Goal: Transaction & Acquisition: Purchase product/service

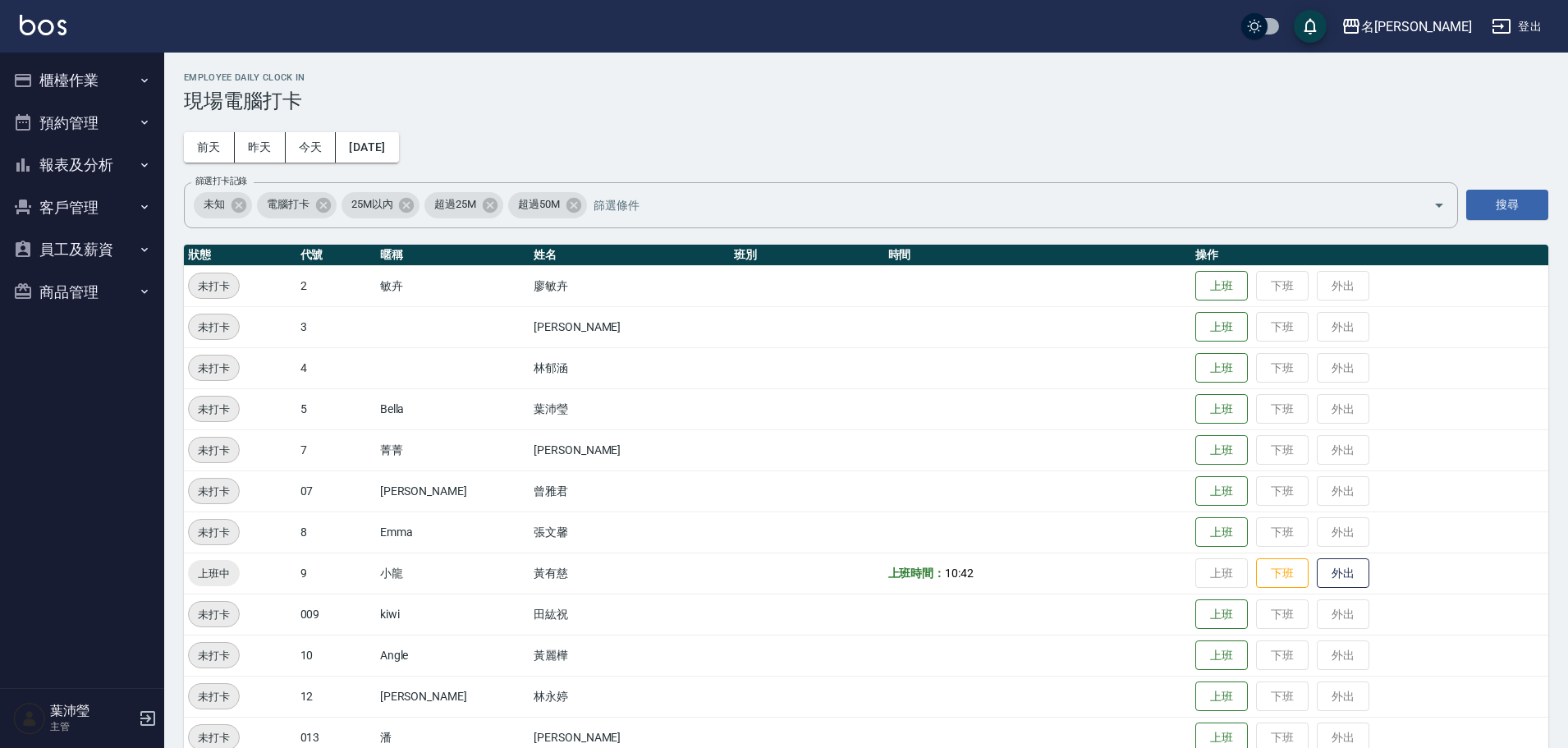
scroll to position [408, 0]
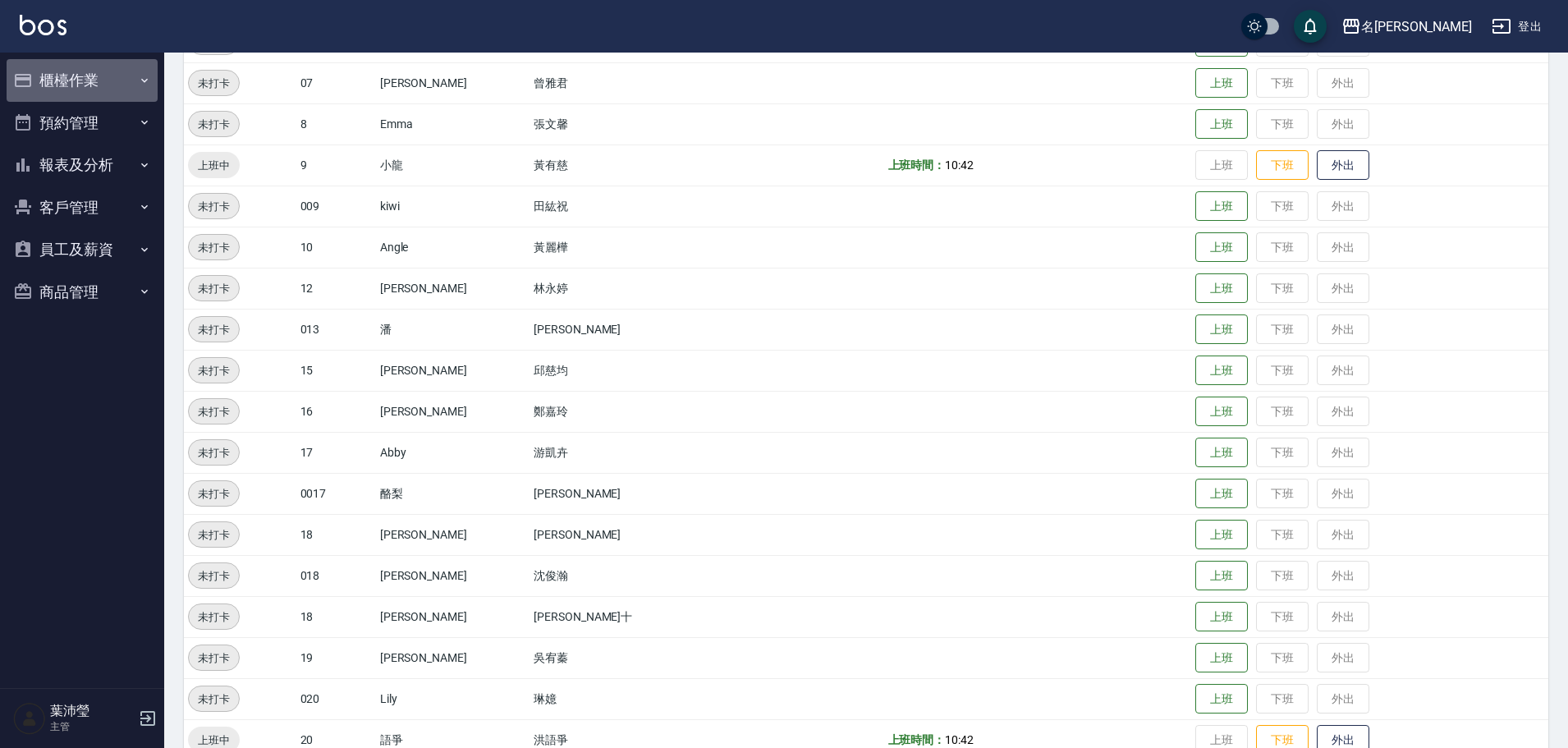
click at [112, 71] on button "櫃檯作業" at bounding box center [82, 80] width 151 height 43
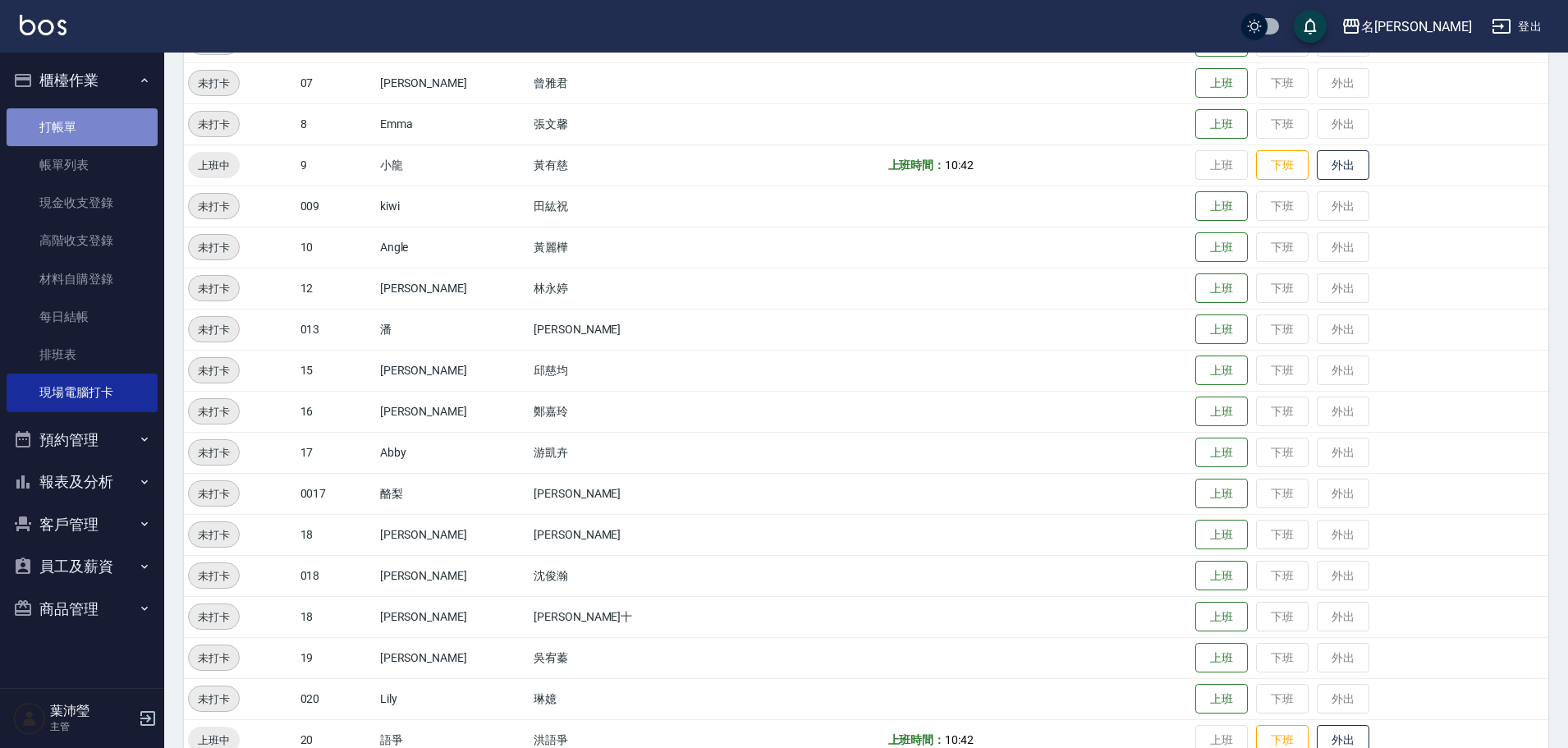
click at [121, 122] on link "打帳單" at bounding box center [82, 127] width 151 height 38
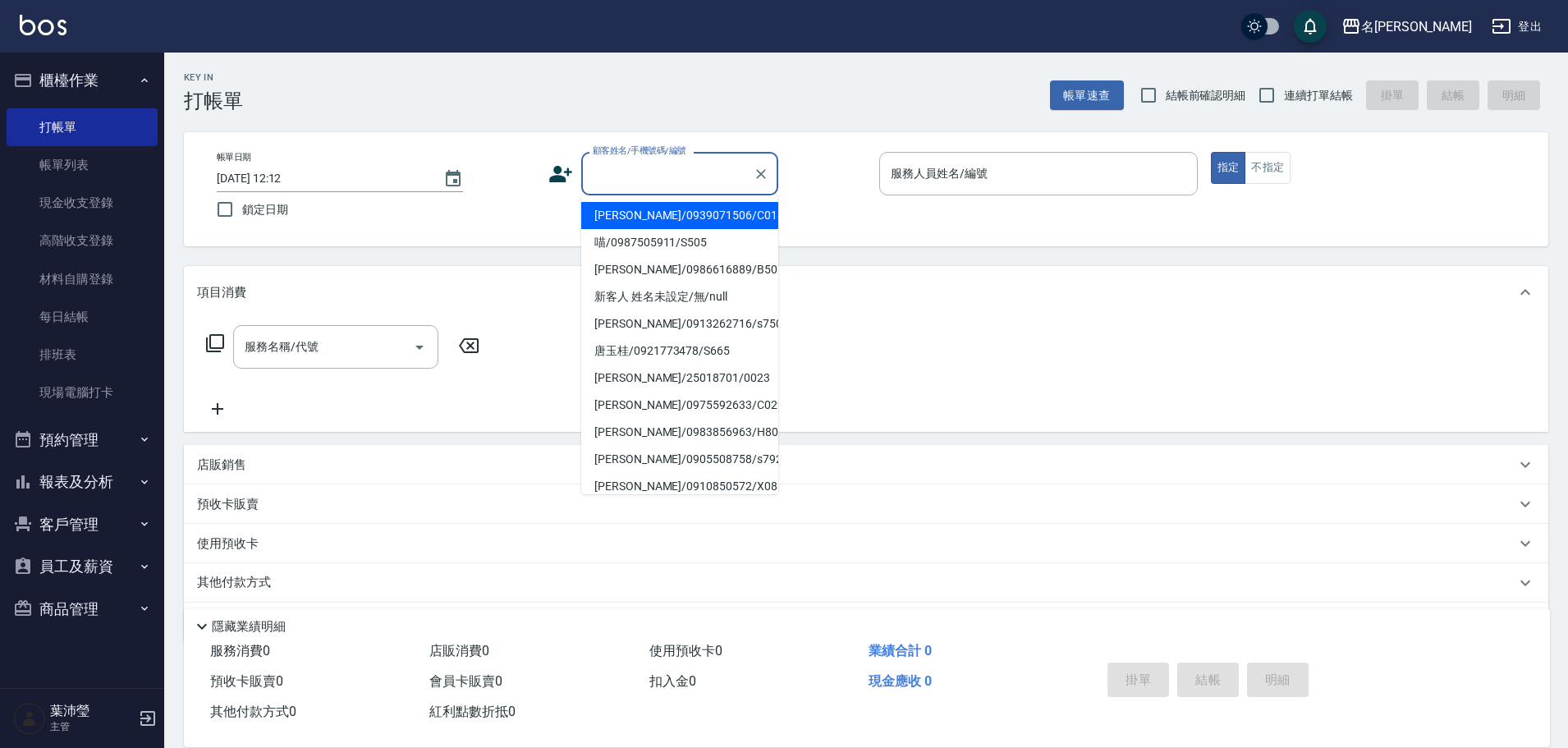
click at [670, 178] on input "顧客姓名/手機號碼/編號" at bounding box center [667, 173] width 157 height 28
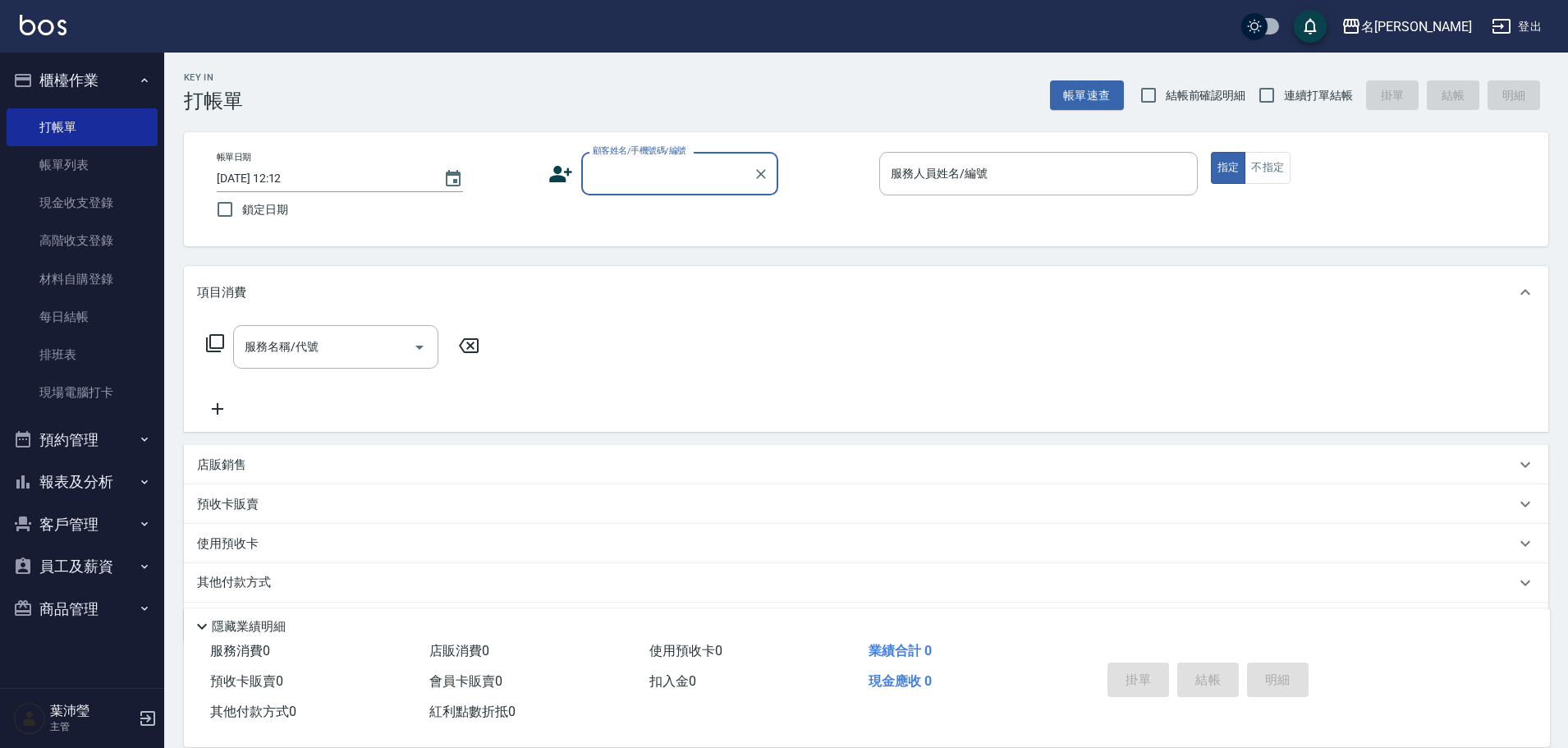
click at [605, 187] on input "顧客姓名/手機號碼/編號" at bounding box center [667, 173] width 157 height 28
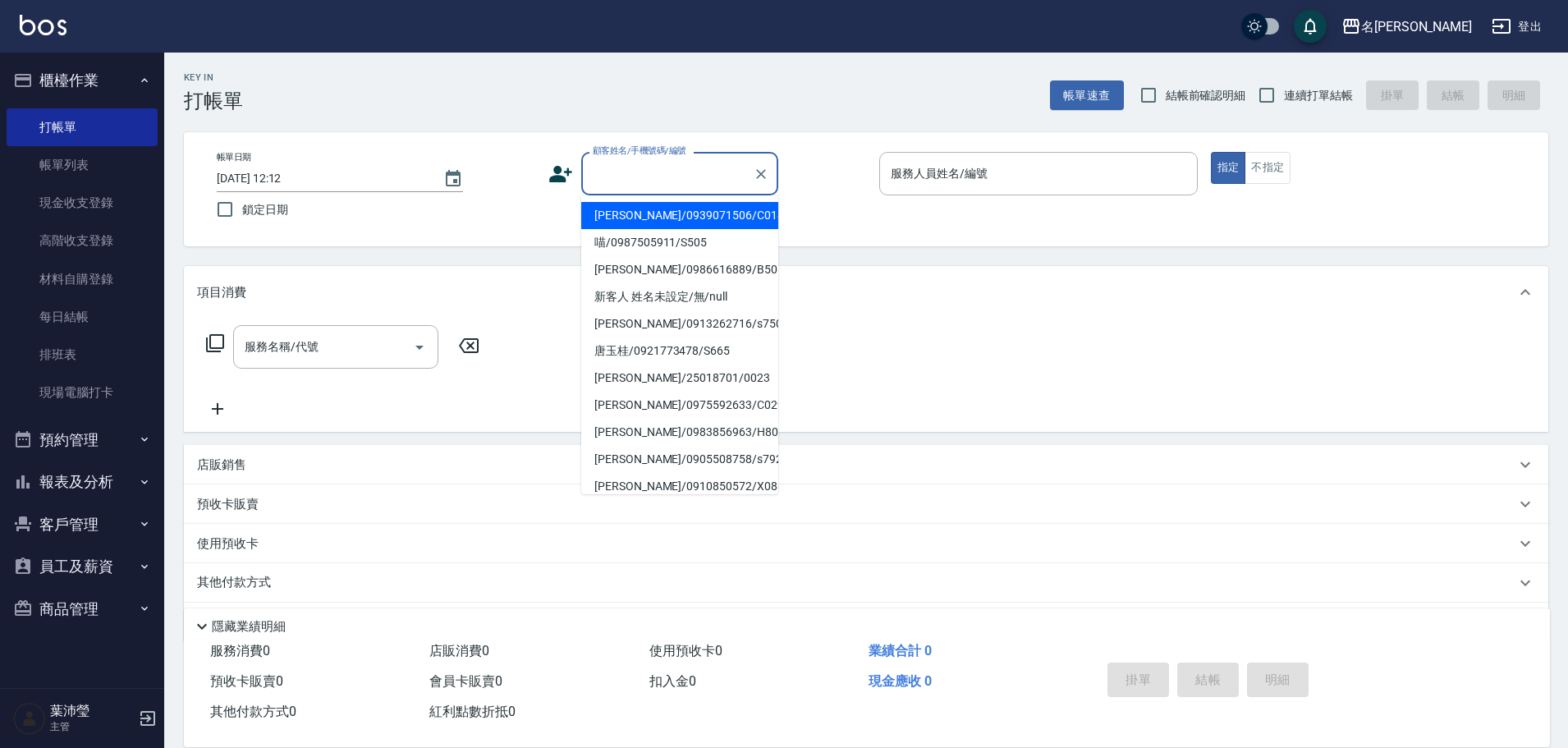
click at [698, 163] on input "顧客姓名/手機號碼/編號" at bounding box center [667, 173] width 157 height 28
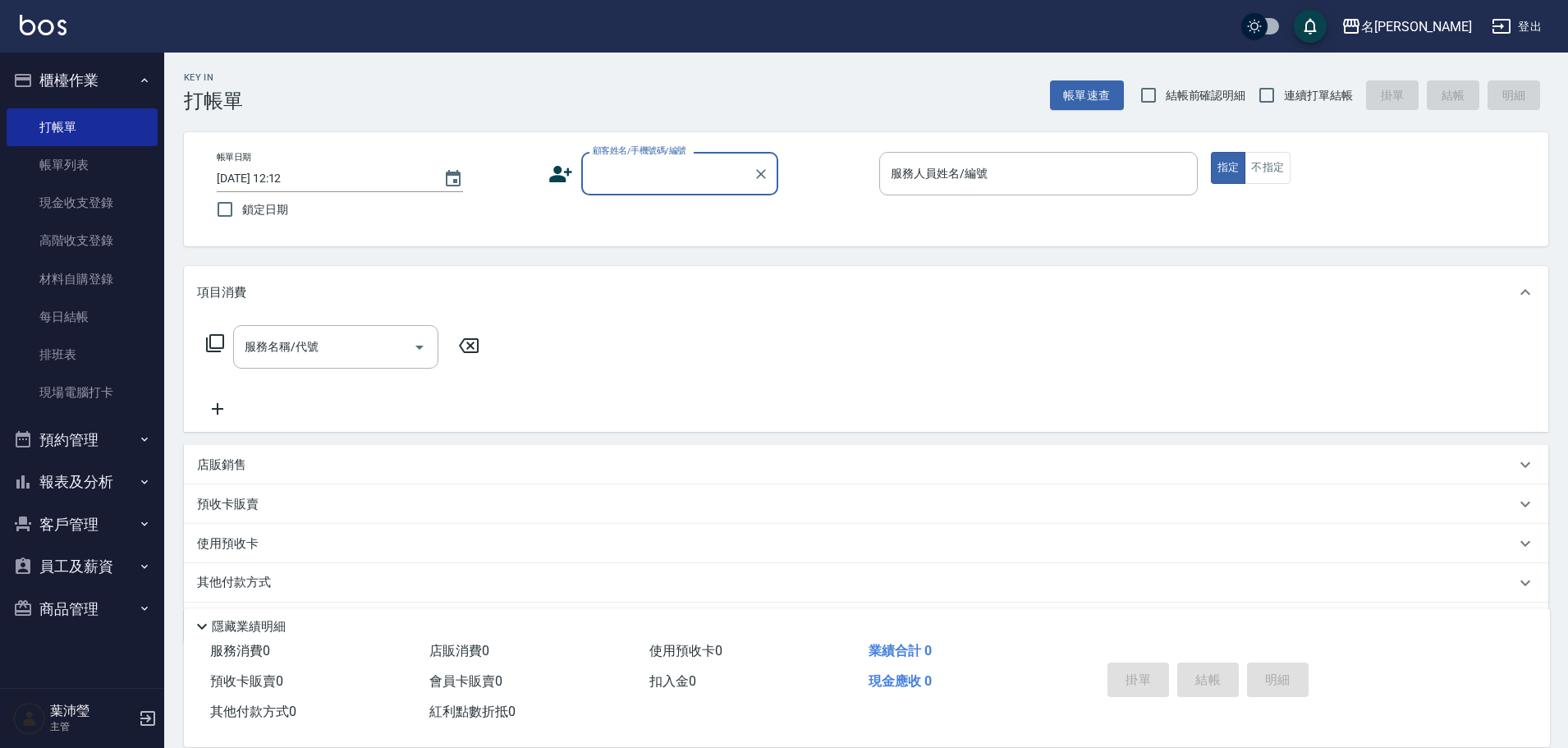
click at [664, 173] on input "顧客姓名/手機號碼/編號" at bounding box center [667, 173] width 157 height 28
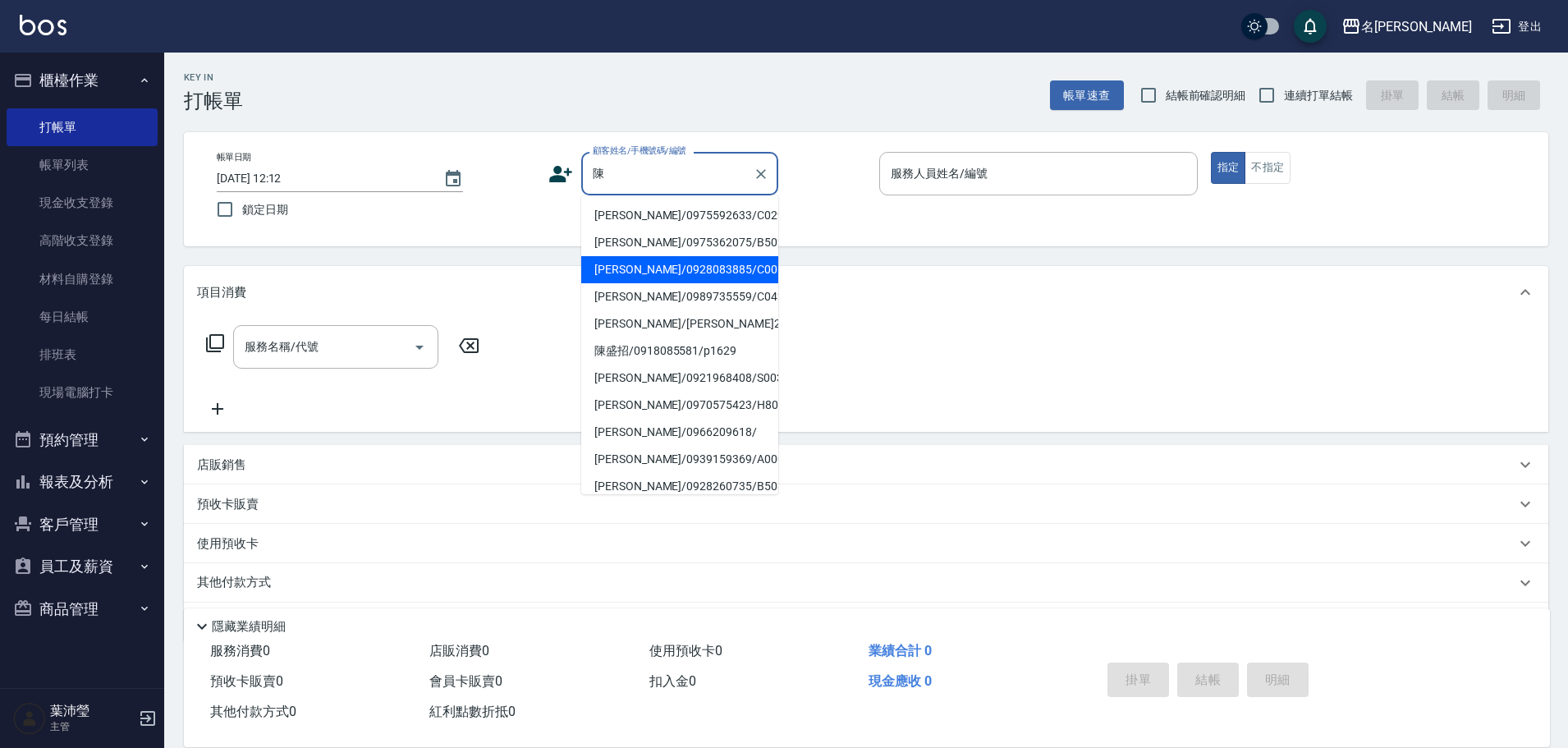
click at [661, 263] on li "[PERSON_NAME]/0928083885/C0061" at bounding box center [679, 270] width 197 height 27
type input "[PERSON_NAME]/0928083885/C0061"
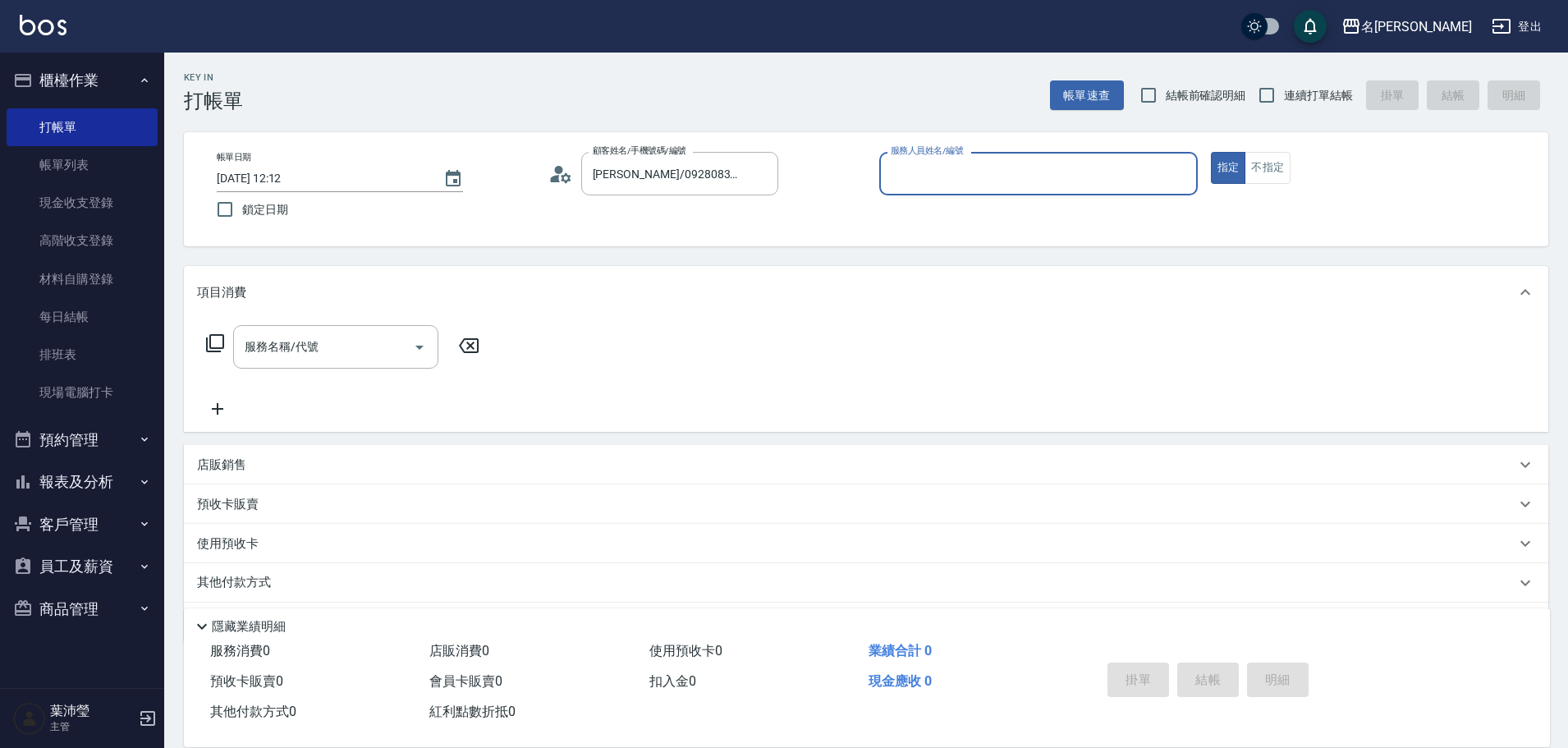
type input "敏卉-2"
click at [222, 346] on icon at bounding box center [215, 343] width 20 height 20
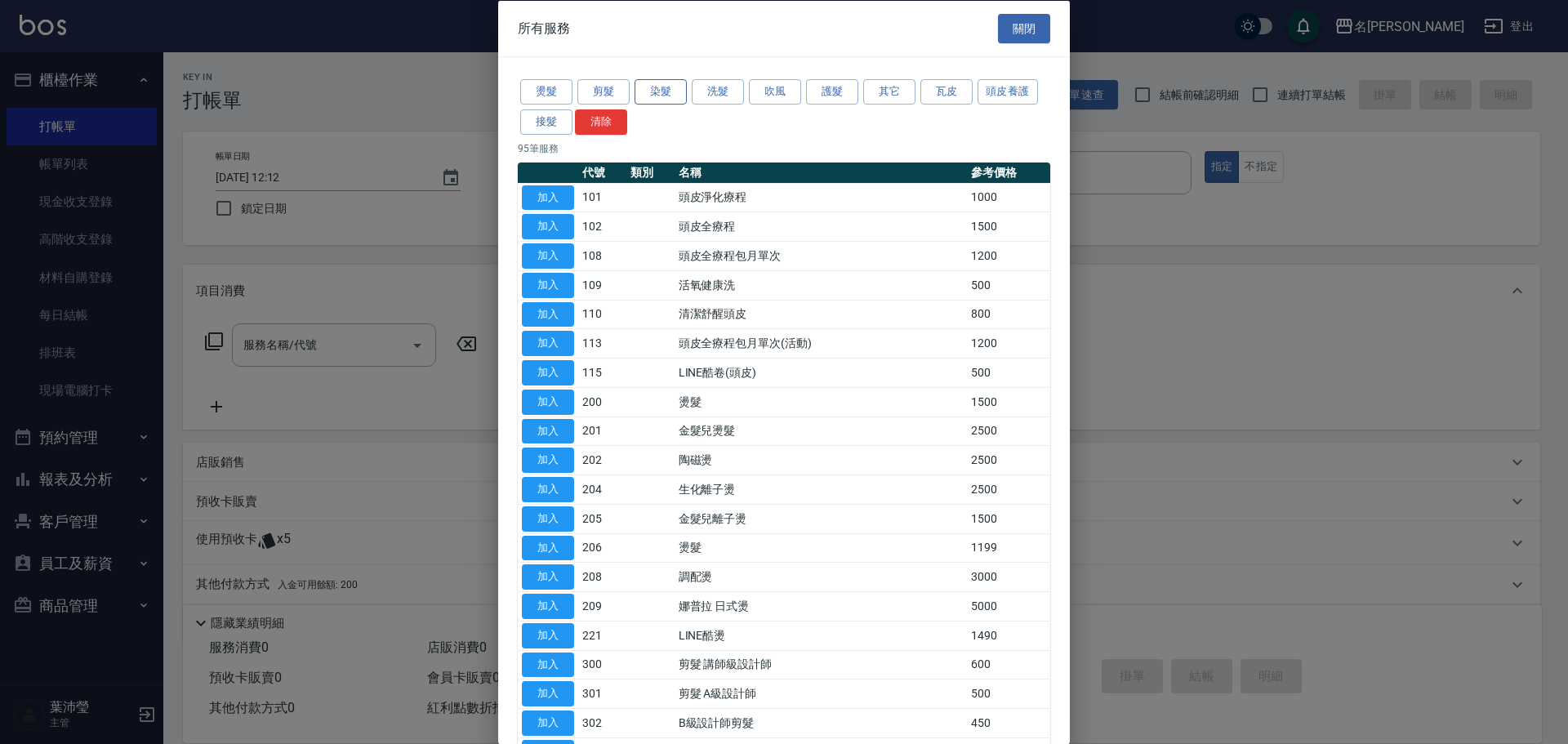
click at [654, 97] on button "染髮" at bounding box center [660, 91] width 53 height 25
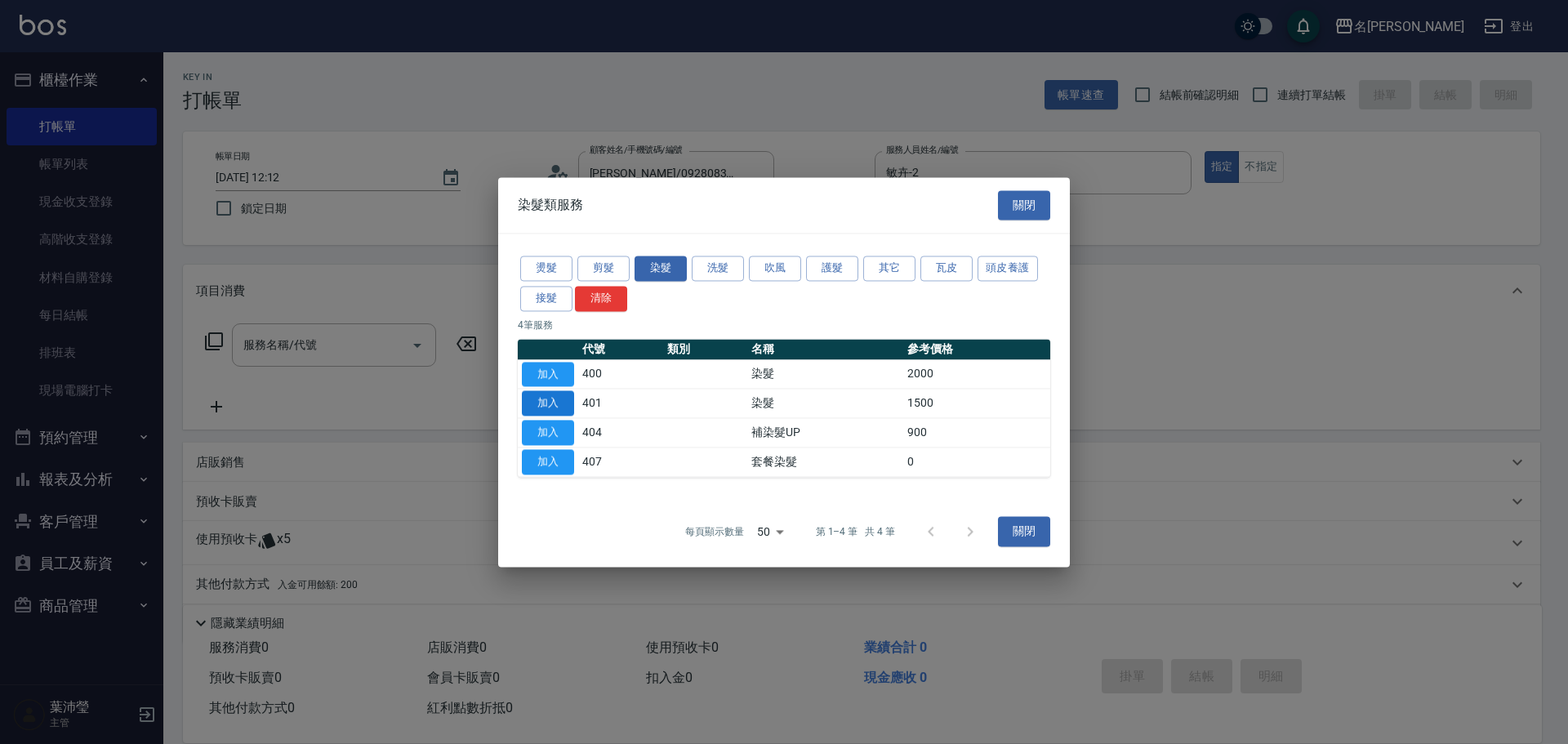
click at [542, 405] on button "加入" at bounding box center [548, 404] width 53 height 25
type input "染髮(401)"
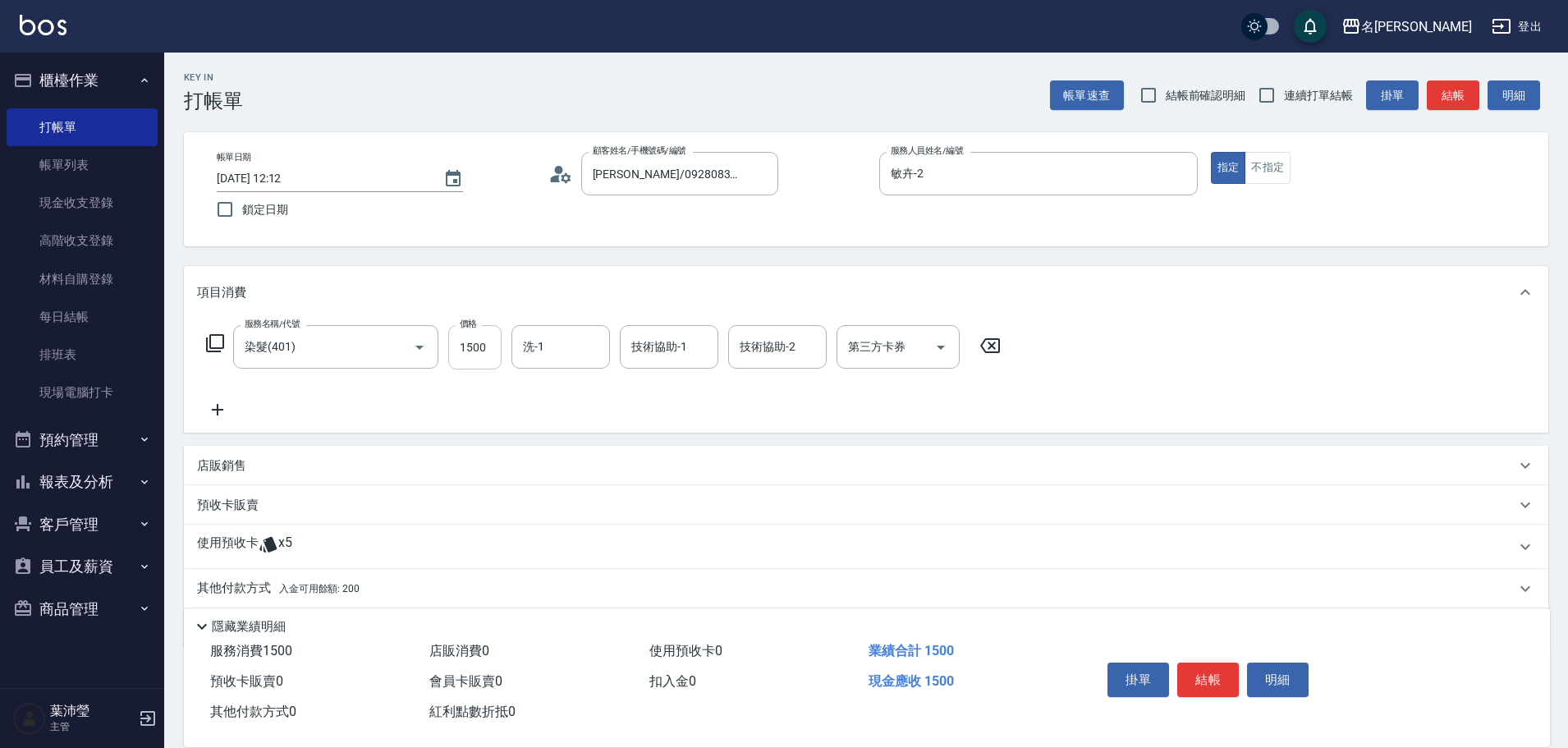
click at [476, 355] on input "1500" at bounding box center [474, 346] width 54 height 44
type input "1800"
click at [219, 466] on p "店販銷售" at bounding box center [221, 466] width 49 height 18
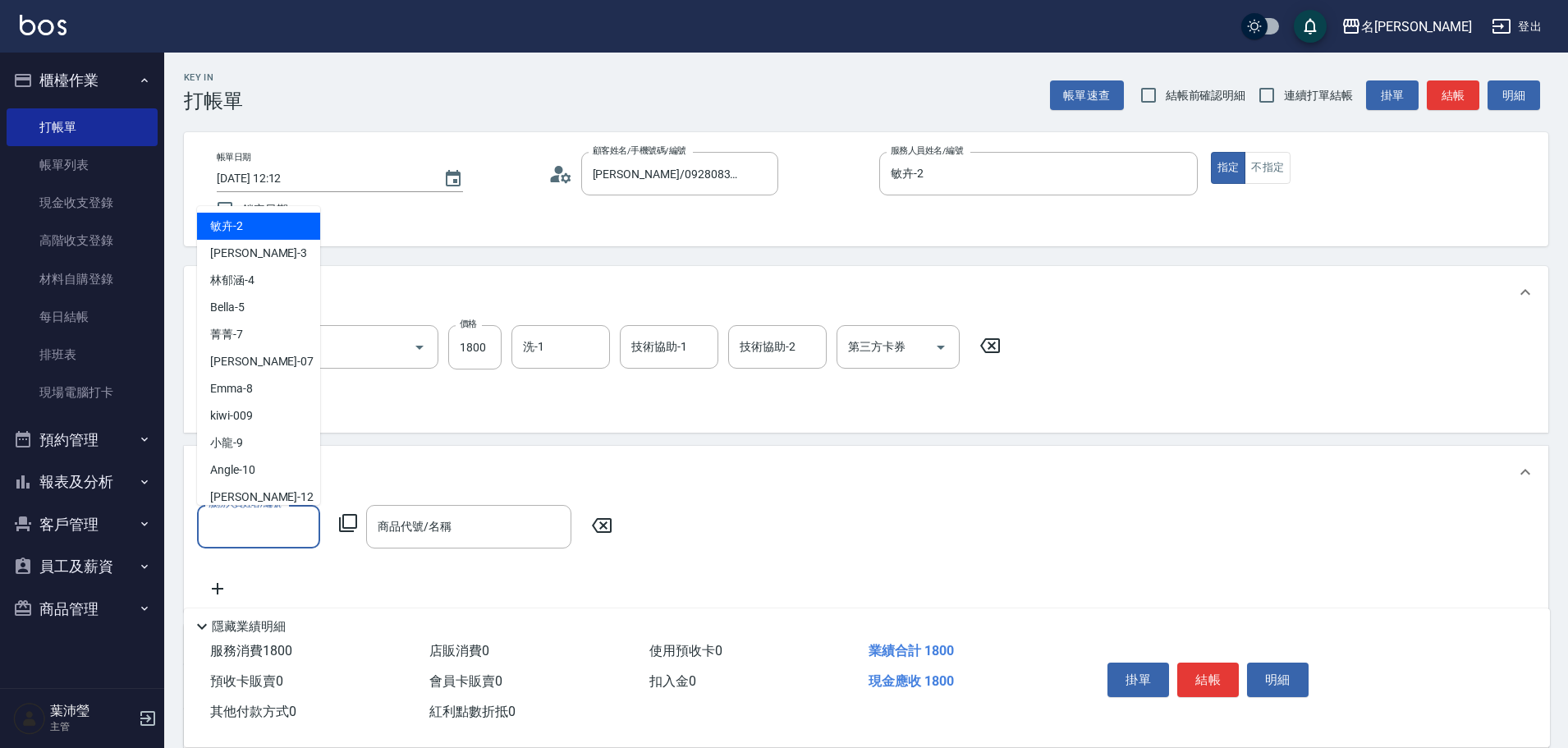
click at [222, 537] on input "服務人員姓名/編號" at bounding box center [258, 526] width 109 height 28
click at [238, 228] on span "敏卉 -2" at bounding box center [227, 226] width 33 height 18
type input "敏卉-2"
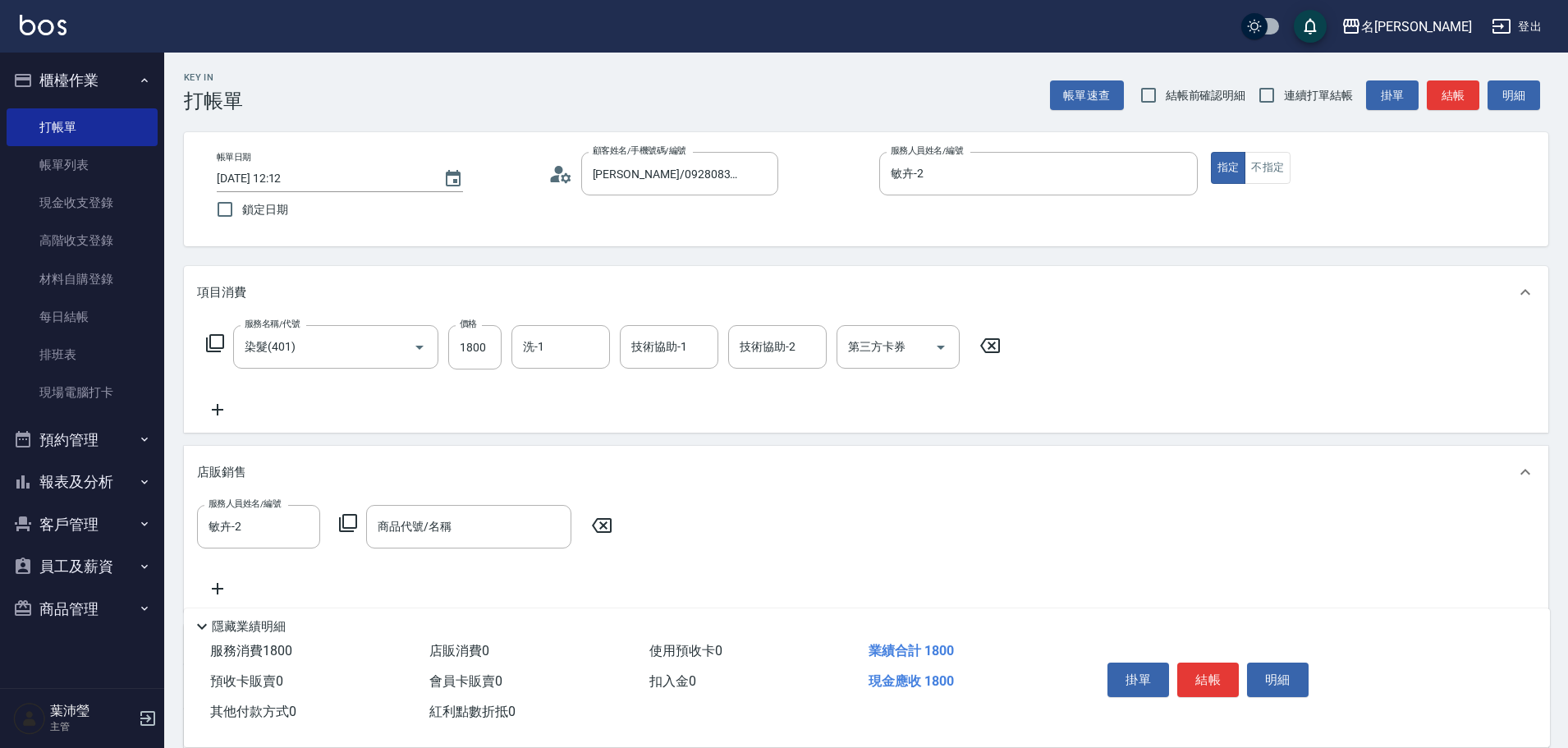
click at [349, 518] on icon at bounding box center [348, 523] width 20 height 20
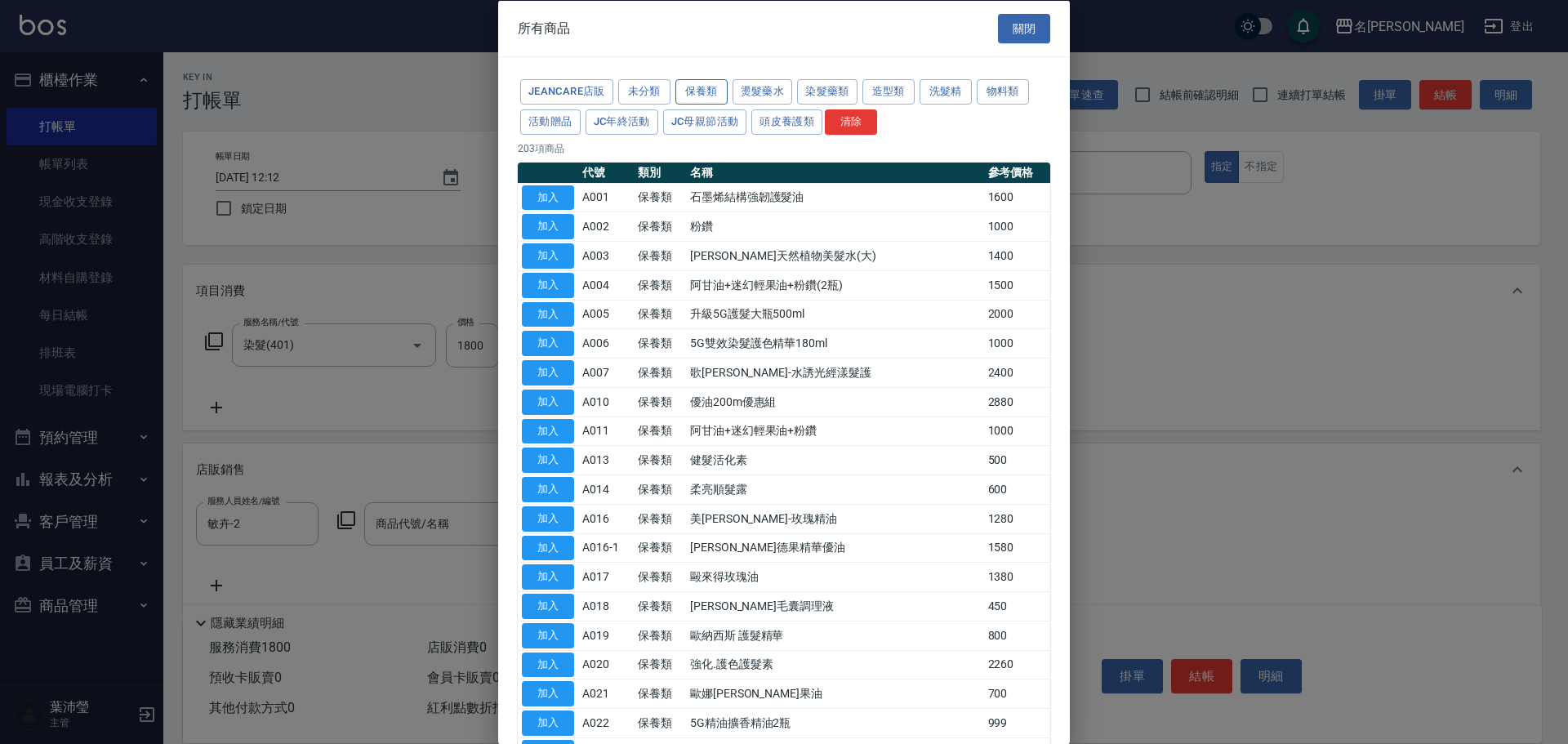
click at [687, 97] on button "保養類" at bounding box center [701, 91] width 53 height 25
click at [537, 636] on button "加入" at bounding box center [548, 635] width 53 height 25
type input "歐納西斯 護髮精華"
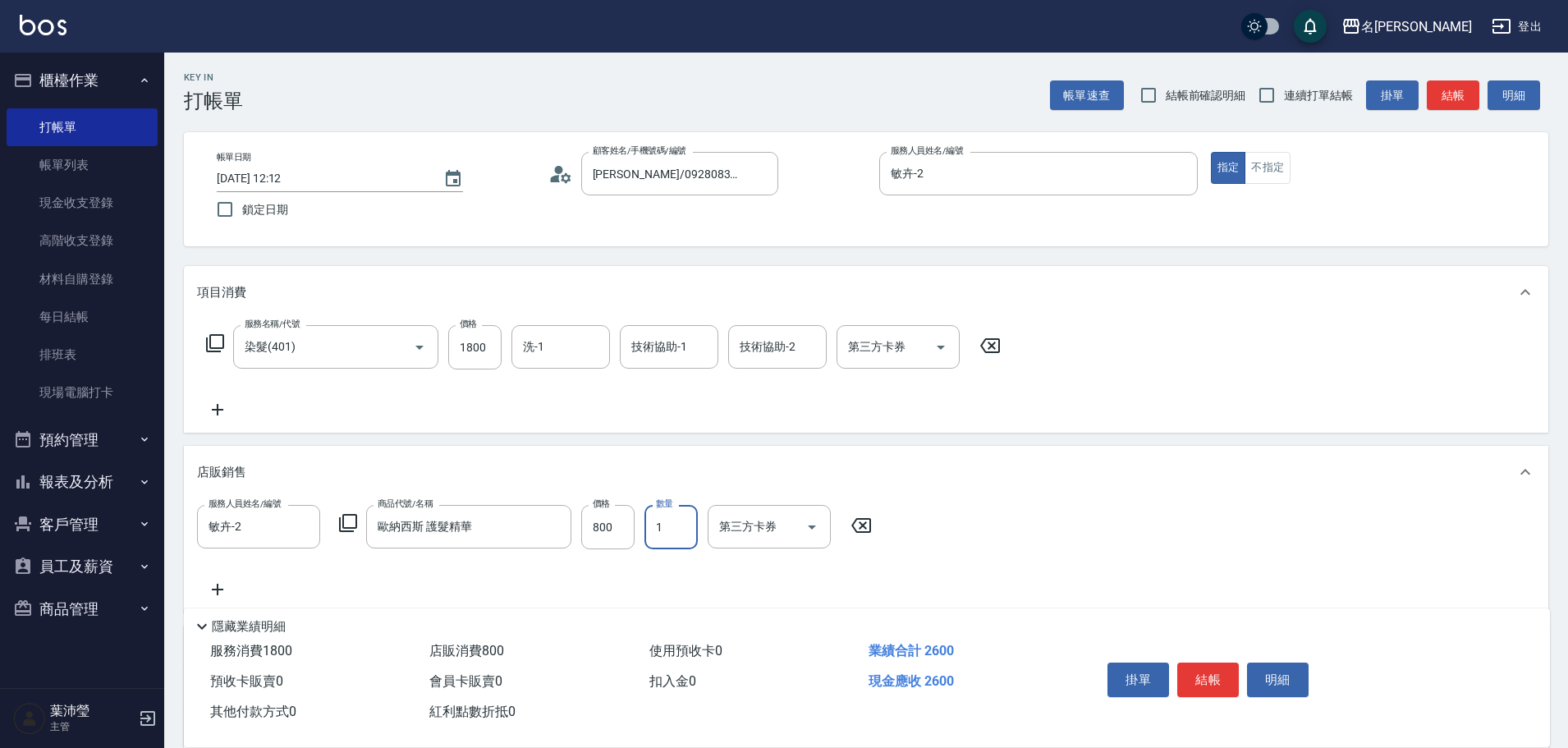
click at [662, 531] on input "1" at bounding box center [671, 526] width 54 height 44
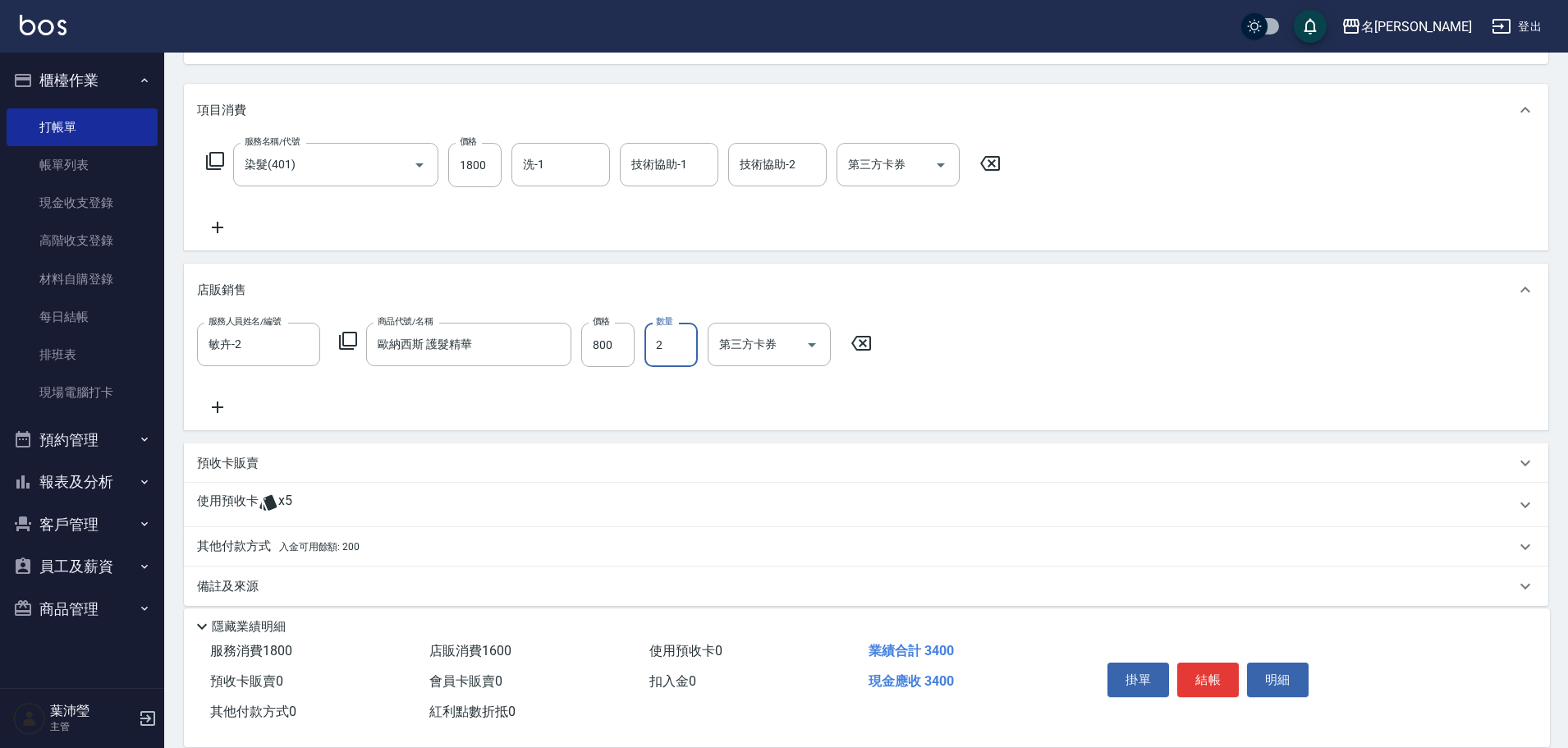
scroll to position [198, 0]
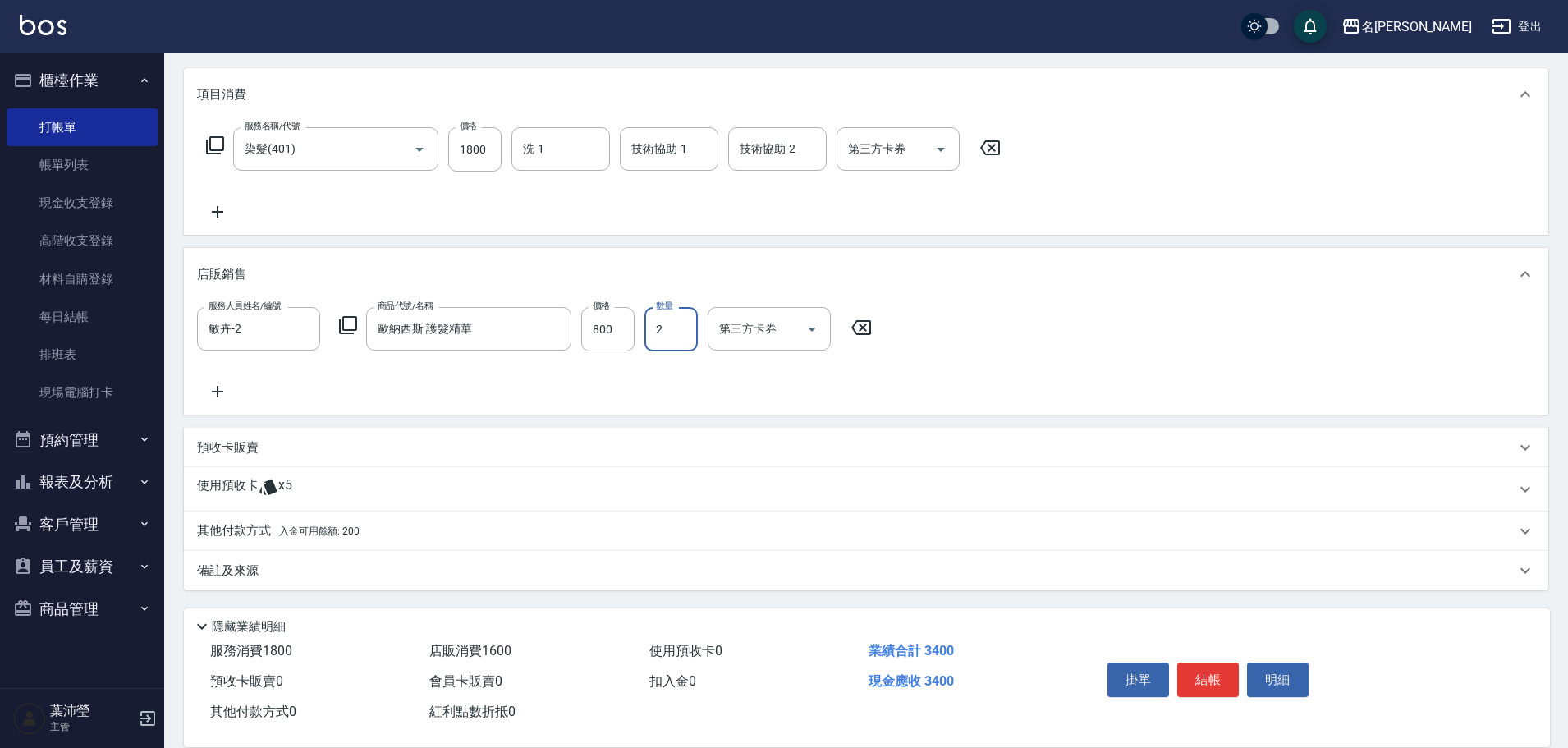
type input "2"
click at [233, 524] on p "其他付款方式 入金可用餘額: 200" at bounding box center [278, 531] width 162 height 18
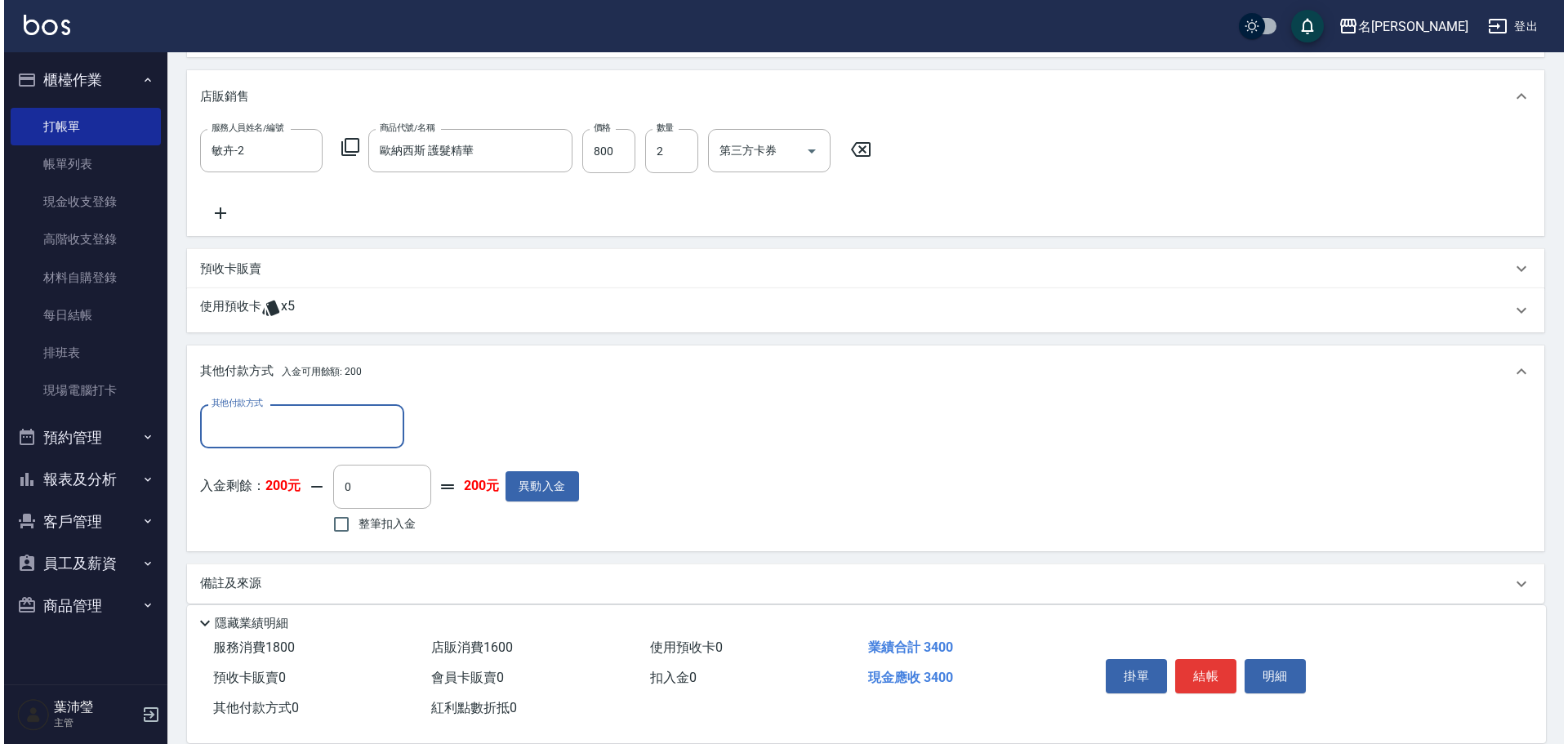
scroll to position [389, 0]
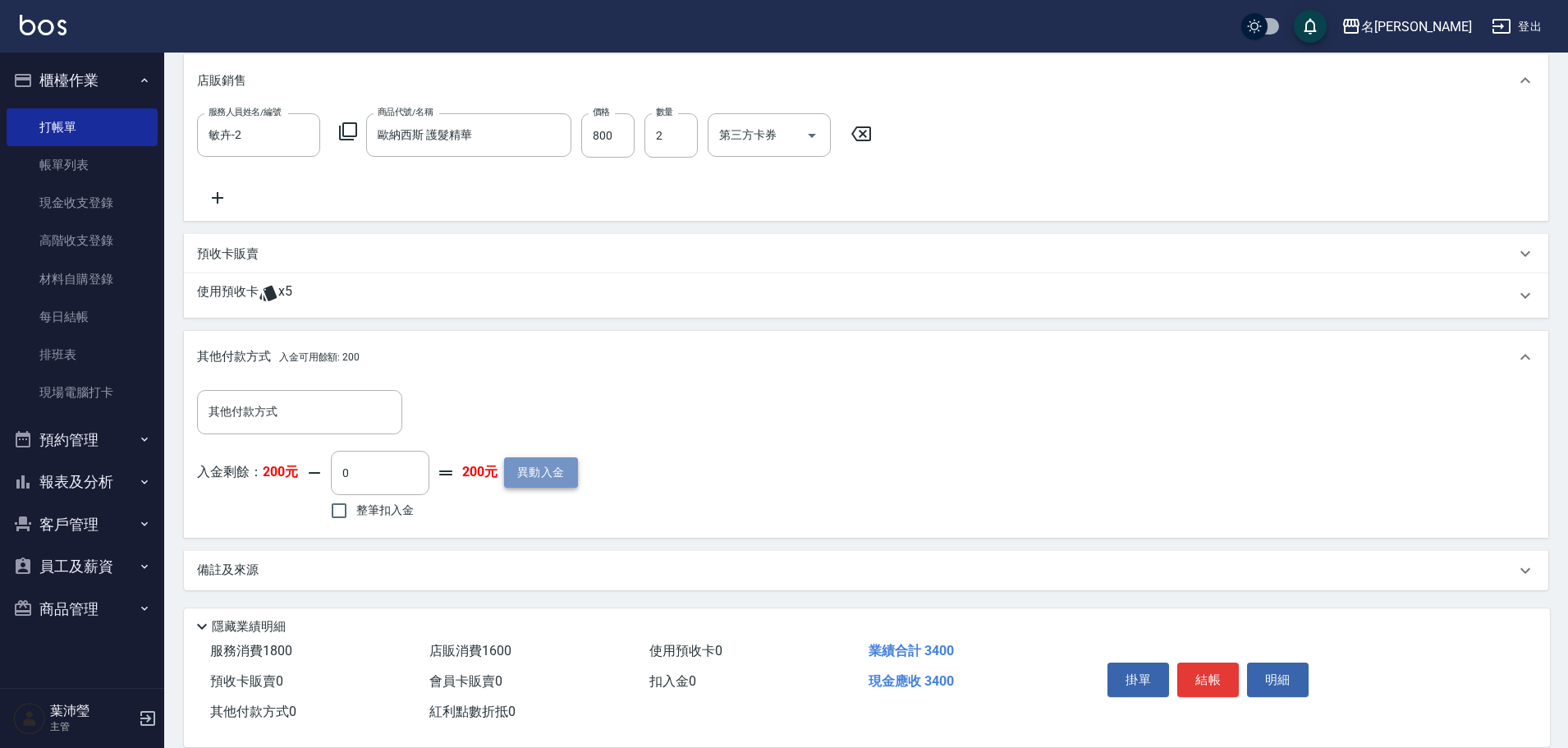
click at [538, 466] on button "異動入金" at bounding box center [541, 472] width 74 height 30
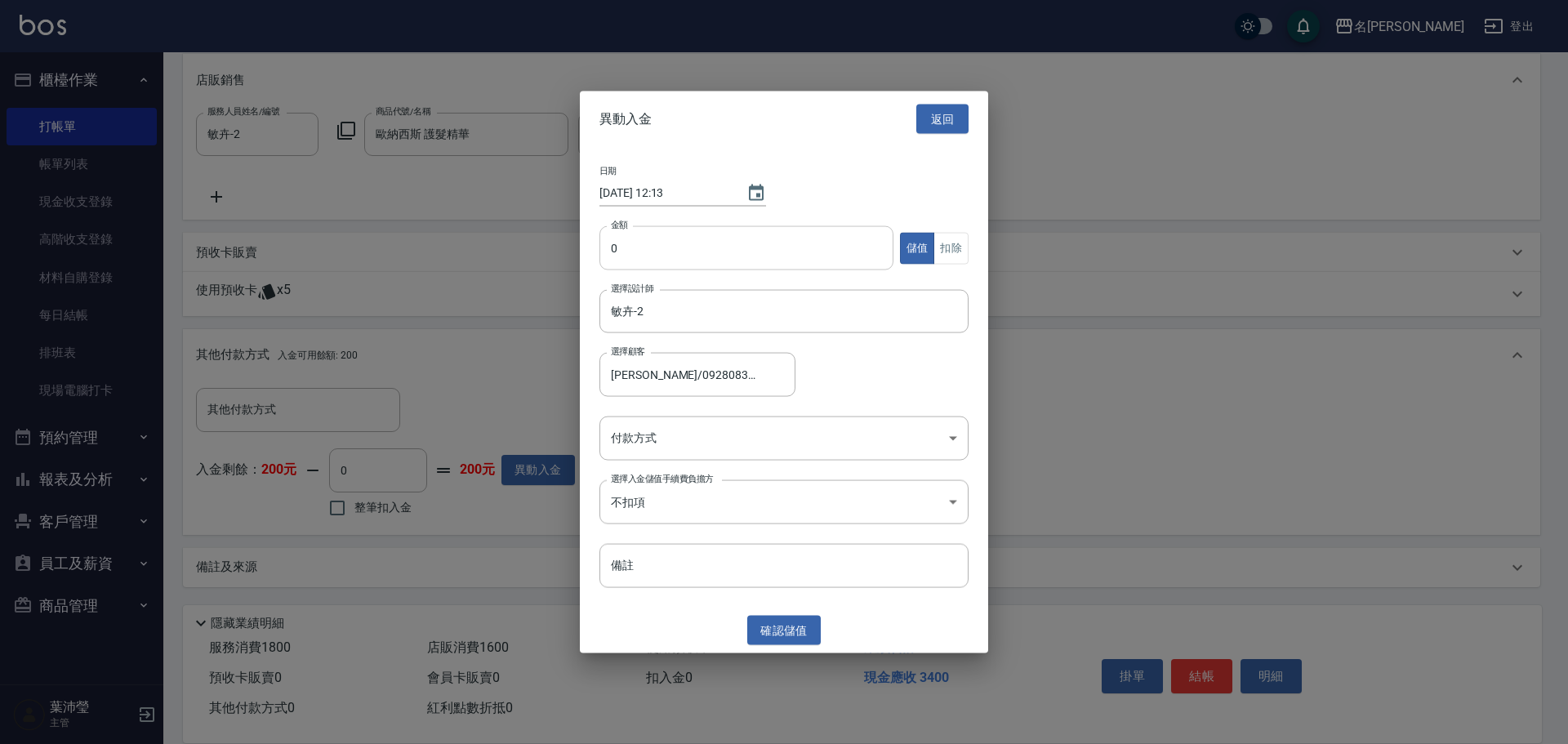
click at [604, 247] on input "0" at bounding box center [746, 248] width 294 height 44
type input "30000"
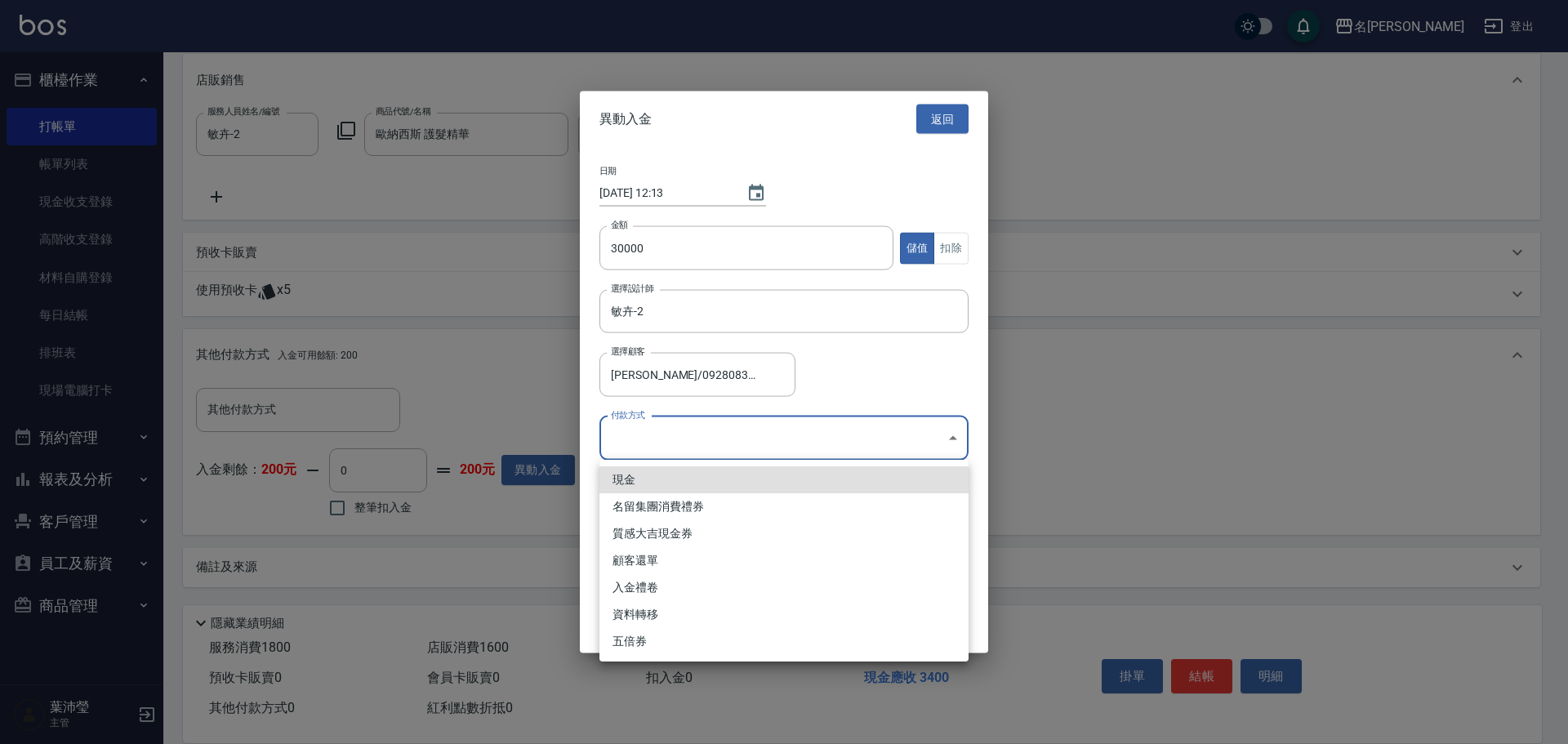
click at [641, 438] on body "名留龍江 登出 櫃檯作業 打帳單 帳單列表 現金收支登錄 高階收支登錄 材料自購登錄 每日結帳 排班表 現場電腦打卡 預約管理 預約管理 單日預約紀錄 單週預…" at bounding box center [784, 177] width 1568 height 1133
click at [638, 483] on li "現金" at bounding box center [783, 479] width 369 height 27
type input "現金"
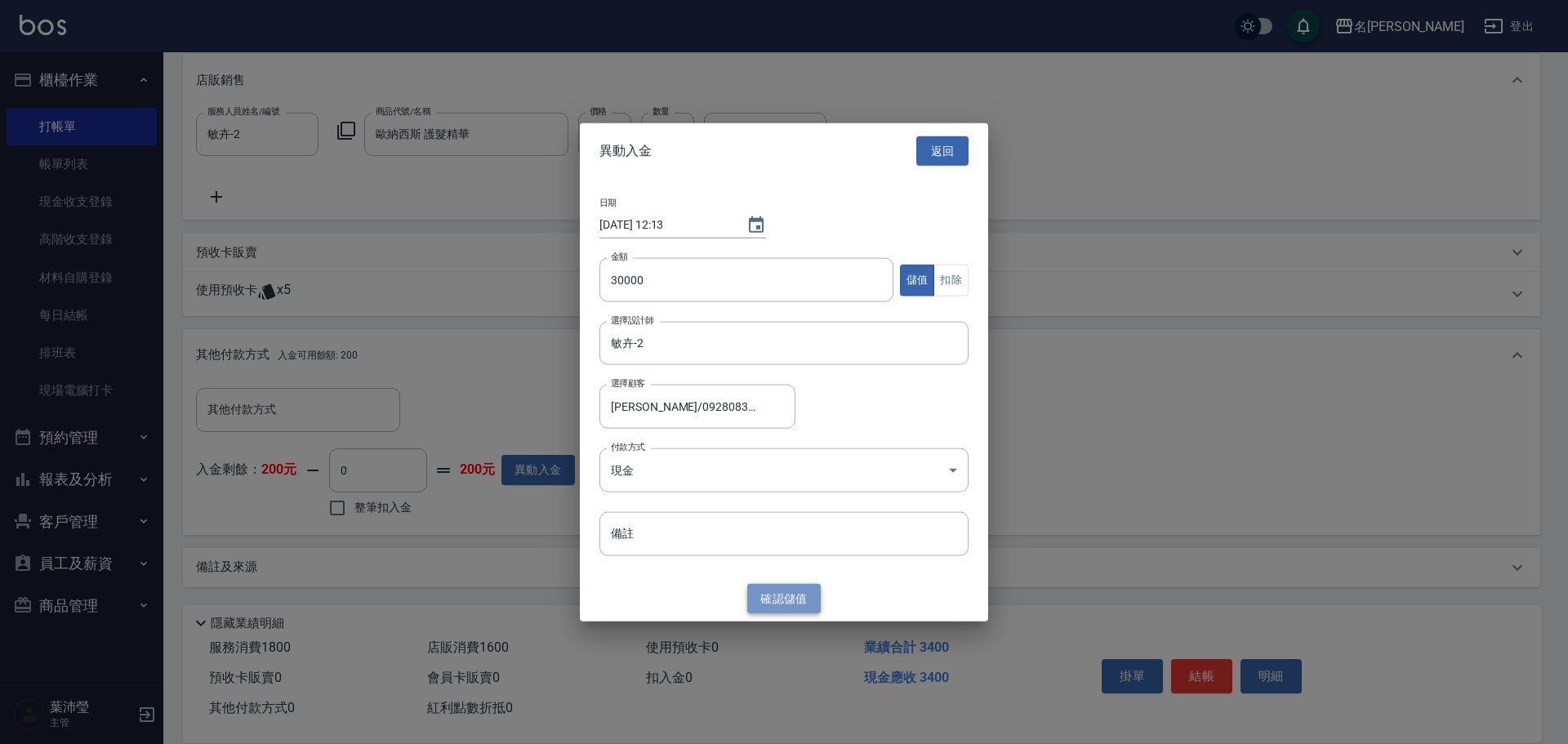
click at [780, 598] on button "確認 儲值" at bounding box center [784, 597] width 74 height 30
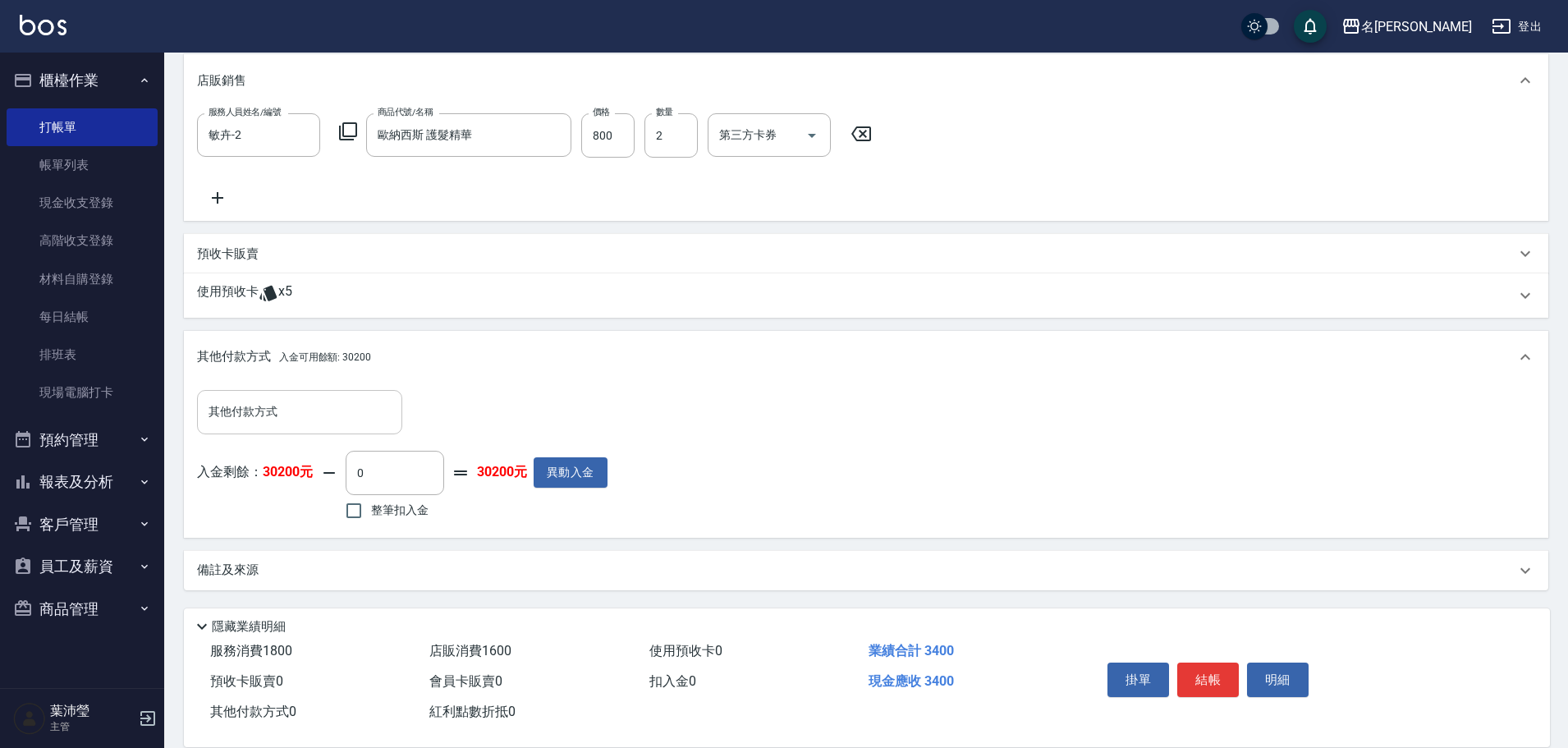
click at [247, 413] on input "其他付款方式" at bounding box center [299, 411] width 191 height 28
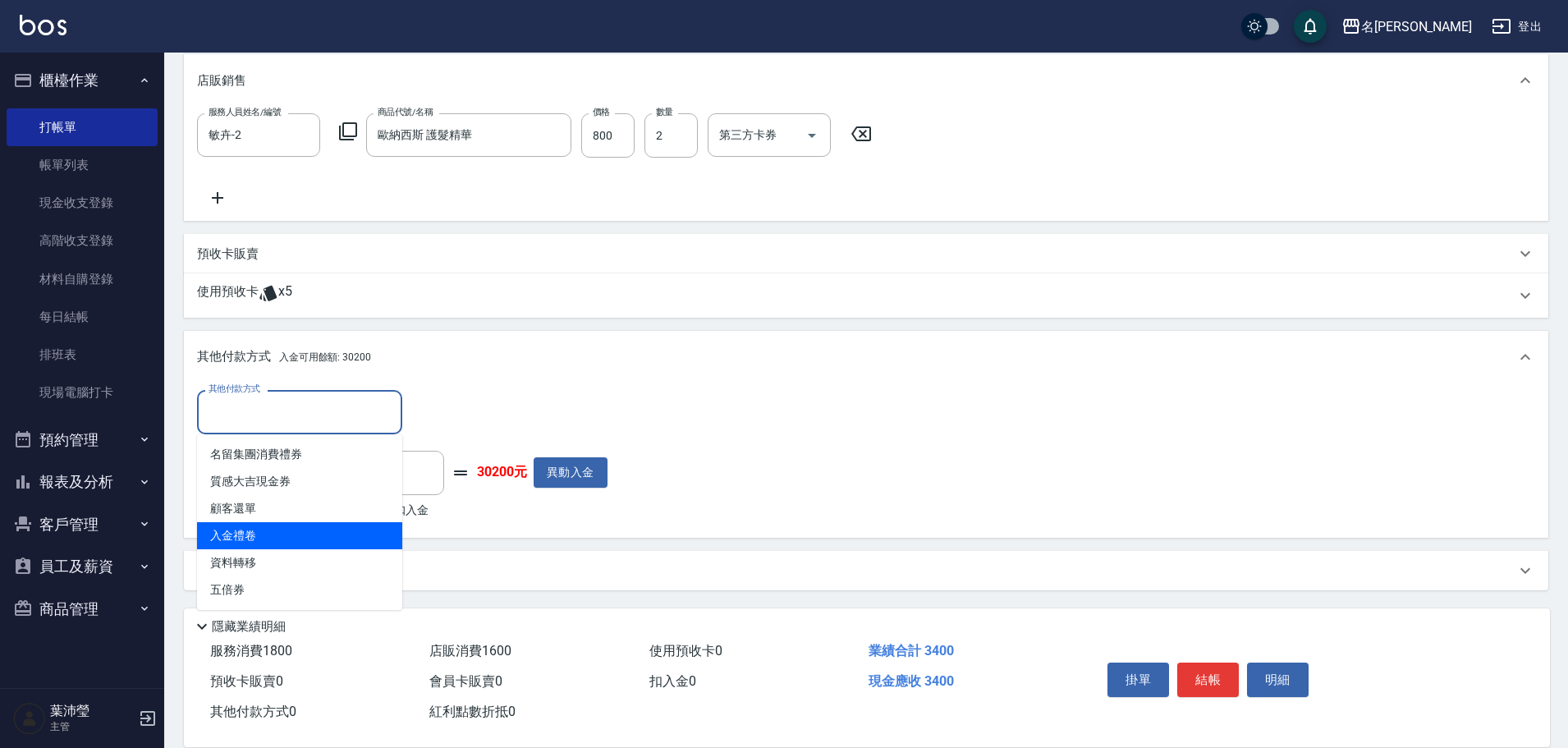
click at [255, 539] on span "入金禮卷" at bounding box center [299, 536] width 205 height 27
type input "入金禮卷"
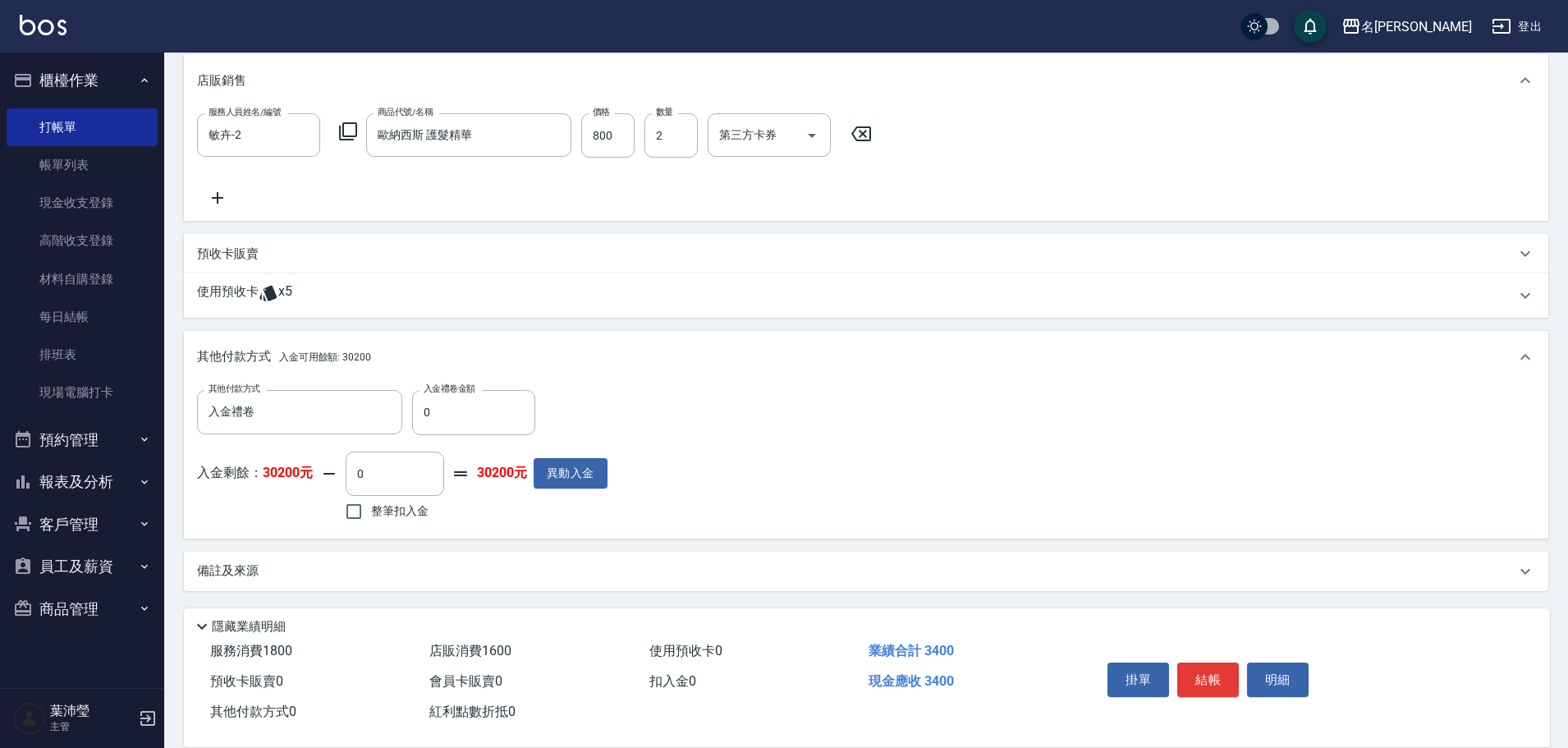
click at [412, 407] on div "其他付款方式 入金禮卷 其他付款方式 入金禮卷金額 0 入金禮卷金額" at bounding box center [402, 412] width 411 height 44
click at [414, 416] on input "0" at bounding box center [473, 412] width 123 height 44
type input "3000"
click at [349, 473] on input "0" at bounding box center [394, 473] width 99 height 44
type input "400"
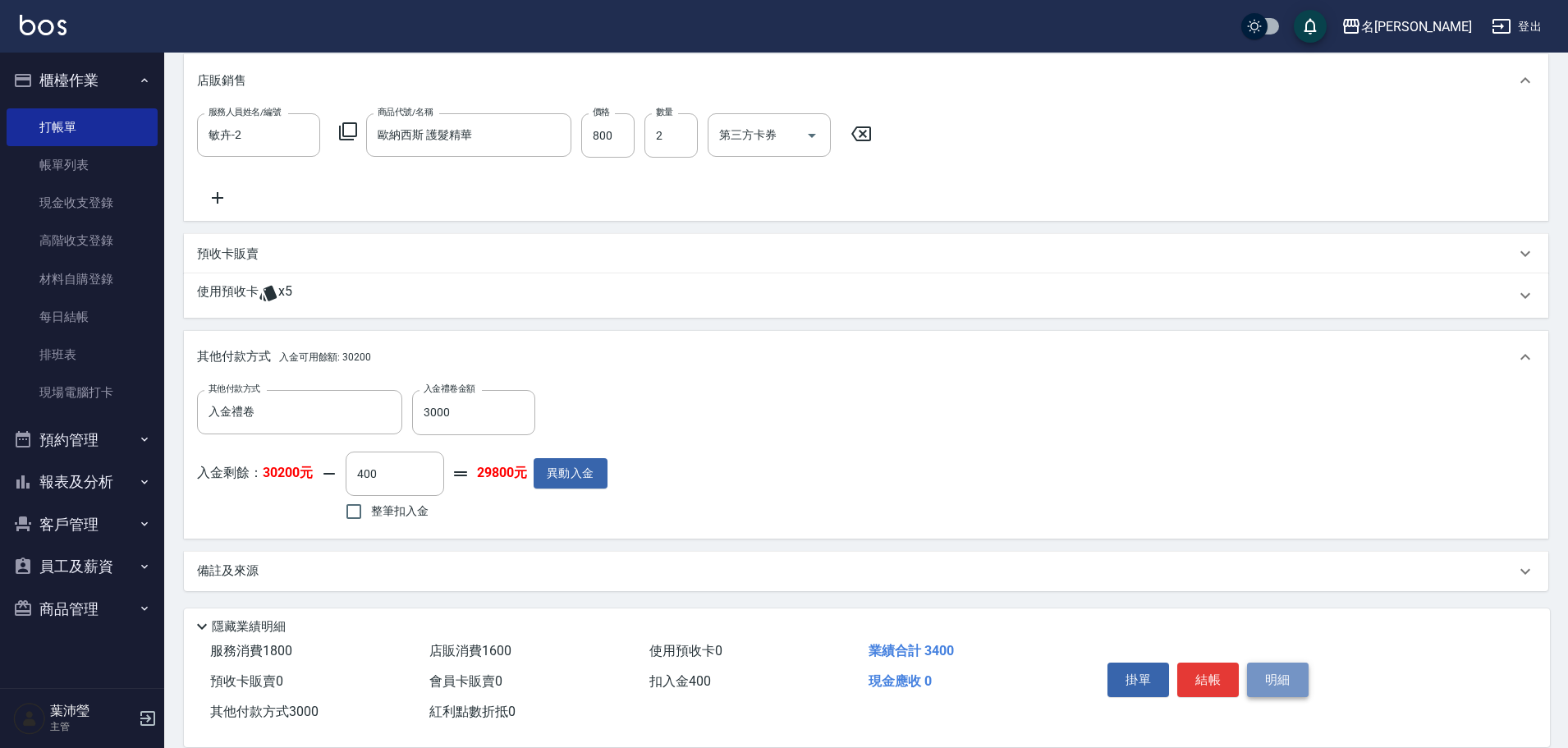
click at [1271, 667] on button "明細" at bounding box center [1277, 679] width 62 height 34
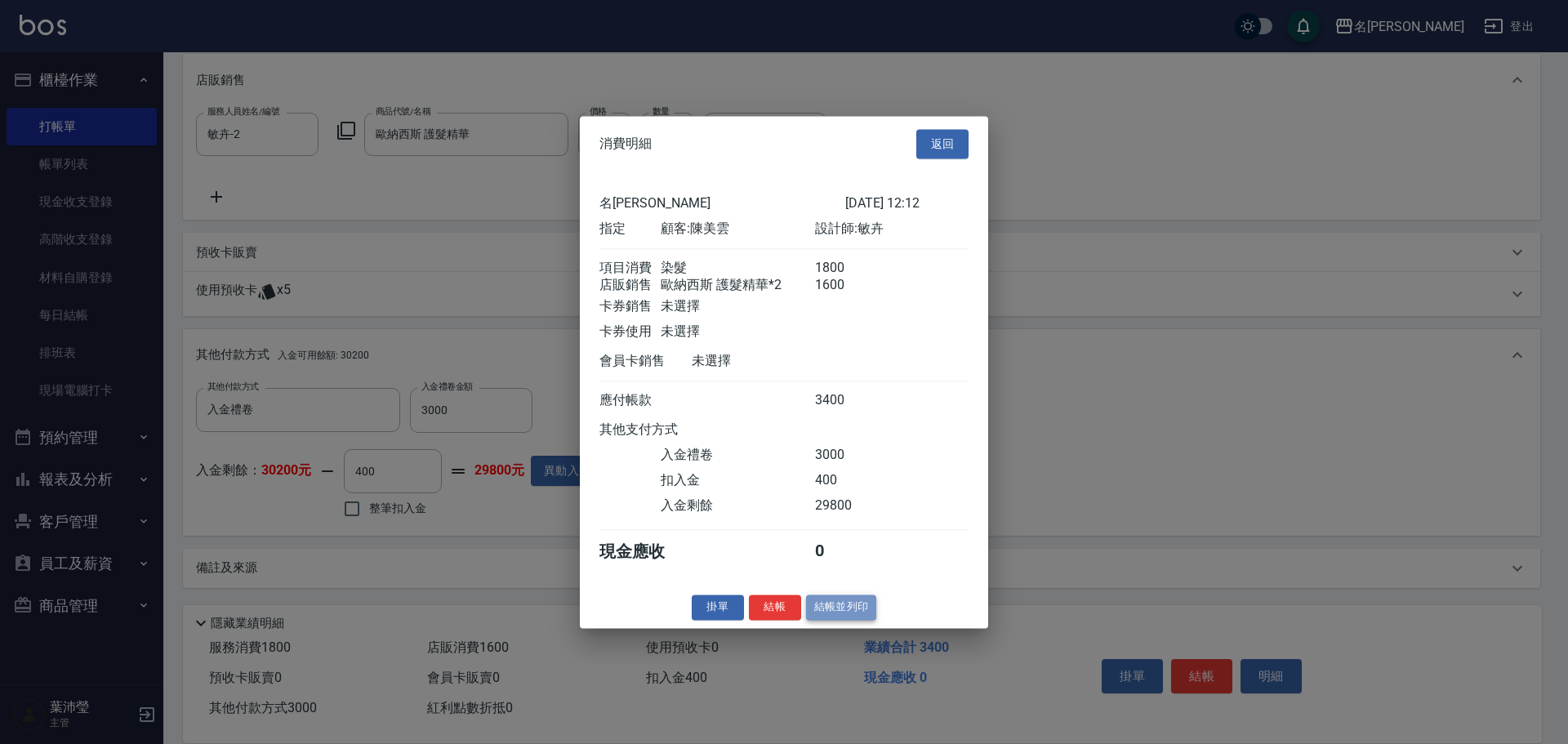
click at [841, 620] on button "結帳並列印" at bounding box center [841, 607] width 71 height 25
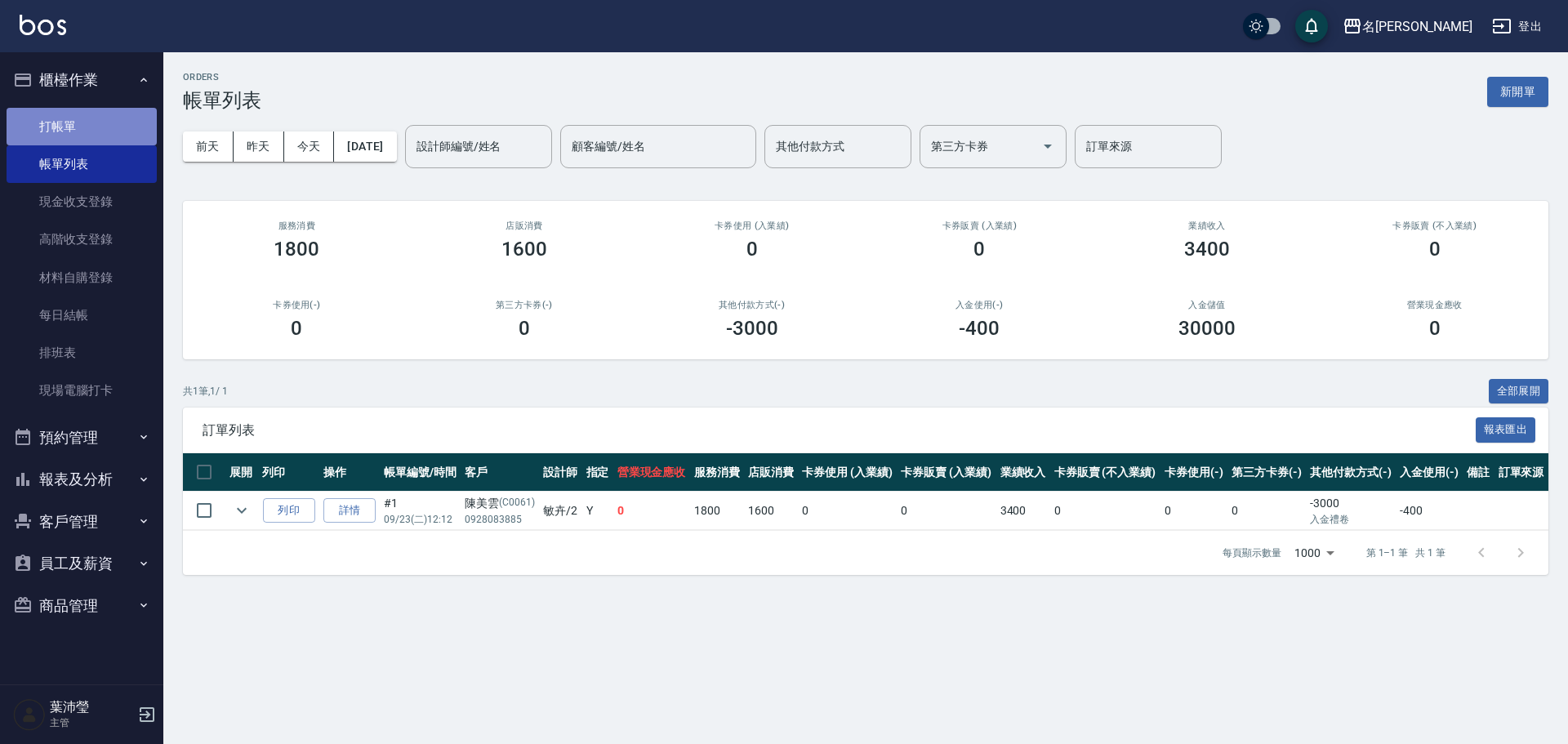
click at [87, 127] on link "打帳單" at bounding box center [82, 126] width 150 height 38
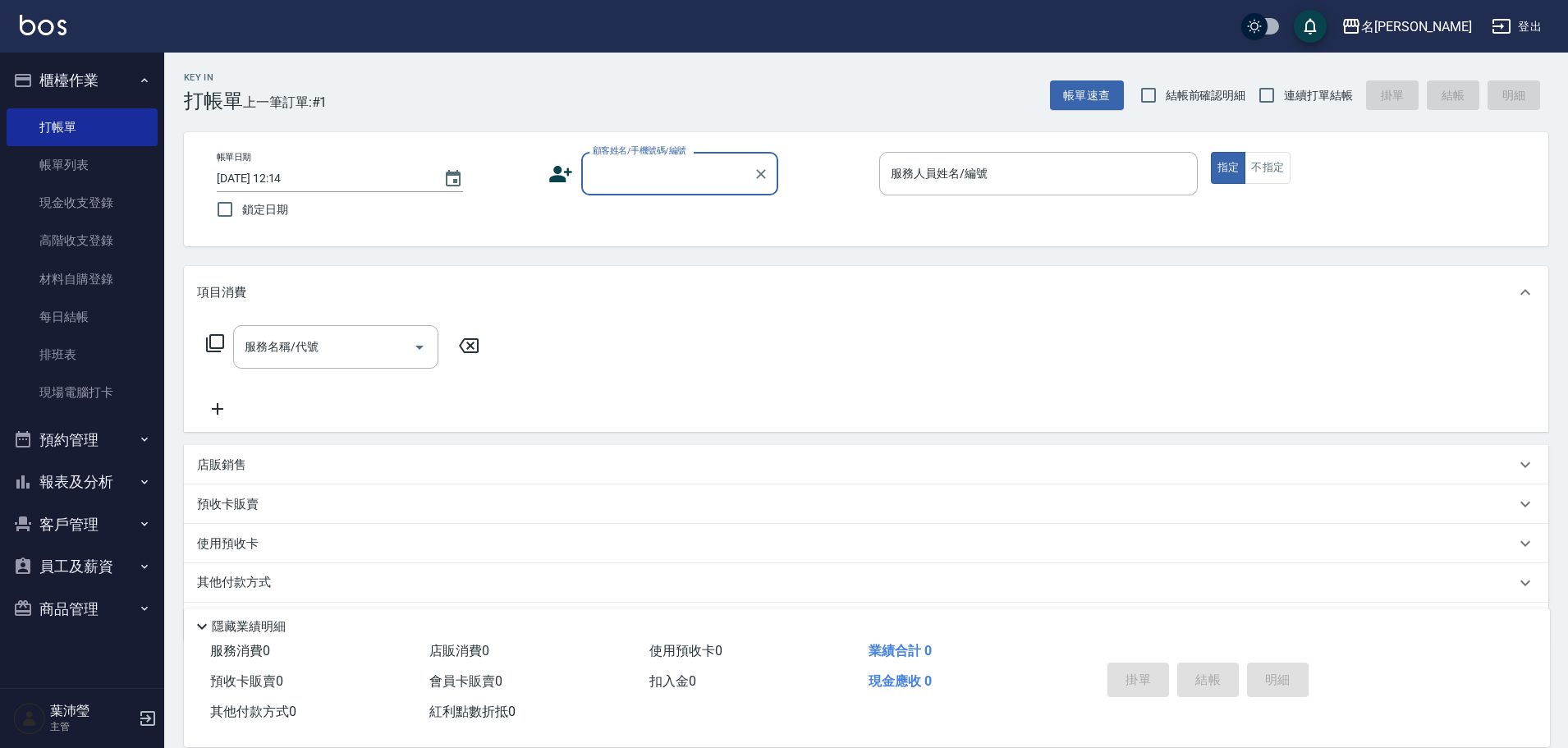
click at [862, 98] on div "Key In 打帳單 上一筆訂單:#1 帳單速查 結帳前確認明細 連續打單結帳 掛單 結帳 明細" at bounding box center [856, 82] width 1384 height 60
click at [616, 176] on input "顧客姓名/手機號碼/編號" at bounding box center [667, 173] width 157 height 28
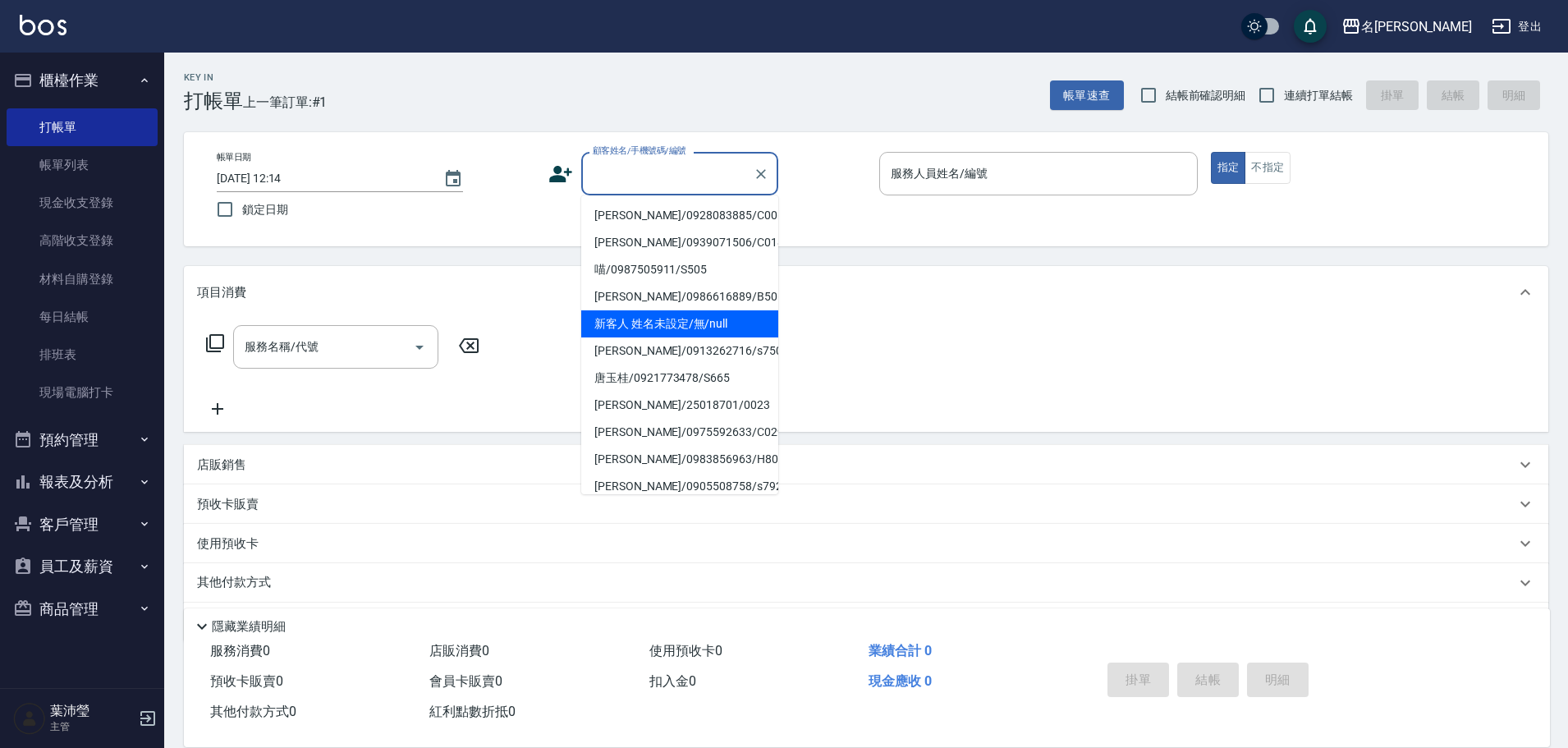
click at [645, 321] on li "新客人 姓名未設定/無/null" at bounding box center [679, 324] width 197 height 27
type input "新客人 姓名未設定/無/null"
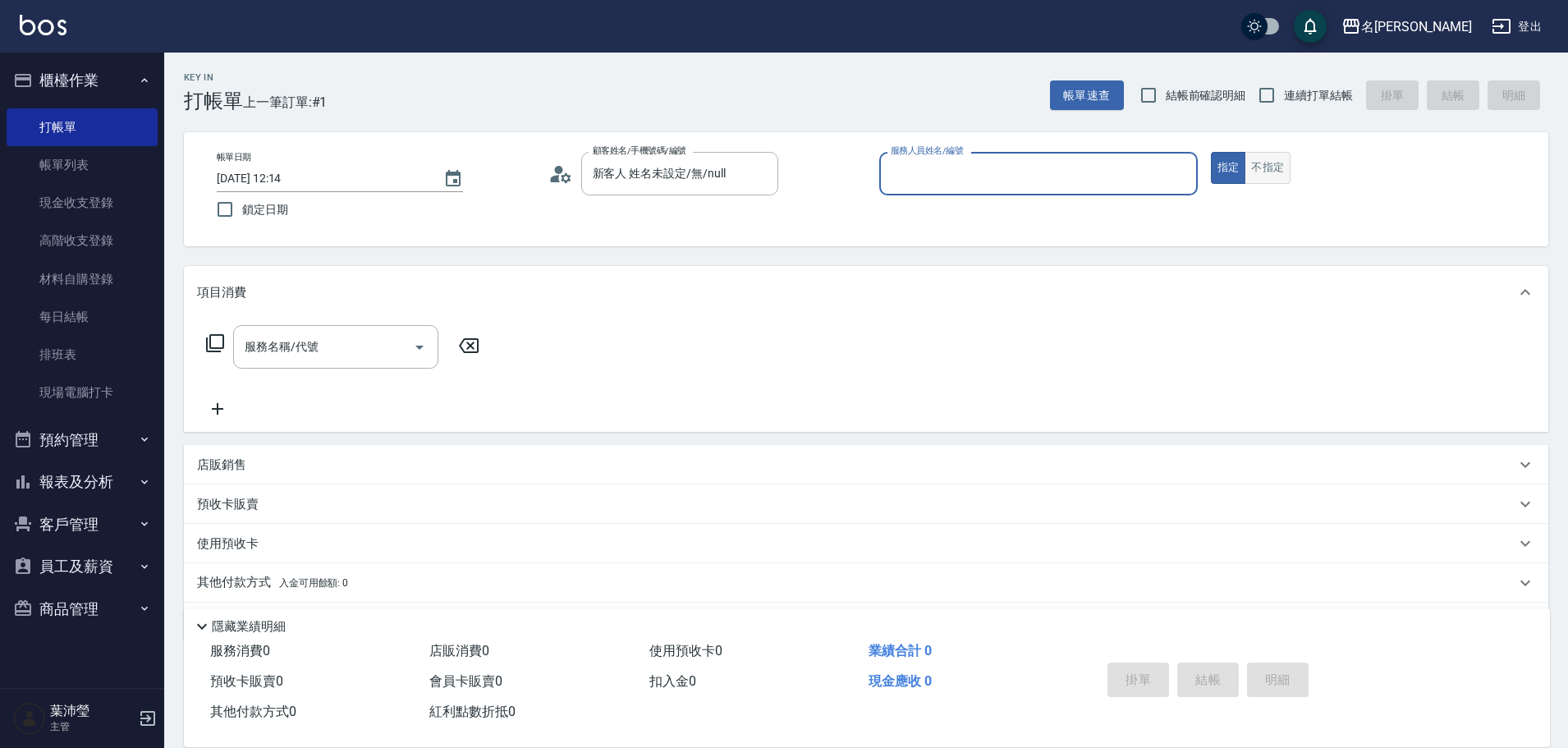
click at [1245, 176] on button "不指定" at bounding box center [1268, 167] width 46 height 32
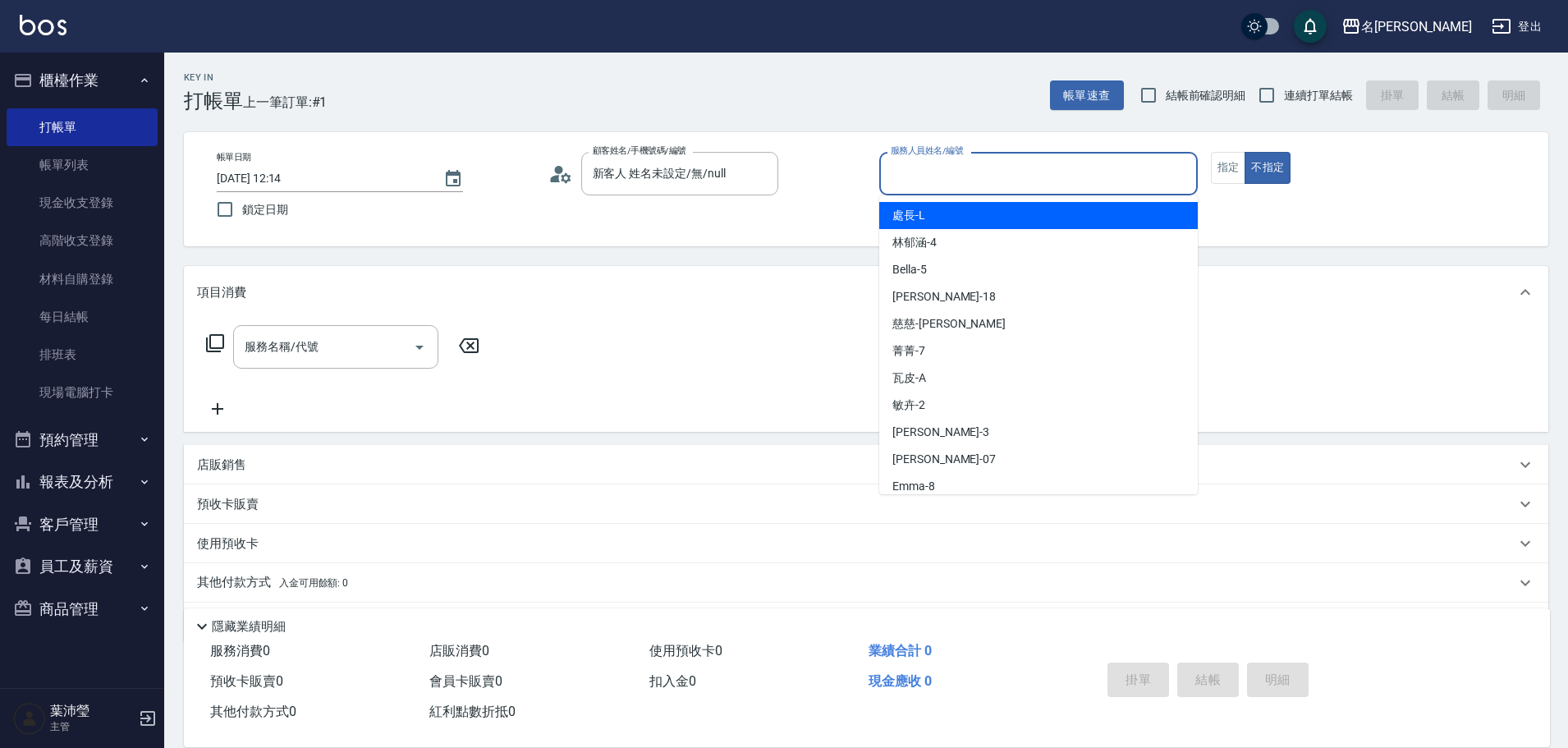
click at [1112, 178] on input "服務人員姓名/編號" at bounding box center [1039, 173] width 304 height 28
type input "小龍-9"
type button "false"
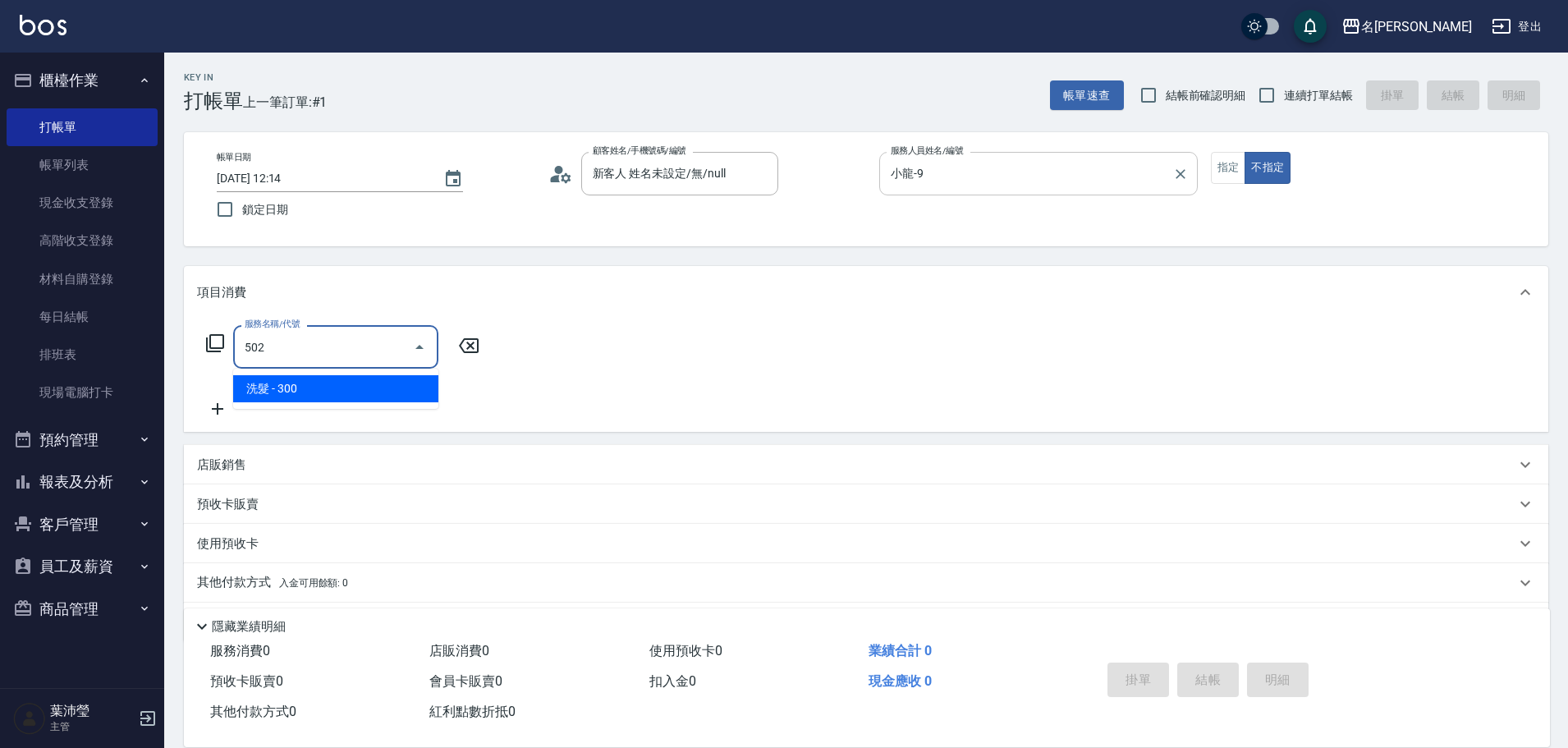
type input "洗髮(502)"
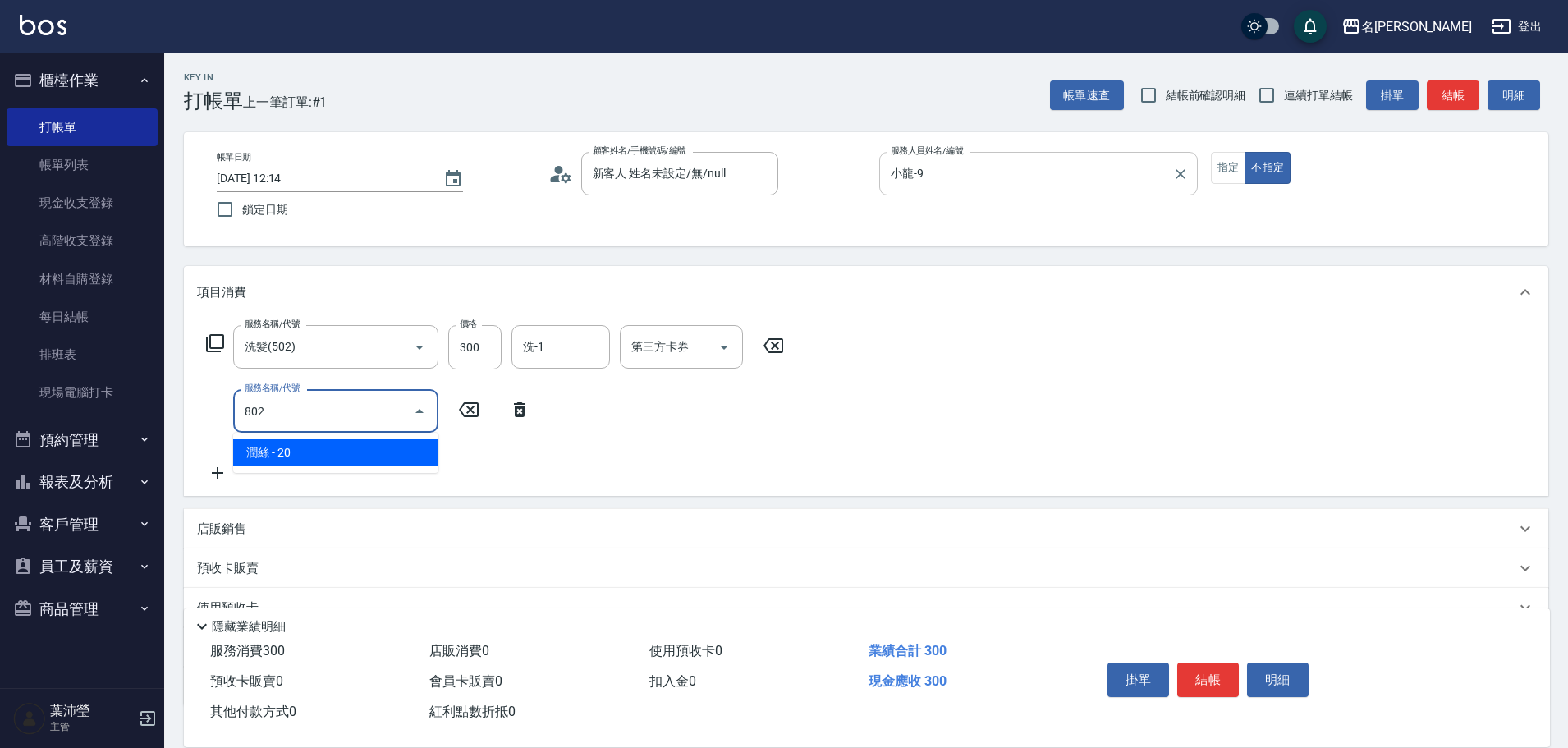
type input "潤絲(802)"
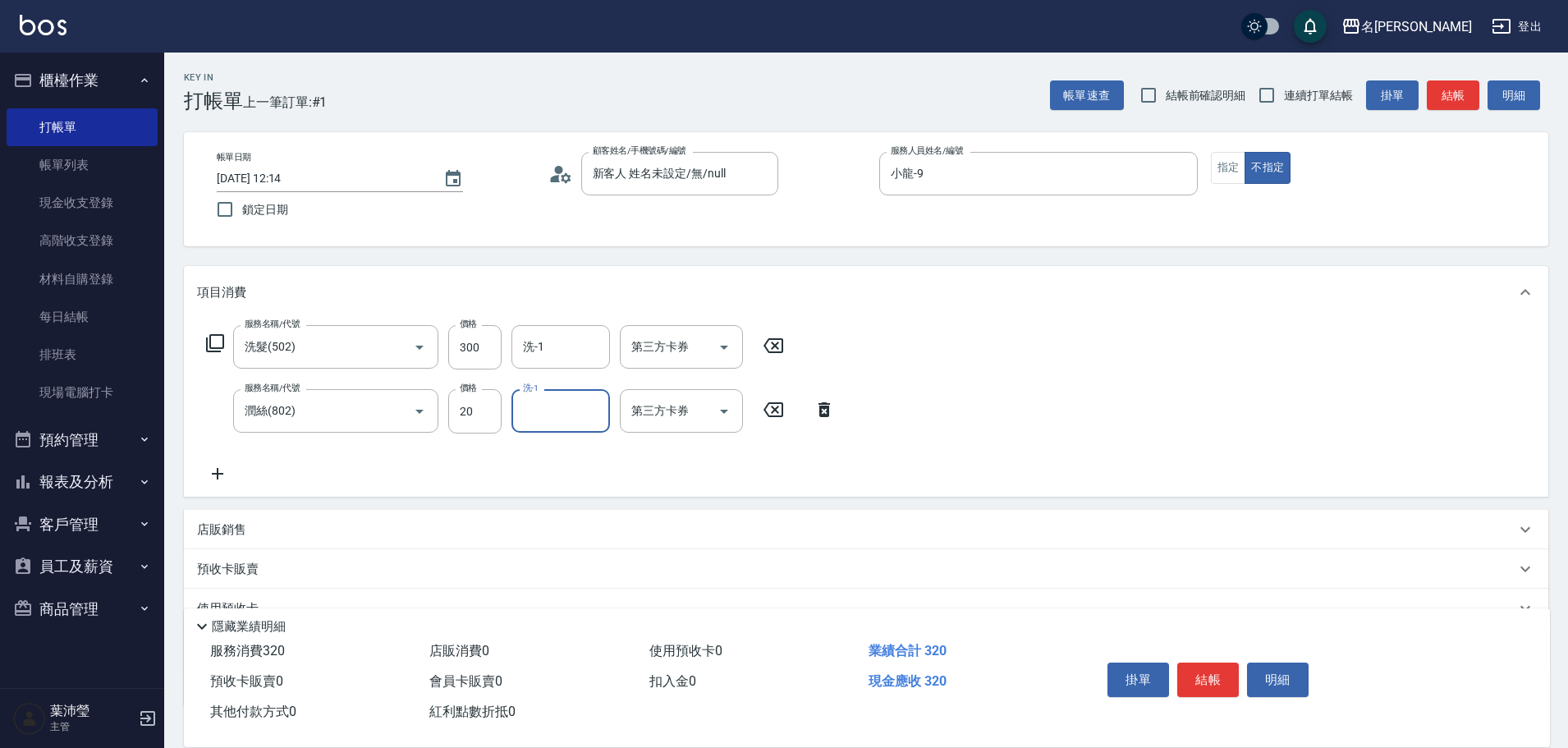
click at [217, 340] on icon at bounding box center [215, 343] width 20 height 20
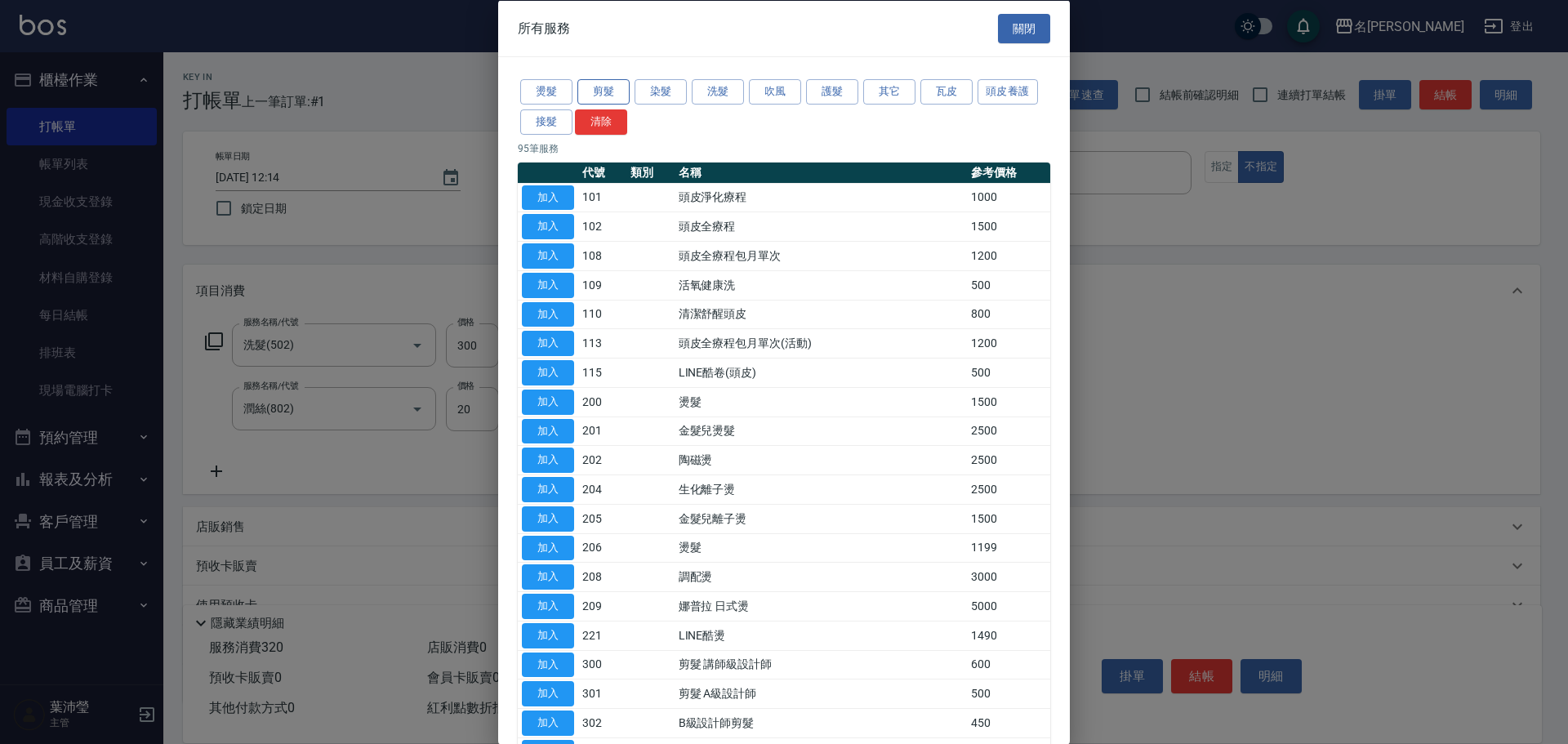
click at [626, 89] on button "剪髮" at bounding box center [603, 91] width 53 height 25
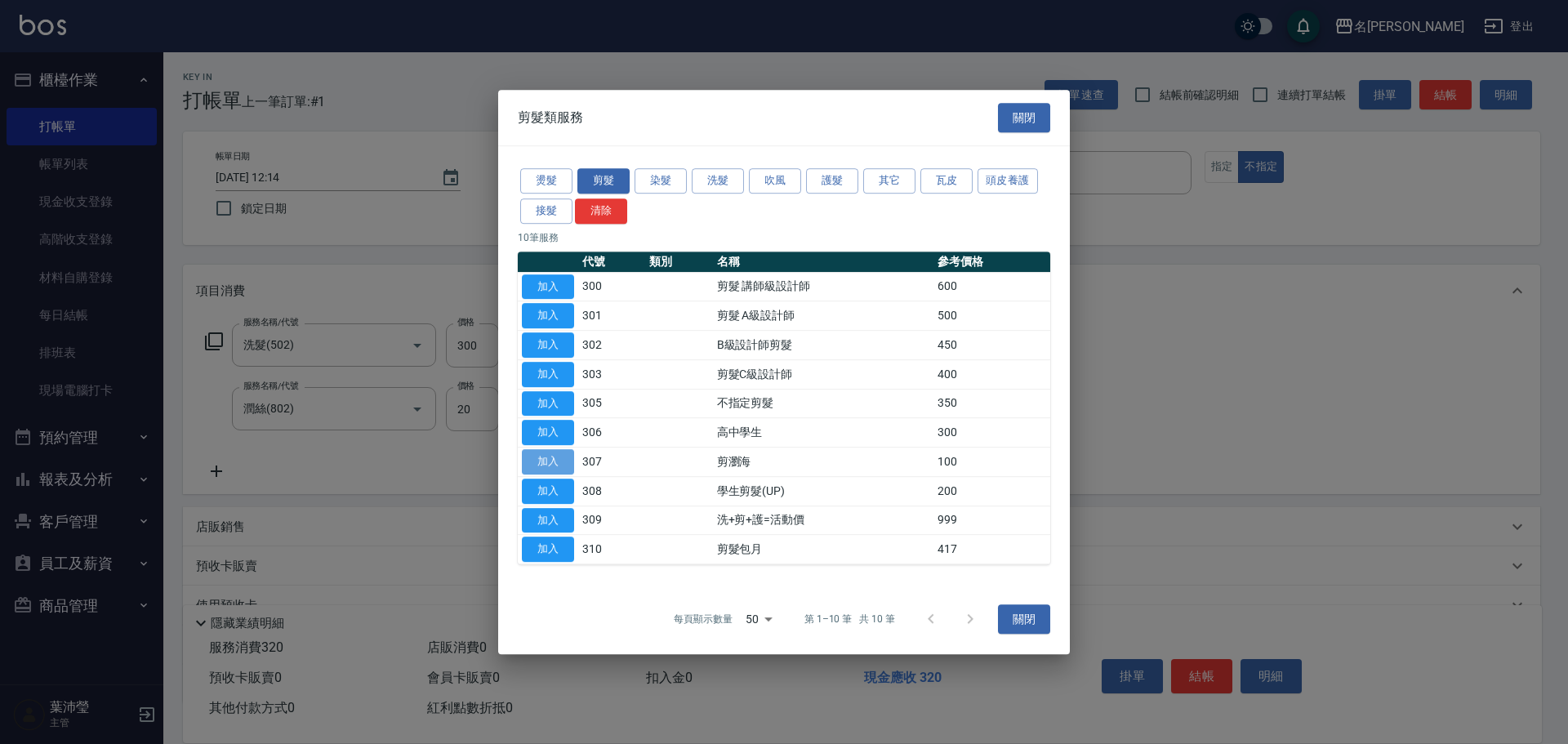
click at [537, 457] on button "加入" at bounding box center [548, 462] width 53 height 25
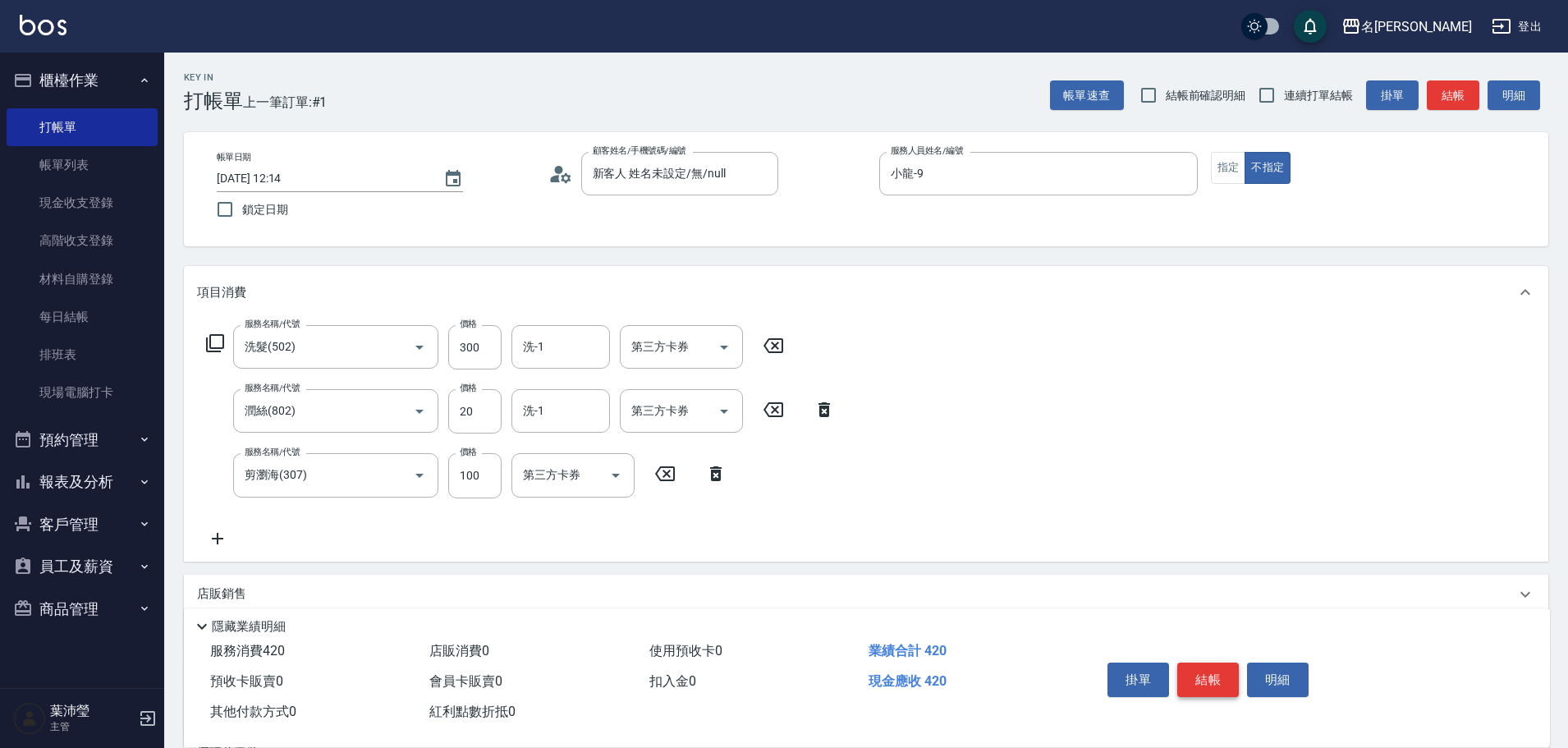
click at [1210, 678] on button "結帳" at bounding box center [1208, 679] width 62 height 34
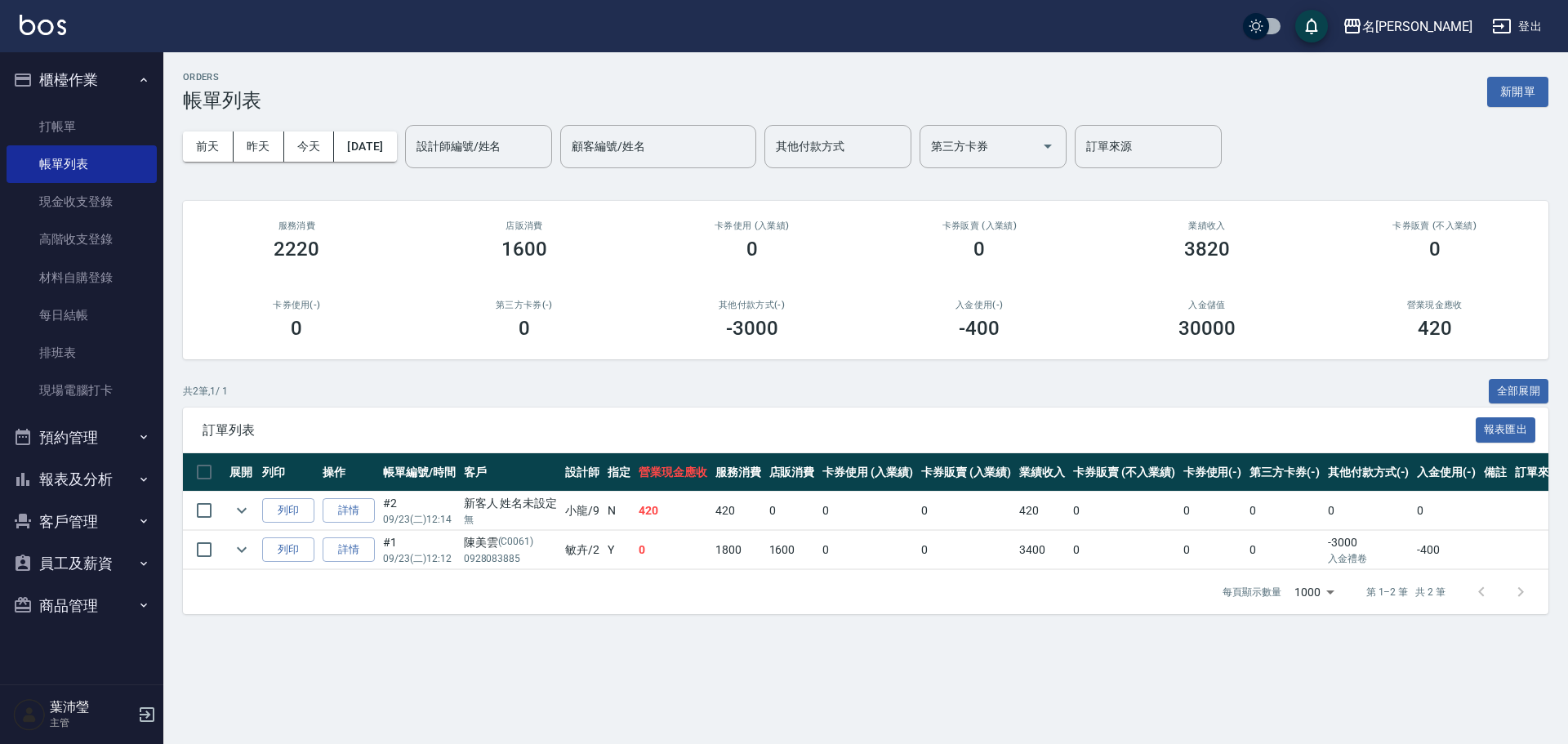
click at [1203, 674] on div "ORDERS 帳單列表 新開單 [DATE] [DATE] [DATE] [DATE] 設計師編號/姓名 設計師編號/姓名 顧客編號/姓名 顧客編號/姓名 其…" at bounding box center [784, 372] width 1568 height 744
click at [64, 125] on link "打帳單" at bounding box center [82, 126] width 150 height 38
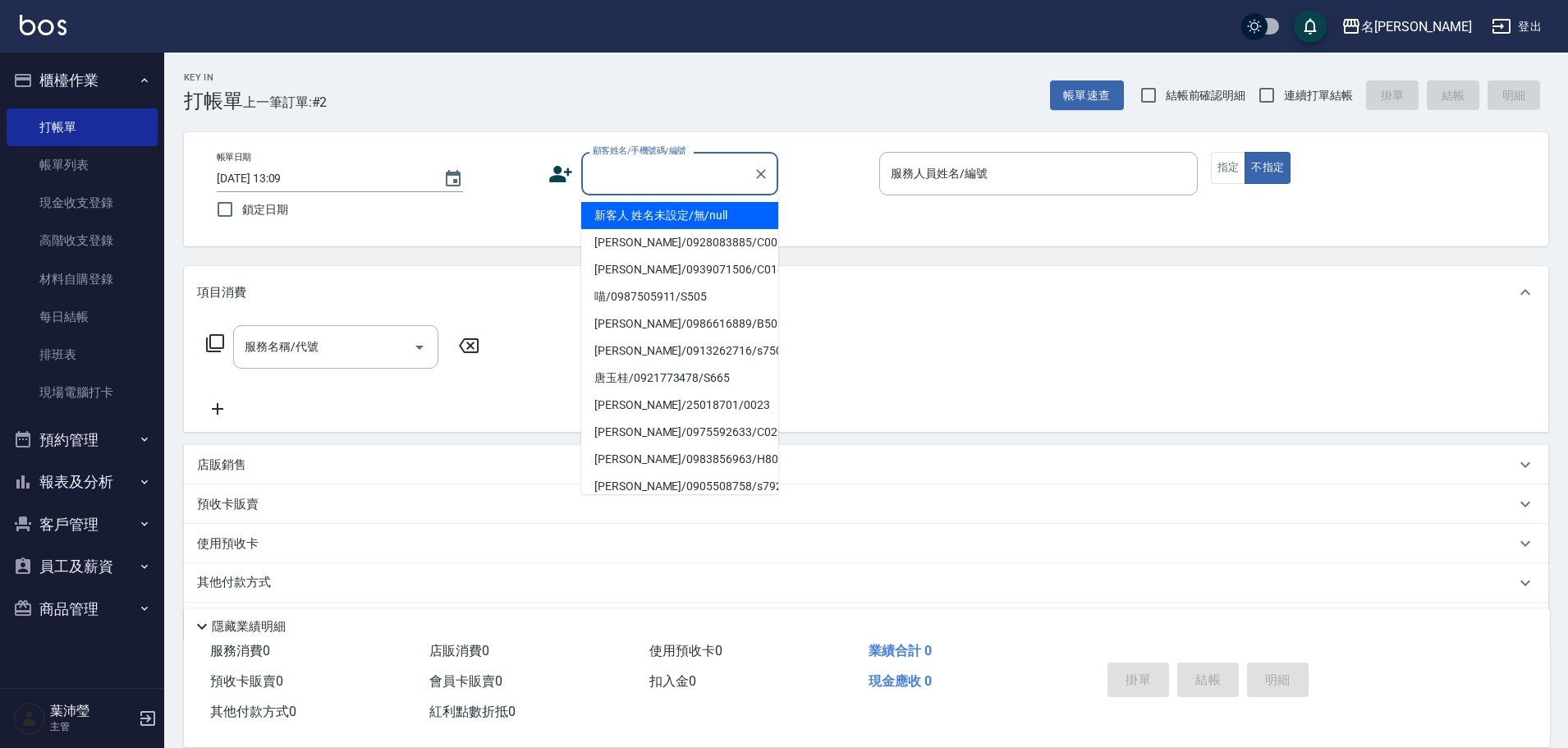
click at [644, 173] on input "顧客姓名/手機號碼/編號" at bounding box center [667, 173] width 157 height 28
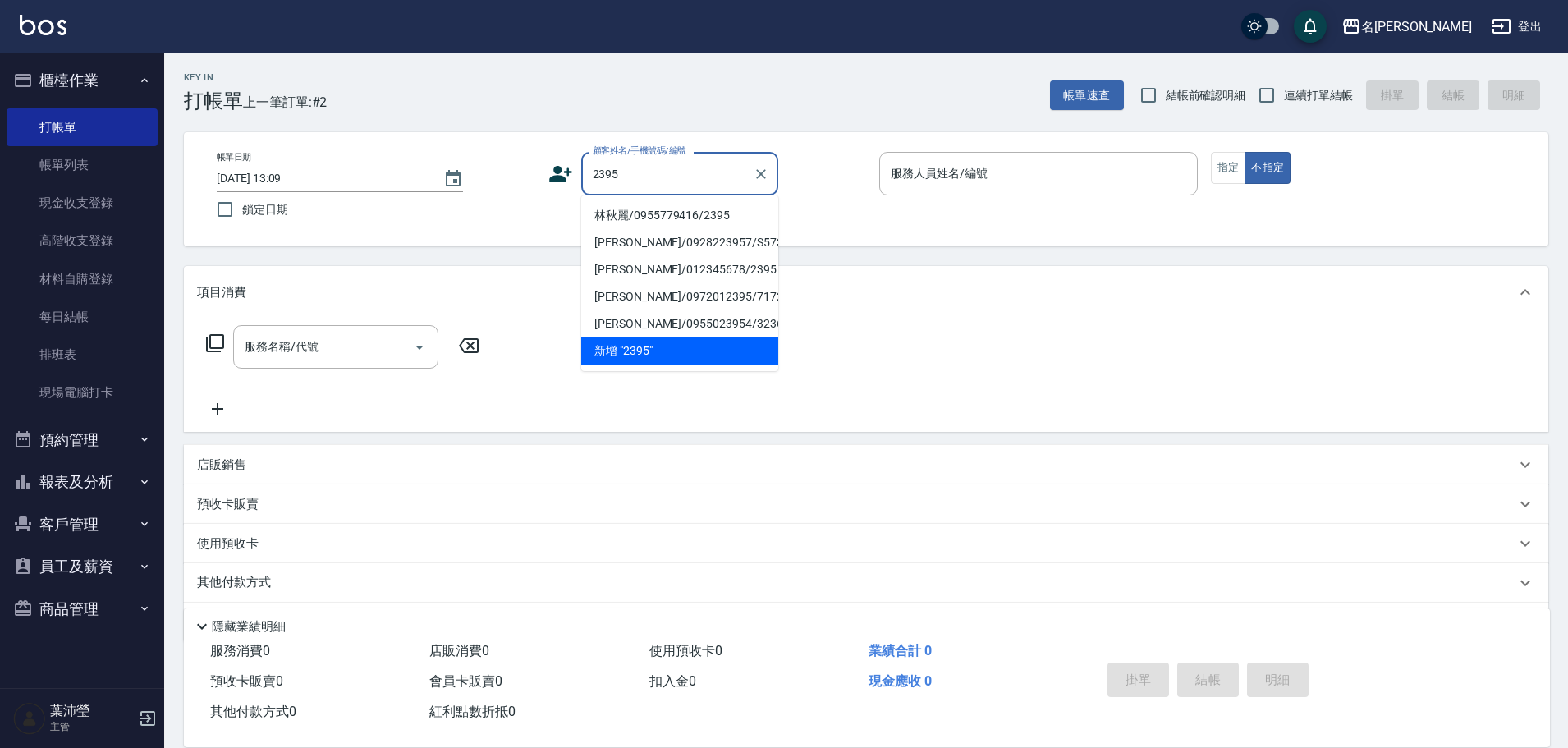
click at [669, 222] on li "林秋麗/0955779416/2395" at bounding box center [679, 215] width 197 height 27
type input "林秋麗/0955779416/2395"
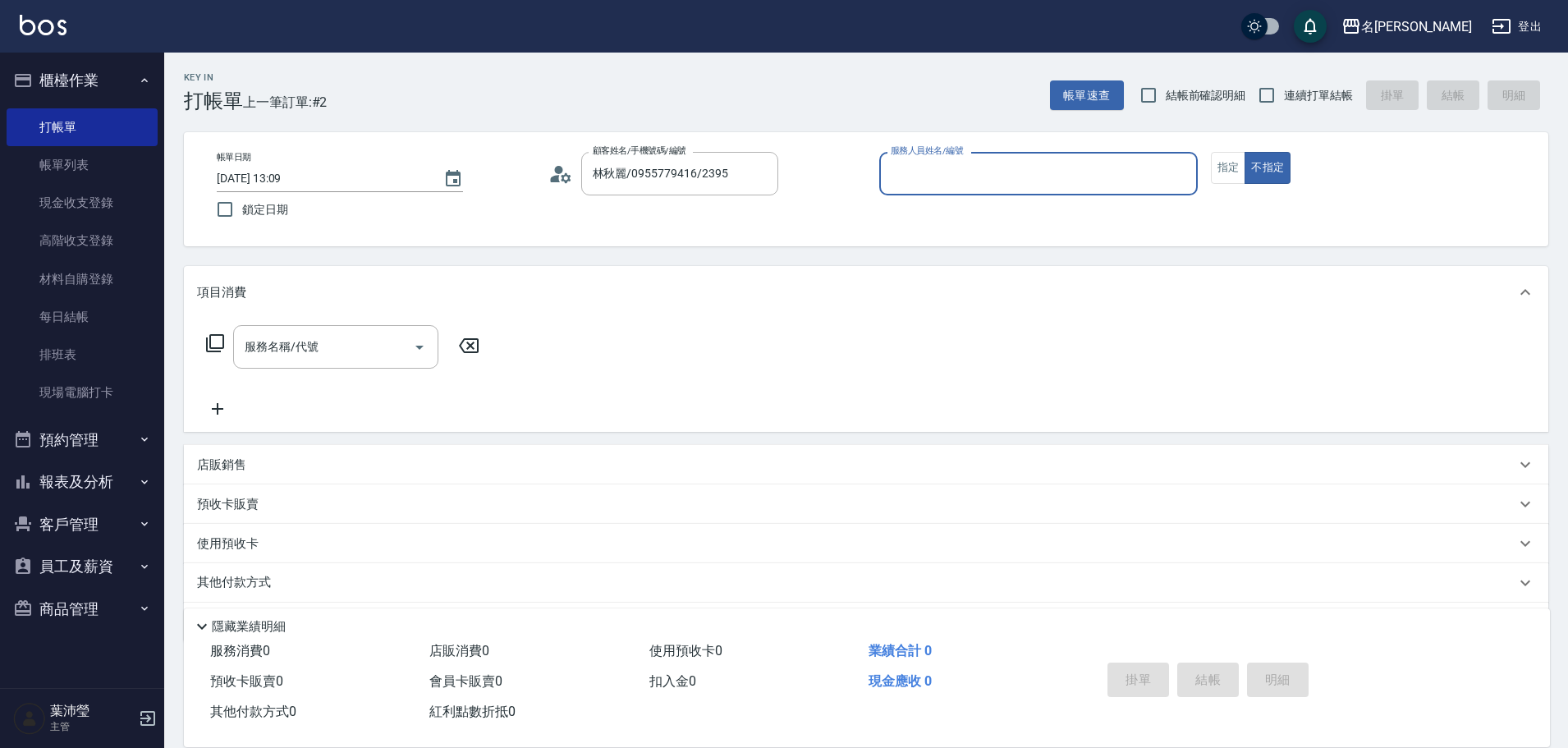
type input "敏卉-2"
click at [1223, 172] on button "指定" at bounding box center [1229, 167] width 35 height 32
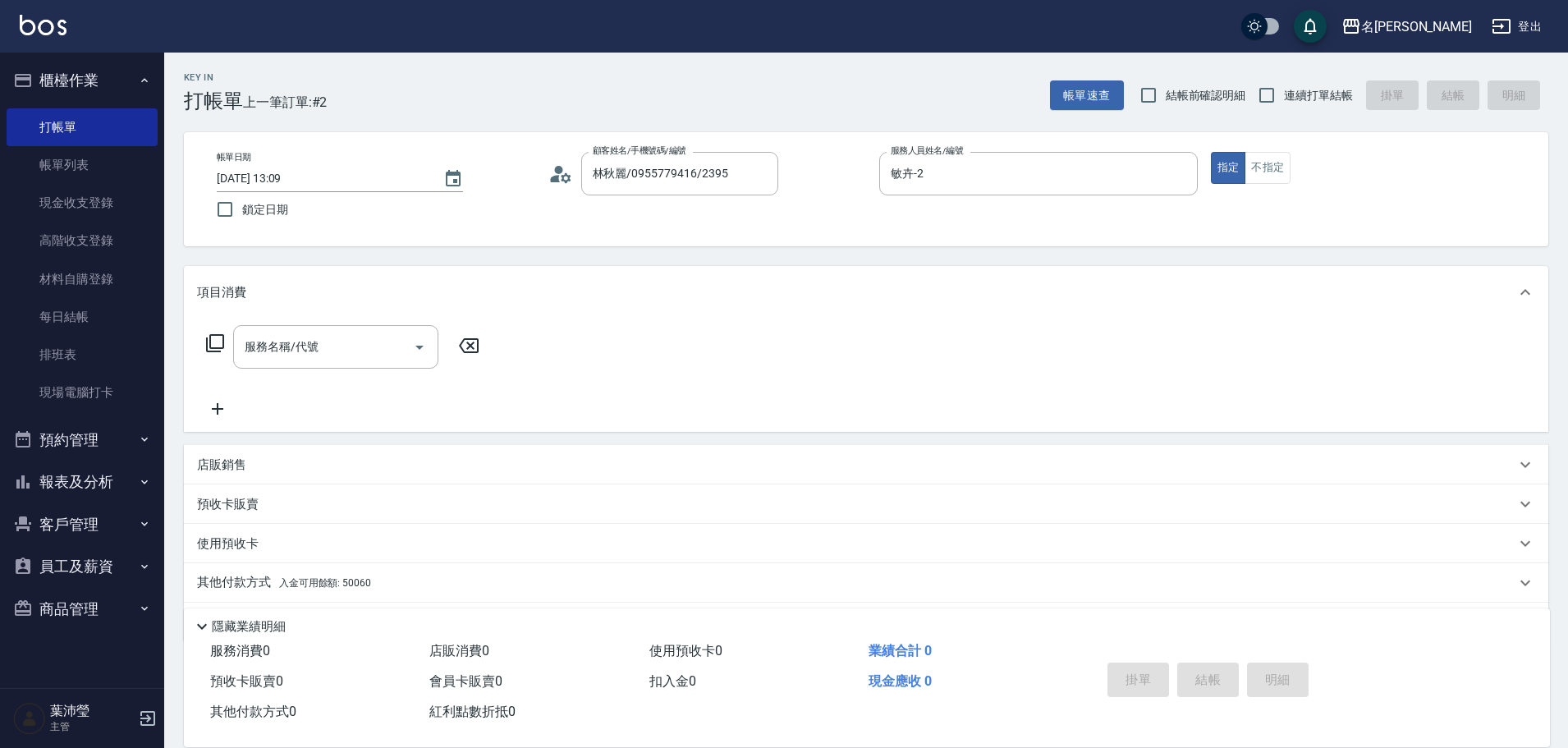
click at [222, 340] on icon at bounding box center [215, 343] width 20 height 20
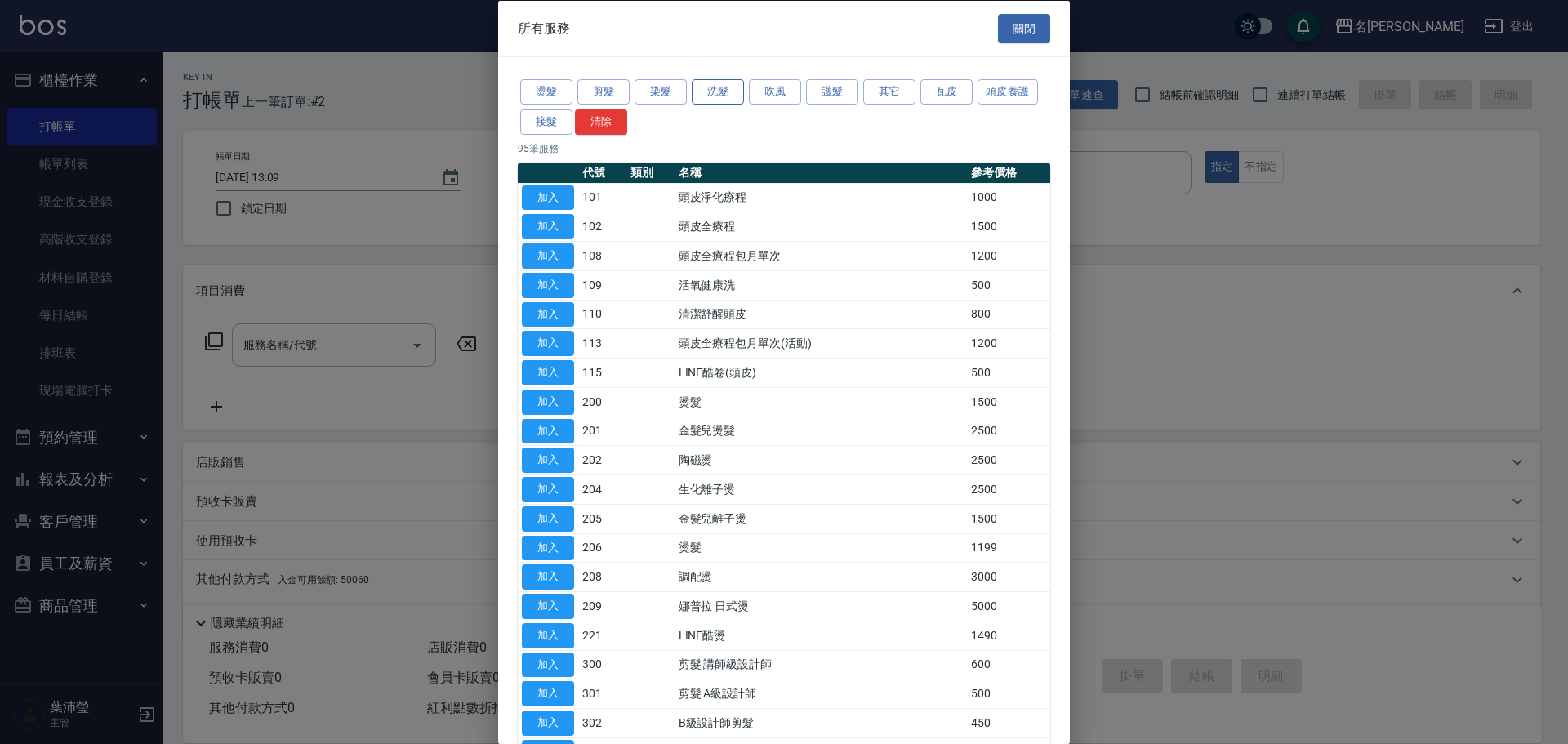
click at [720, 97] on button "洗髮" at bounding box center [718, 91] width 53 height 25
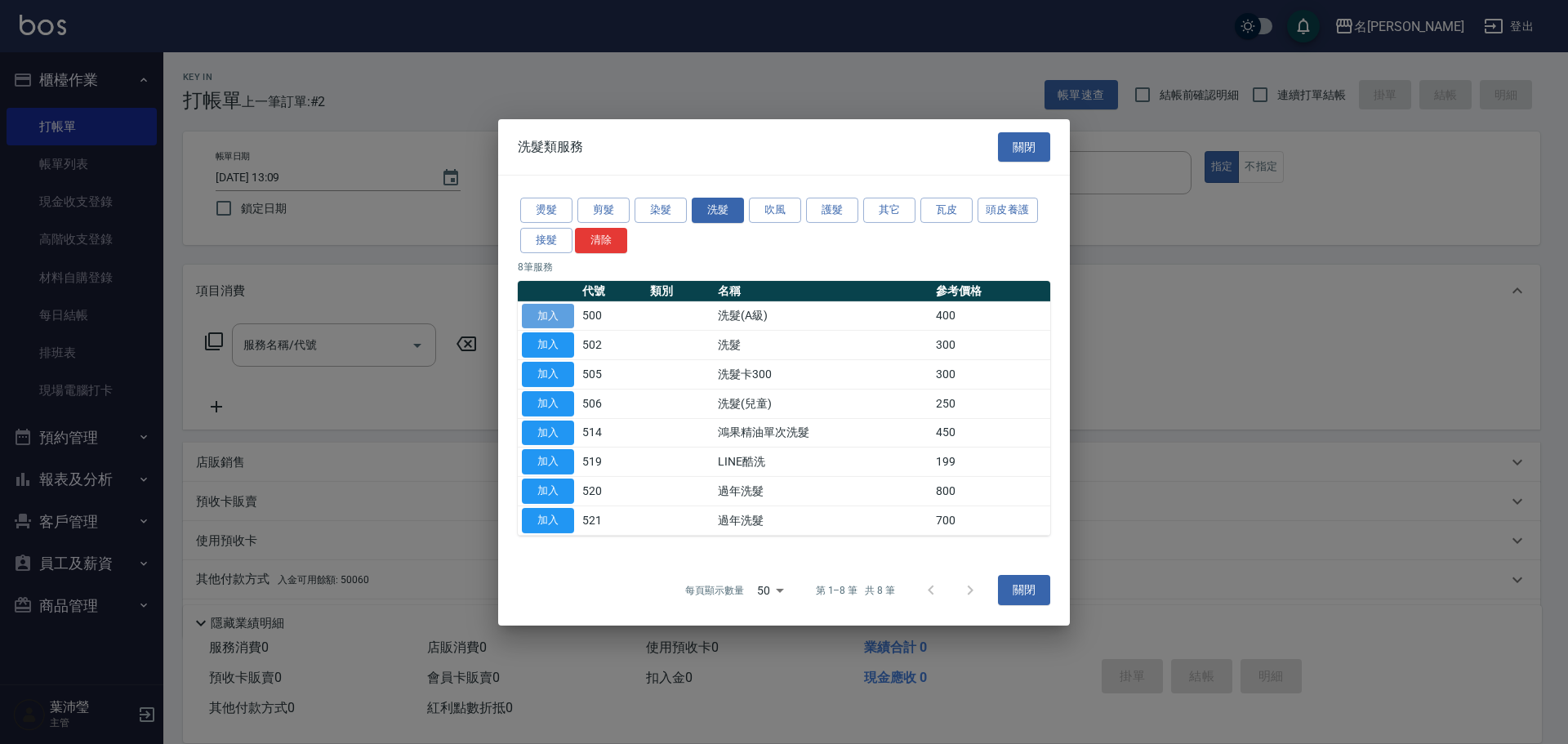
click at [554, 322] on button "加入" at bounding box center [548, 315] width 53 height 25
type input "洗髮(A級)(500)"
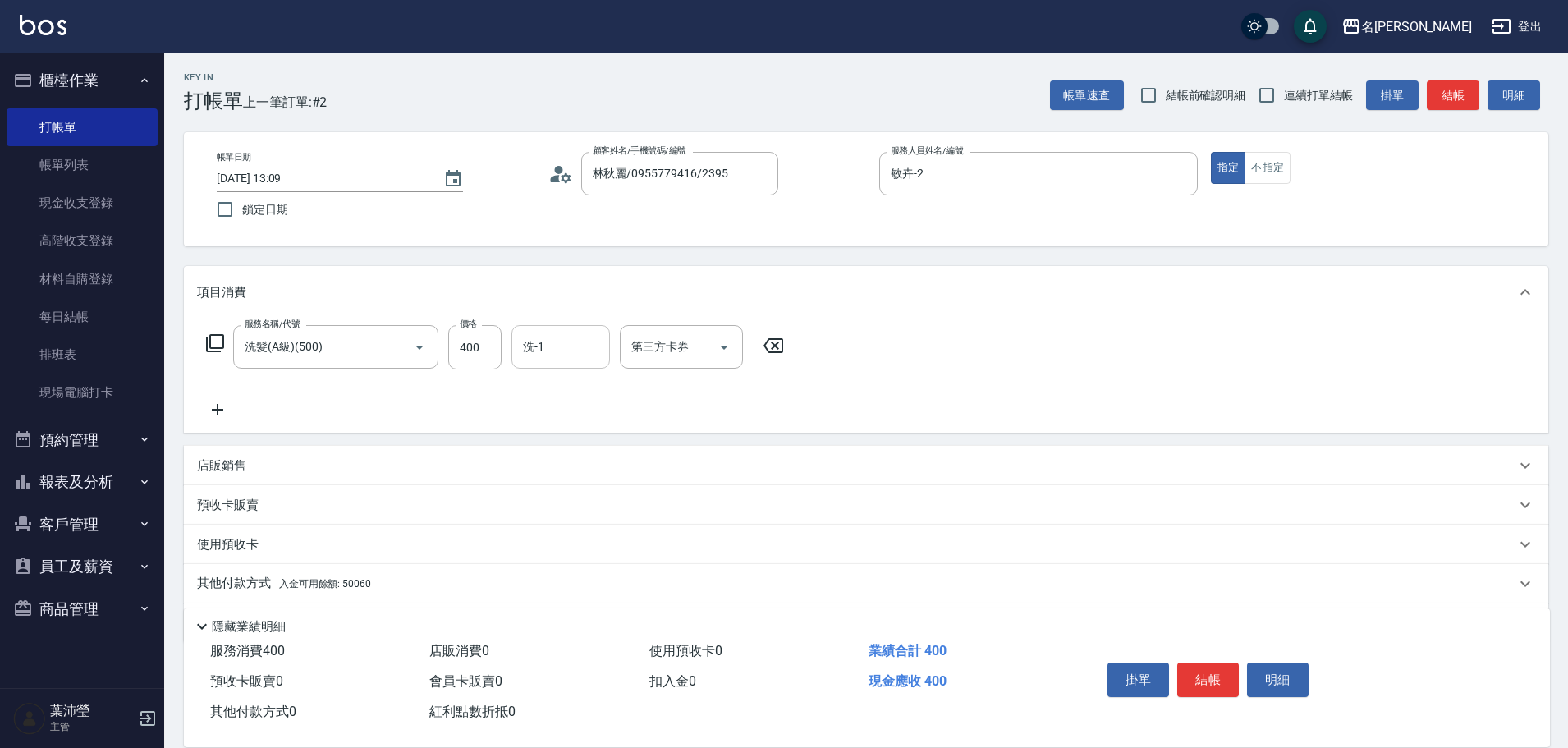
click at [543, 362] on div "洗-1" at bounding box center [560, 346] width 99 height 43
click at [589, 387] on div "語爭 -20" at bounding box center [560, 389] width 99 height 27
type input "語爭-20"
click at [246, 583] on p "其他付款方式 入金可用餘額: 50060" at bounding box center [284, 584] width 174 height 18
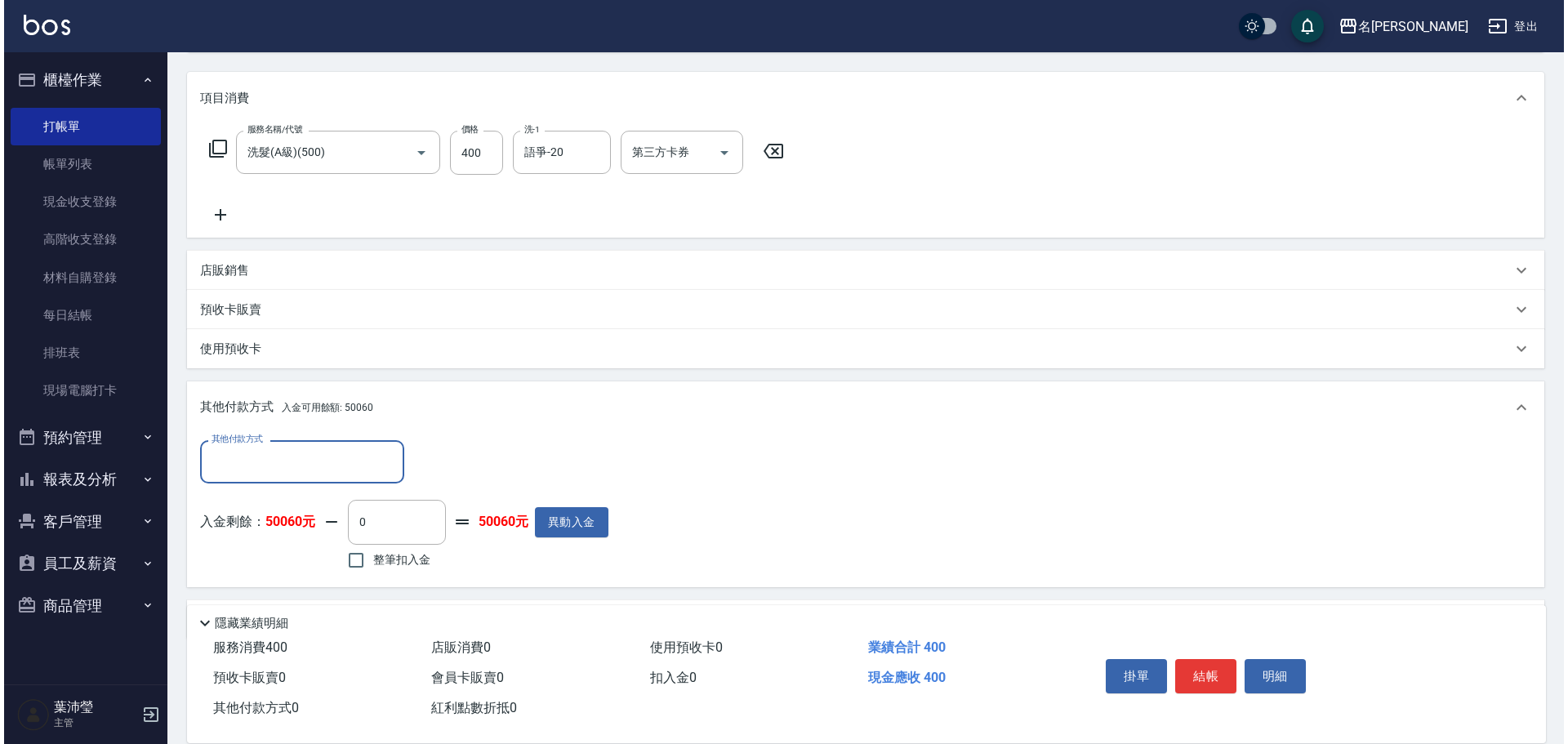
scroll to position [245, 0]
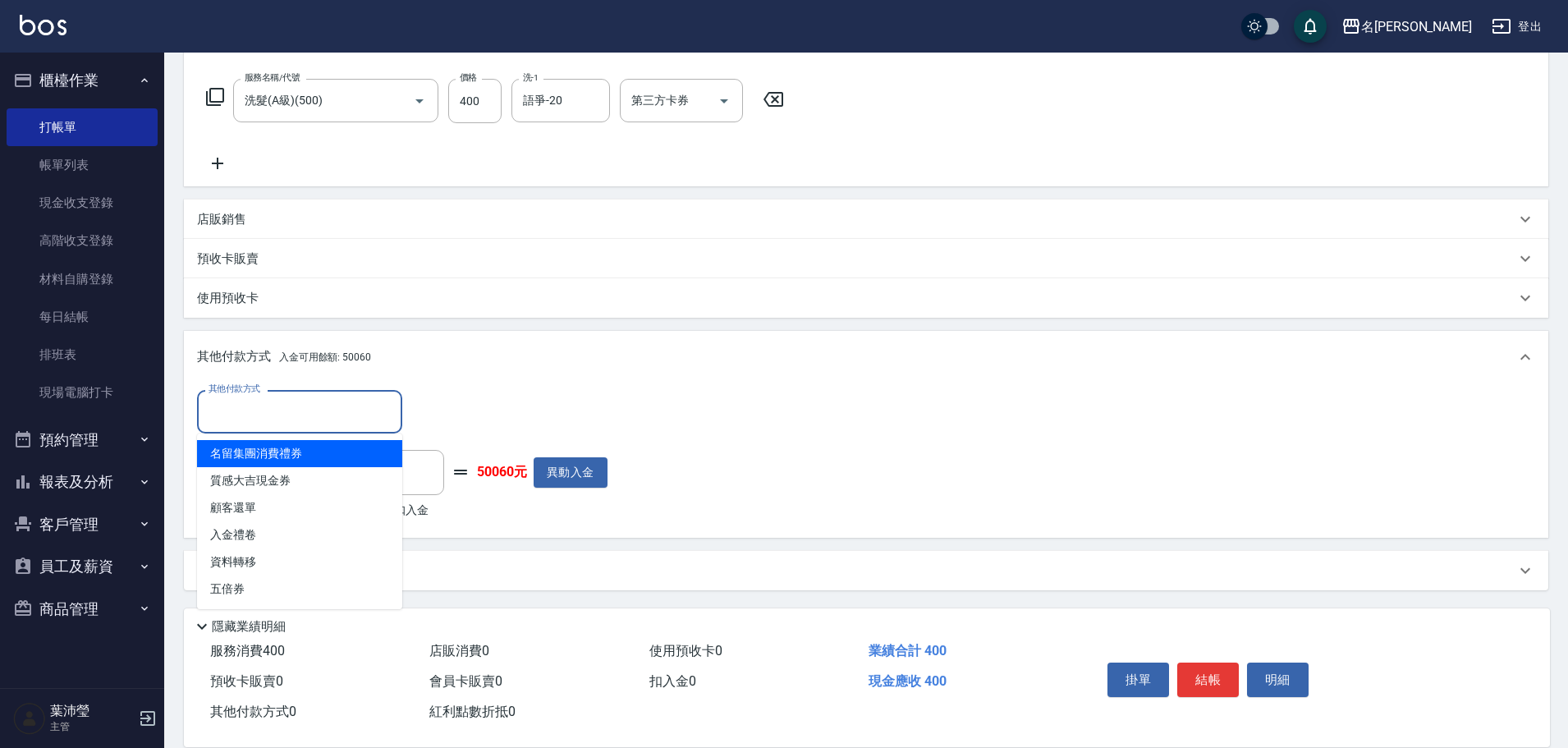
click at [235, 413] on input "其他付款方式" at bounding box center [299, 411] width 191 height 28
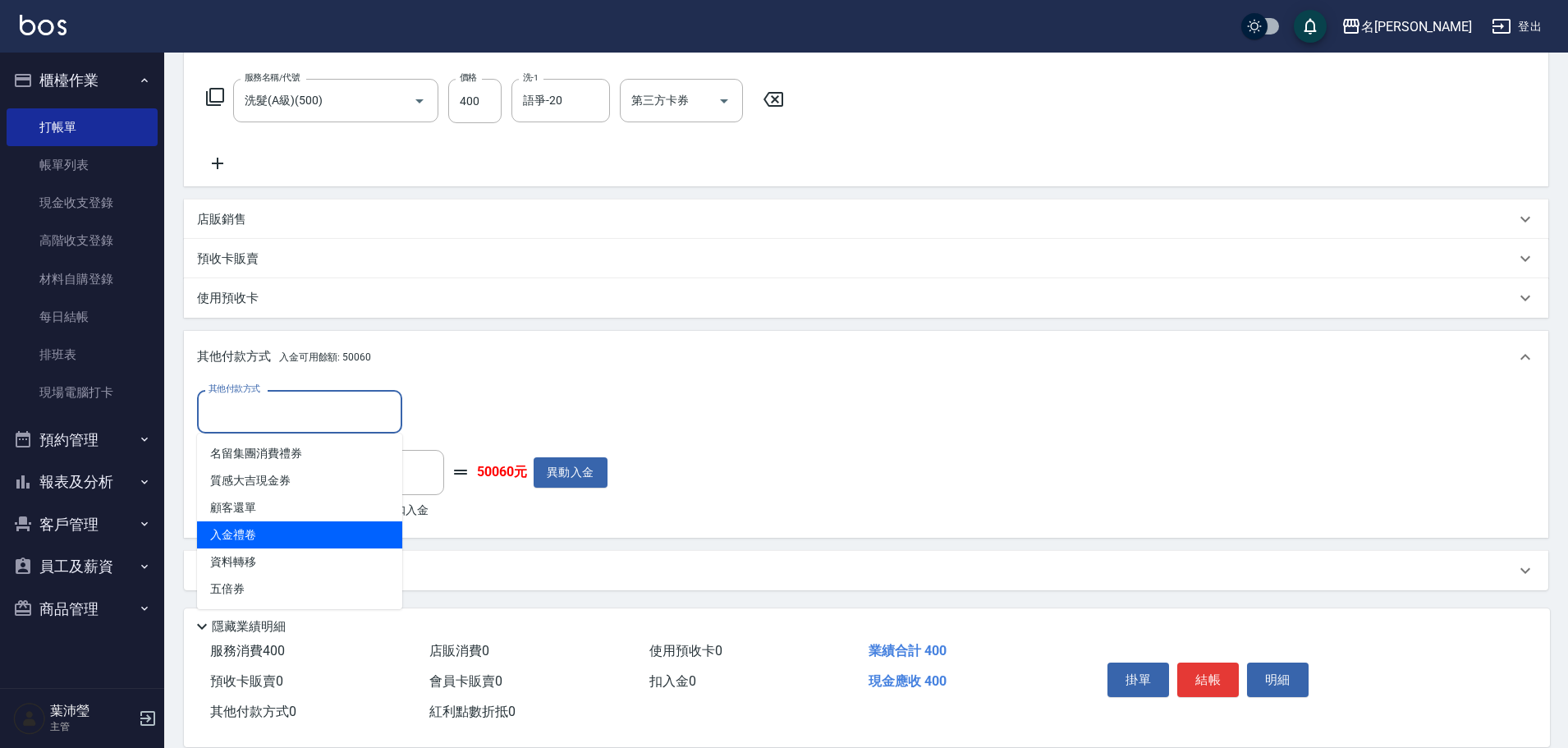
click at [251, 533] on span "入金禮卷" at bounding box center [299, 535] width 205 height 27
type input "入金禮卷"
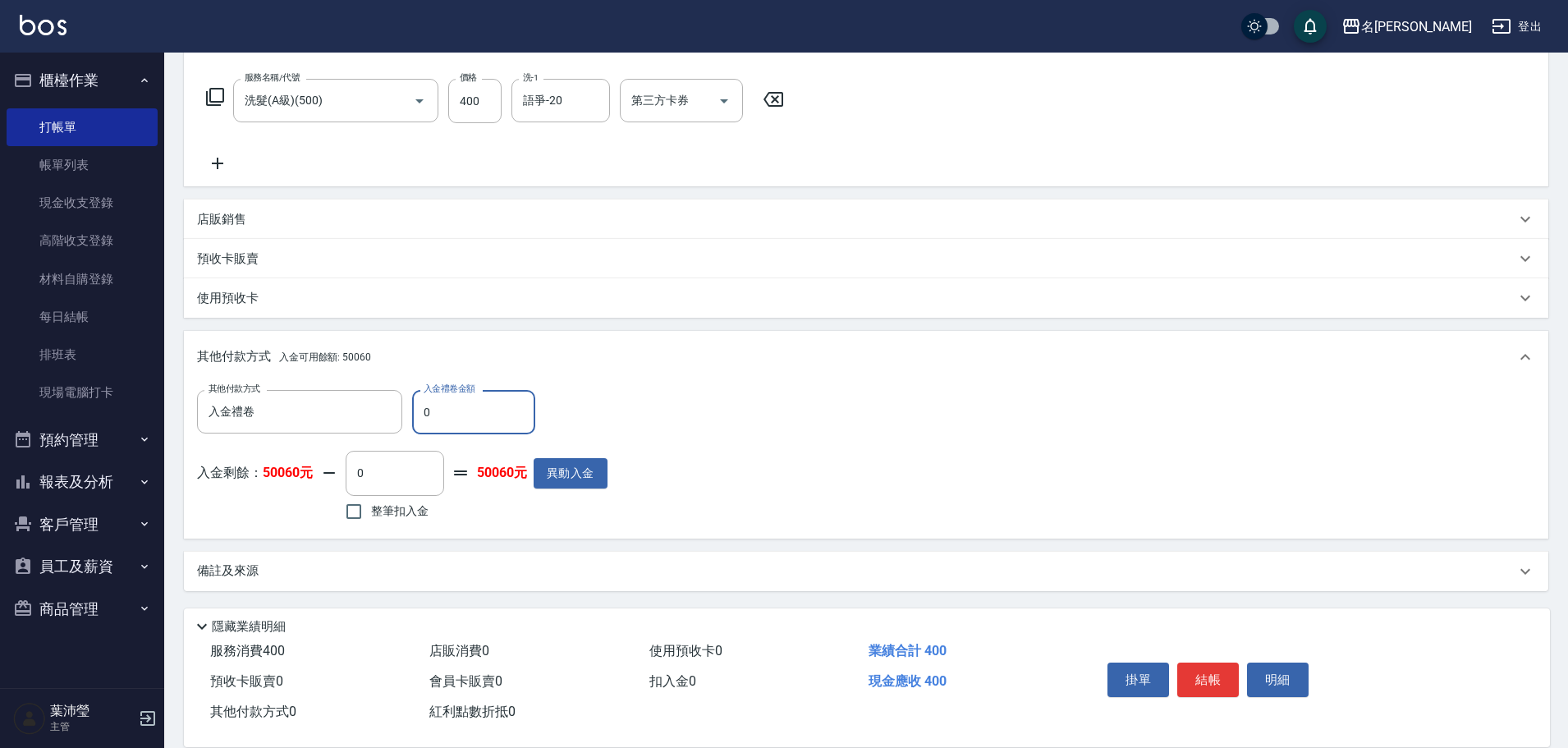
click at [415, 408] on input "0" at bounding box center [473, 412] width 123 height 44
type input "200"
click at [355, 472] on input "0" at bounding box center [394, 472] width 99 height 44
type input "200"
click at [1269, 675] on button "明細" at bounding box center [1277, 679] width 62 height 34
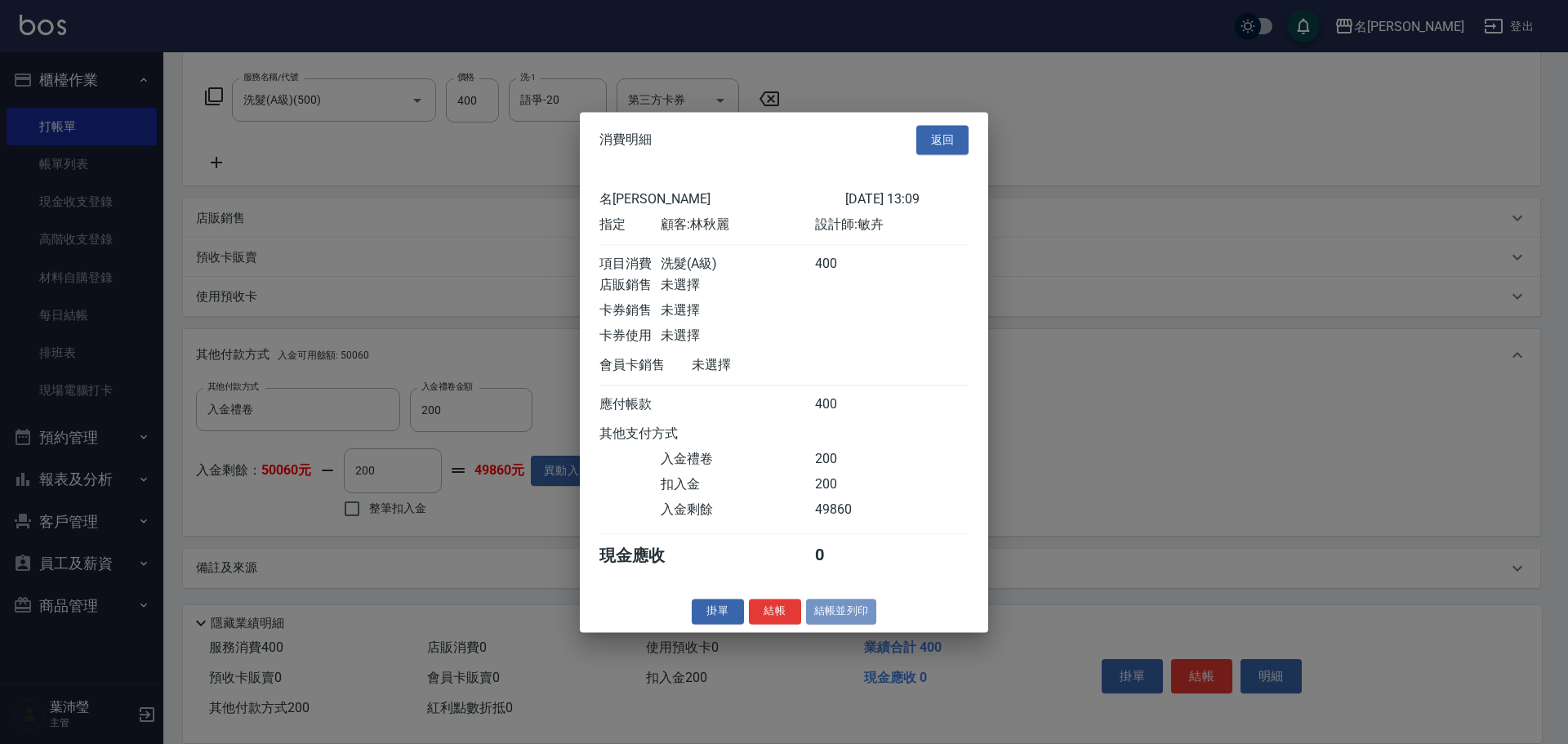
click at [837, 622] on button "結帳並列印" at bounding box center [841, 611] width 71 height 25
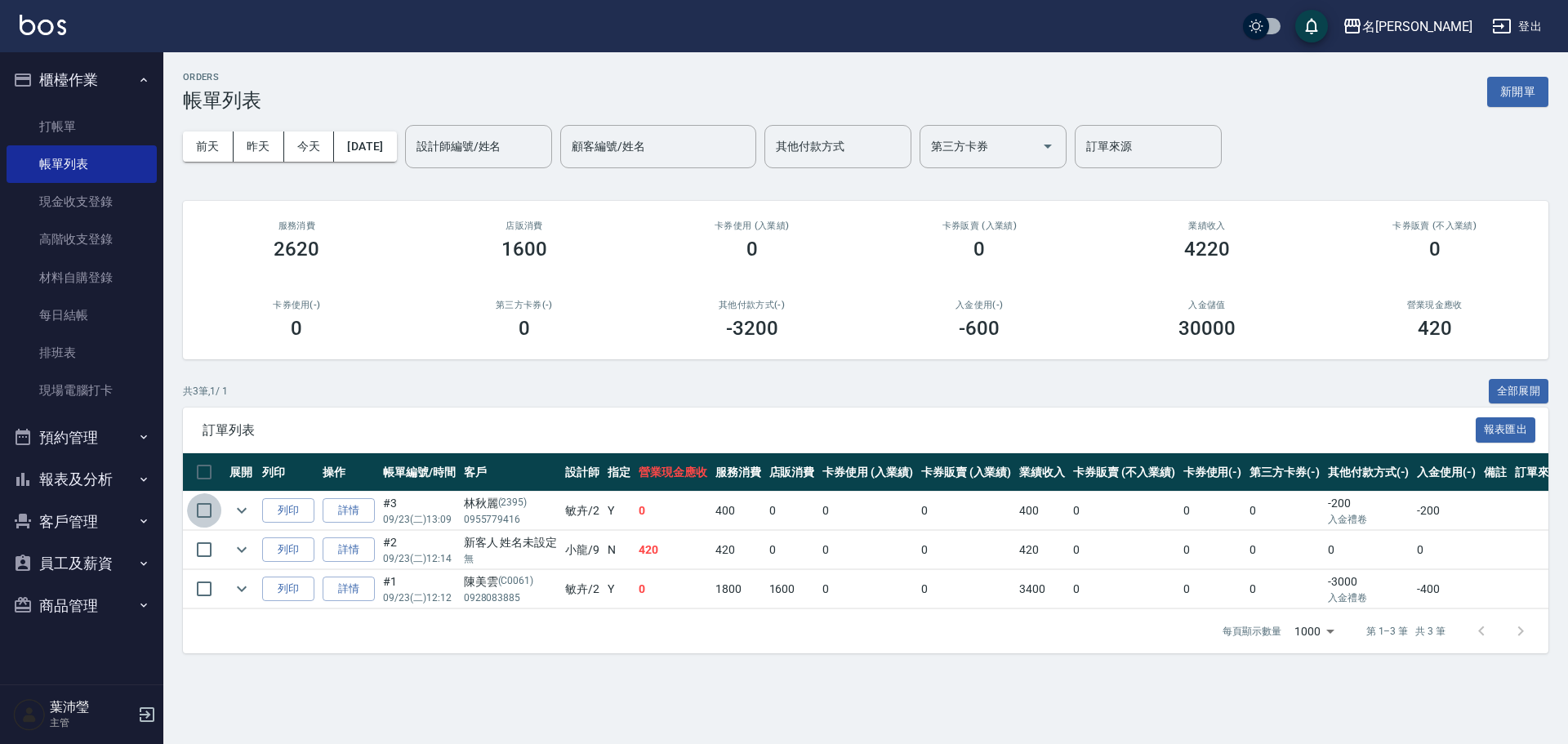
click at [205, 514] on input "checkbox" at bounding box center [203, 510] width 34 height 34
checkbox input "true"
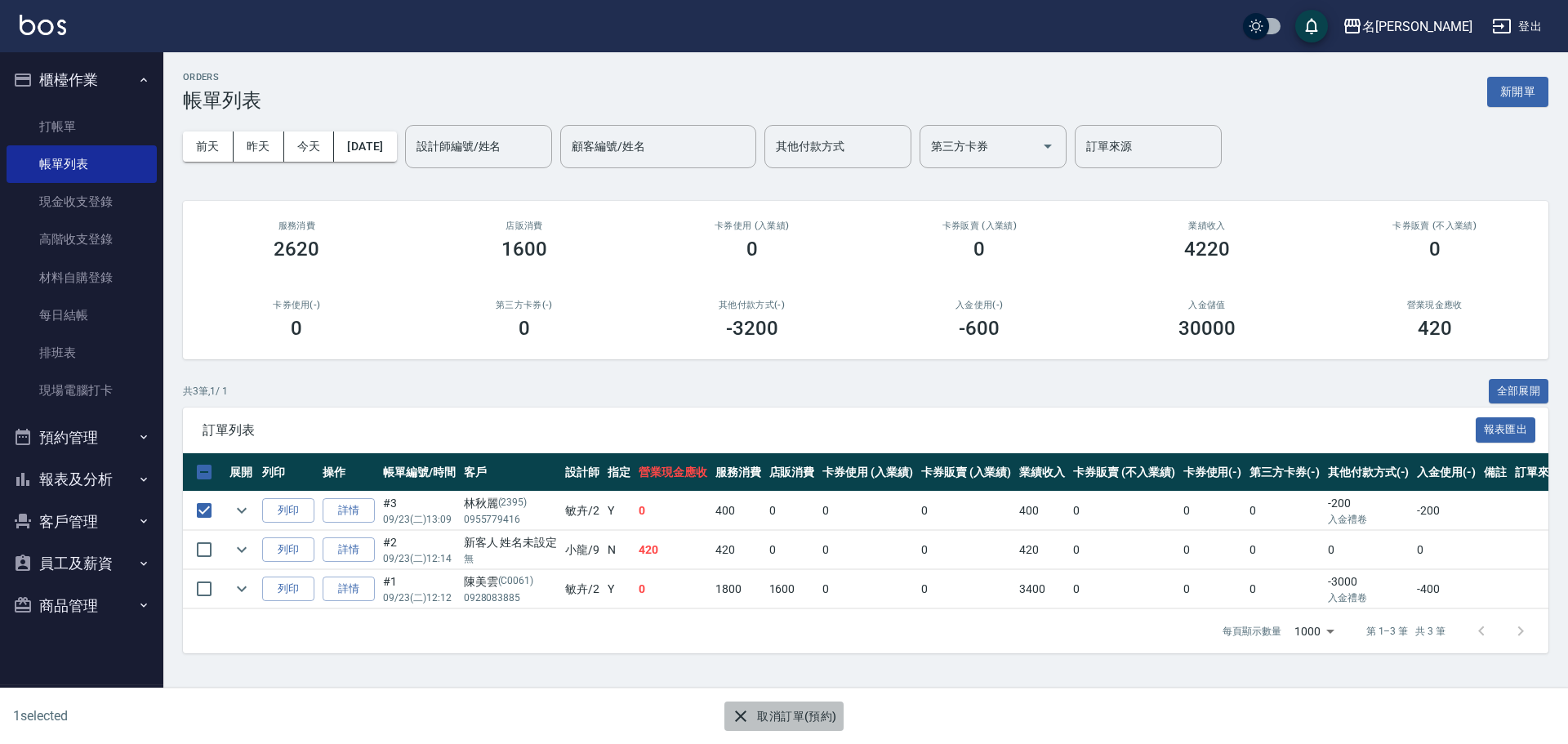
click at [739, 716] on icon "button" at bounding box center [740, 716] width 19 height 19
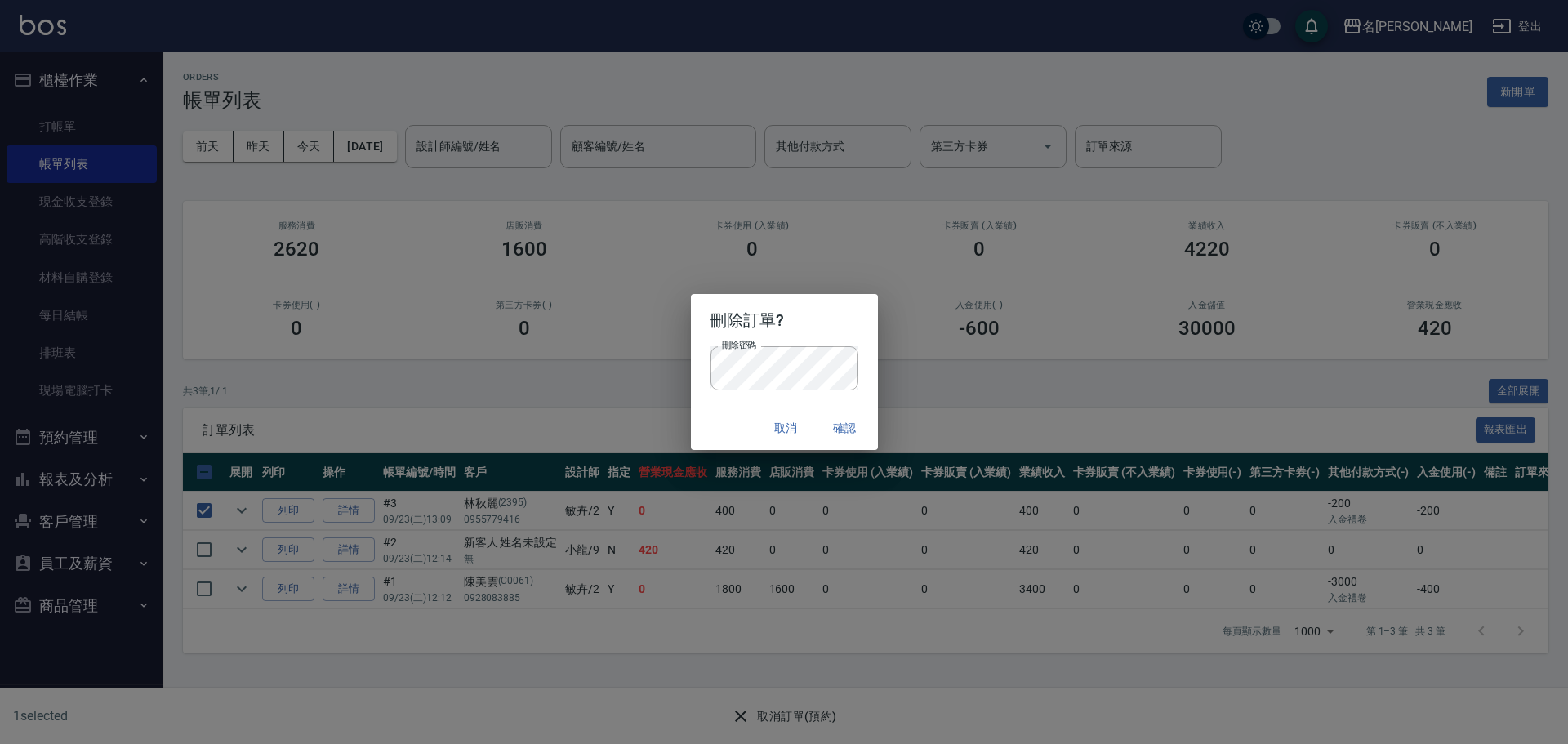
click at [837, 430] on button "確認" at bounding box center [845, 428] width 53 height 30
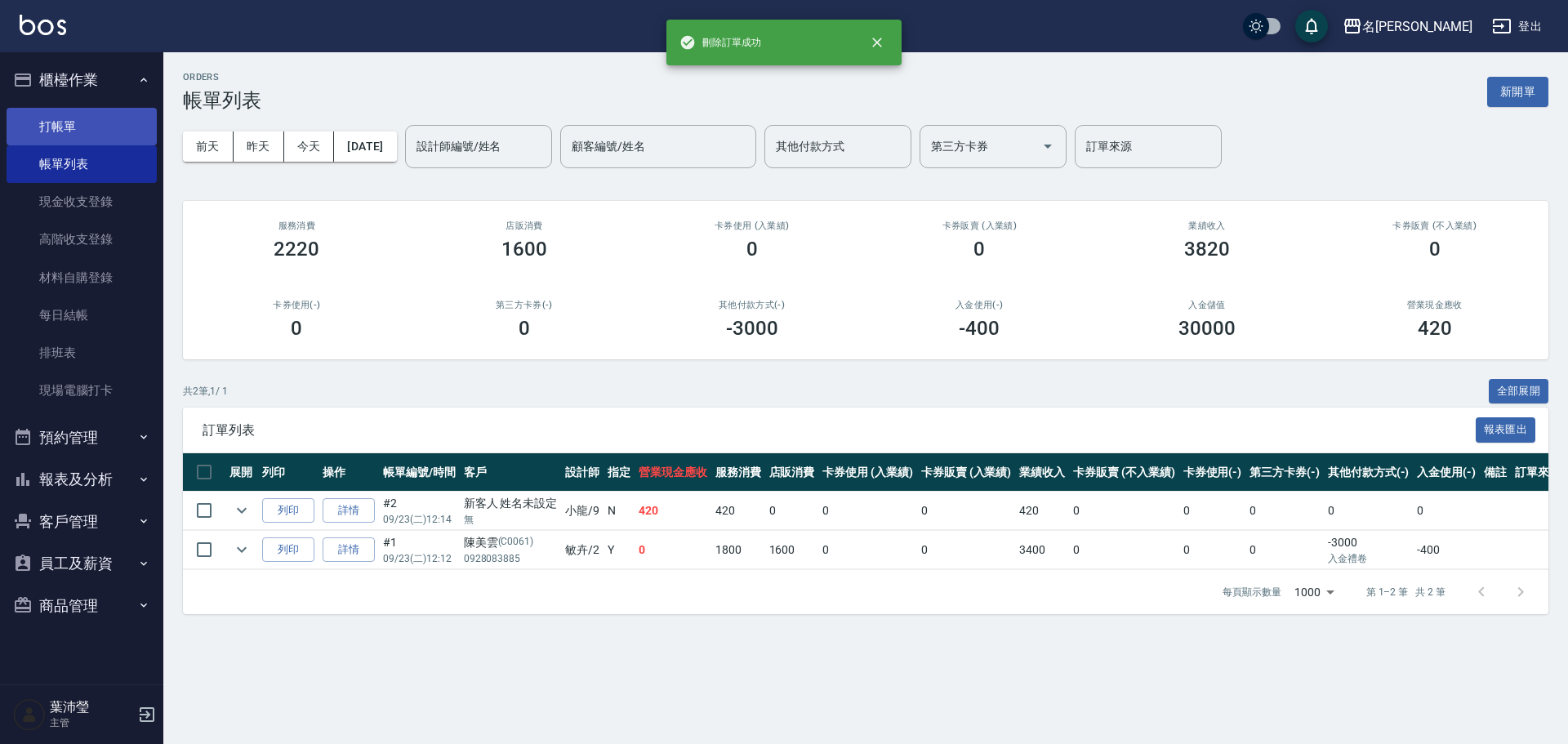
click at [79, 120] on link "打帳單" at bounding box center [82, 126] width 150 height 38
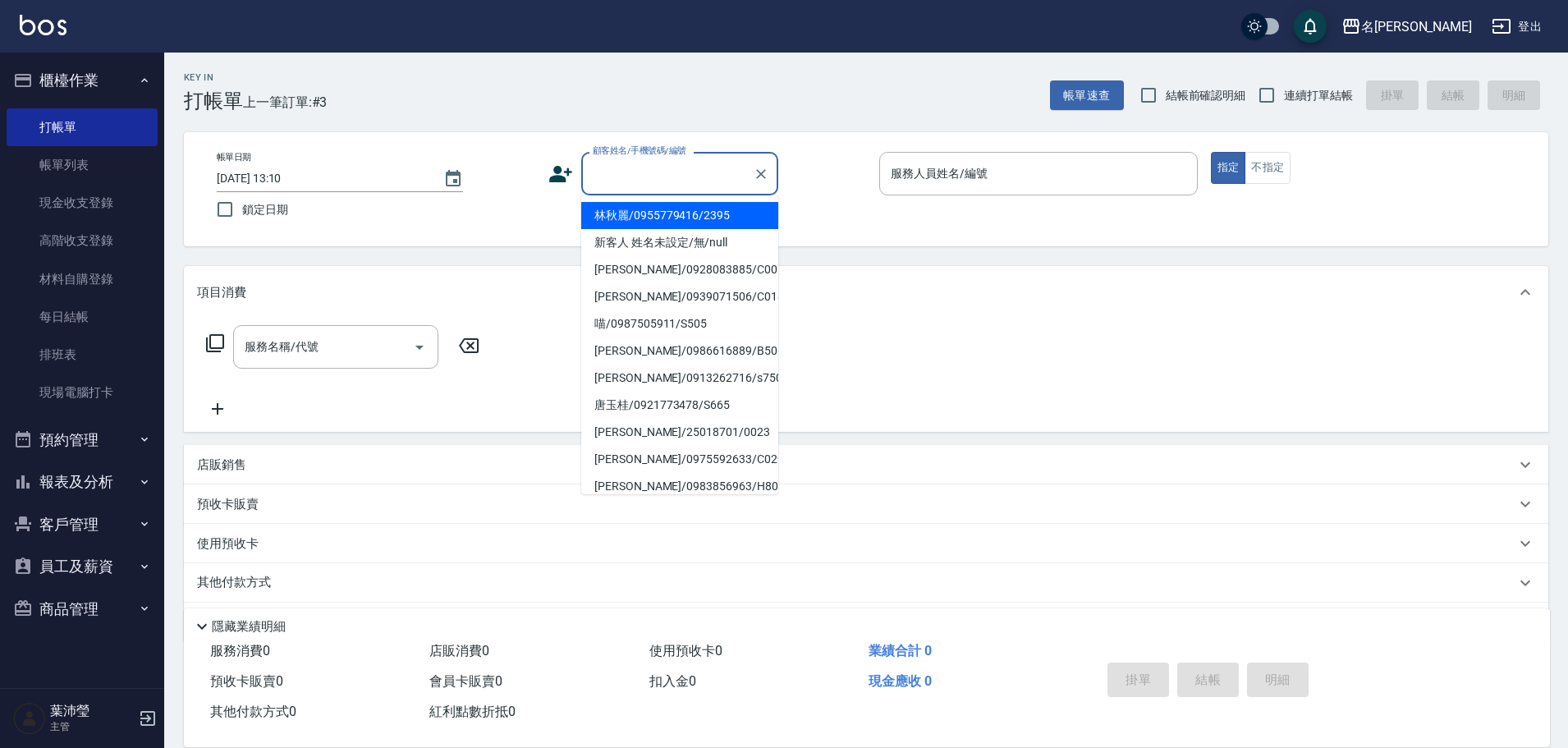
click at [646, 188] on input "顧客姓名/手機號碼/編號" at bounding box center [667, 173] width 157 height 28
click at [652, 218] on li "林秋麗/0955779416/2395" at bounding box center [679, 215] width 197 height 27
type input "林秋麗/0955779416/2395"
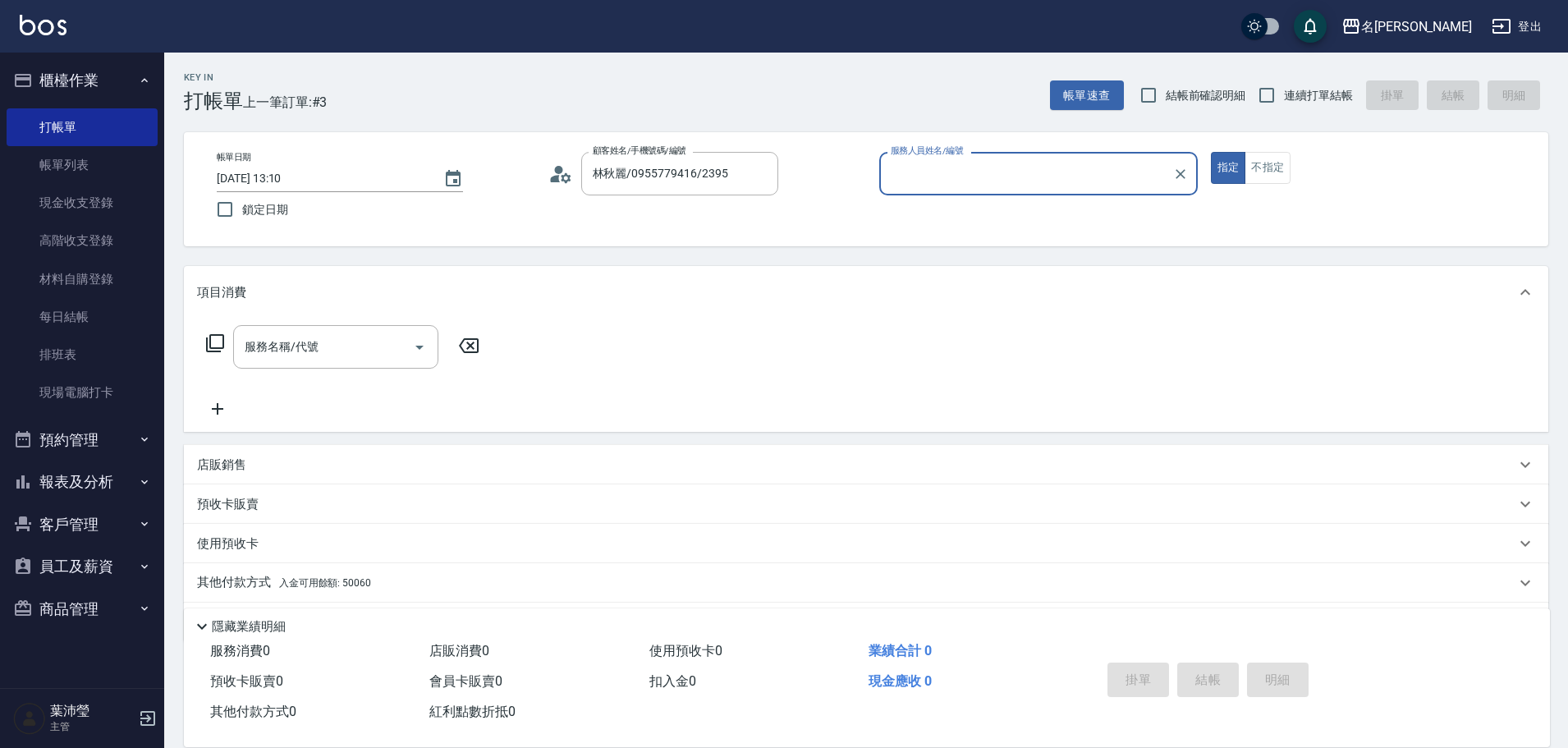
type input "敏卉-2"
click at [214, 338] on icon at bounding box center [215, 343] width 20 height 20
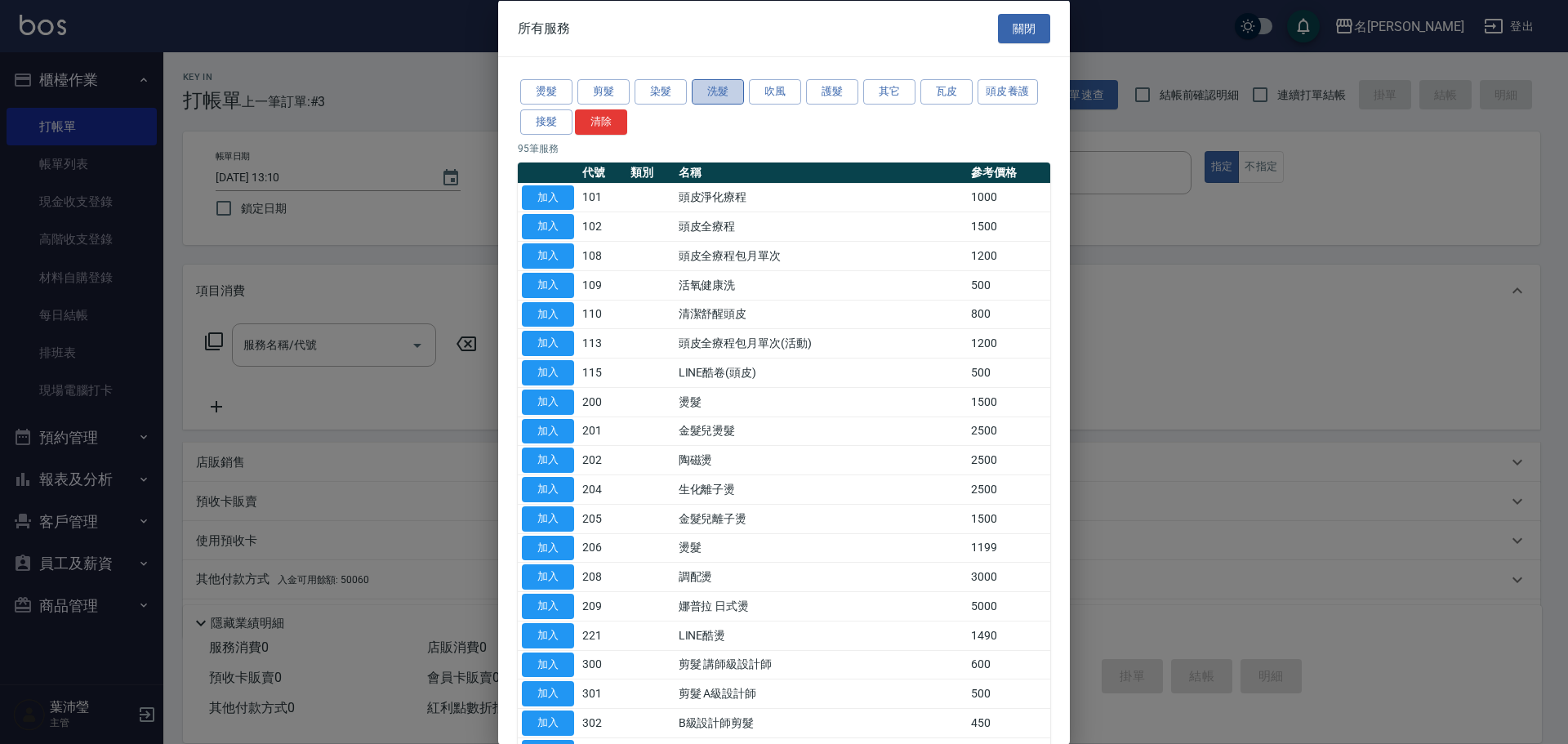
click at [728, 88] on button "洗髮" at bounding box center [718, 91] width 53 height 25
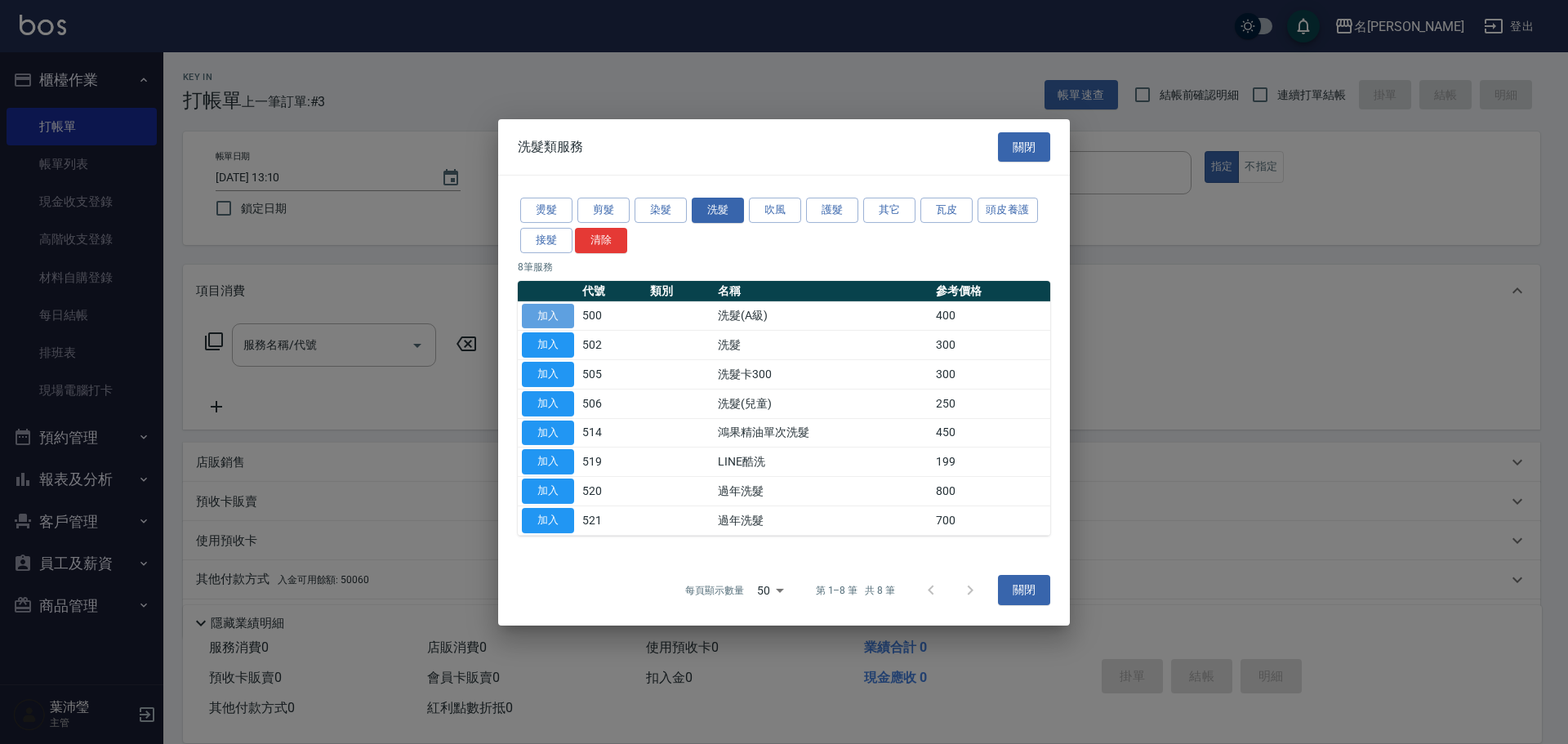
click at [552, 312] on button "加入" at bounding box center [548, 315] width 53 height 25
type input "洗髮(A級)(500)"
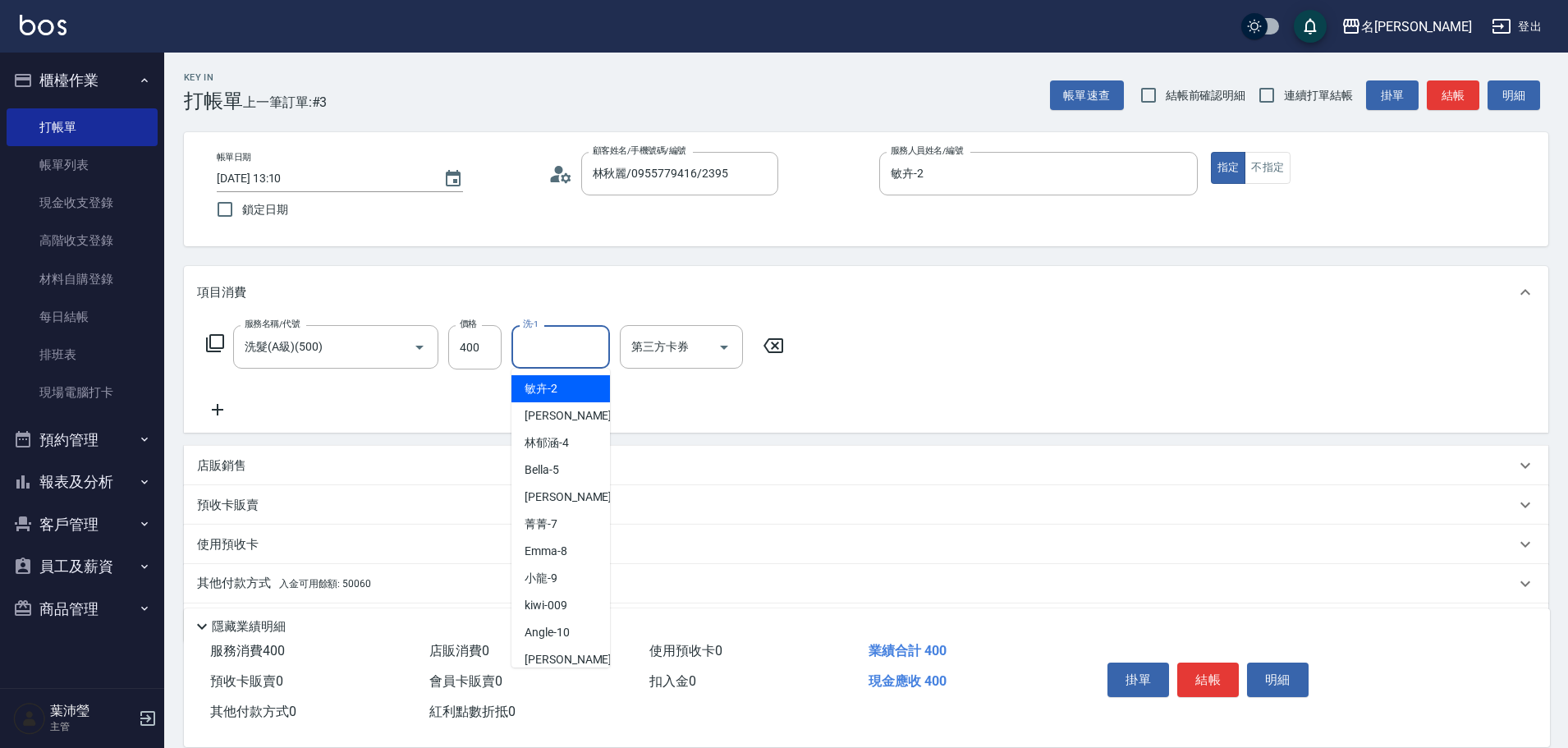
click at [545, 344] on input "洗-1" at bounding box center [561, 346] width 84 height 28
click at [587, 380] on div "語爭 -20" at bounding box center [560, 389] width 99 height 27
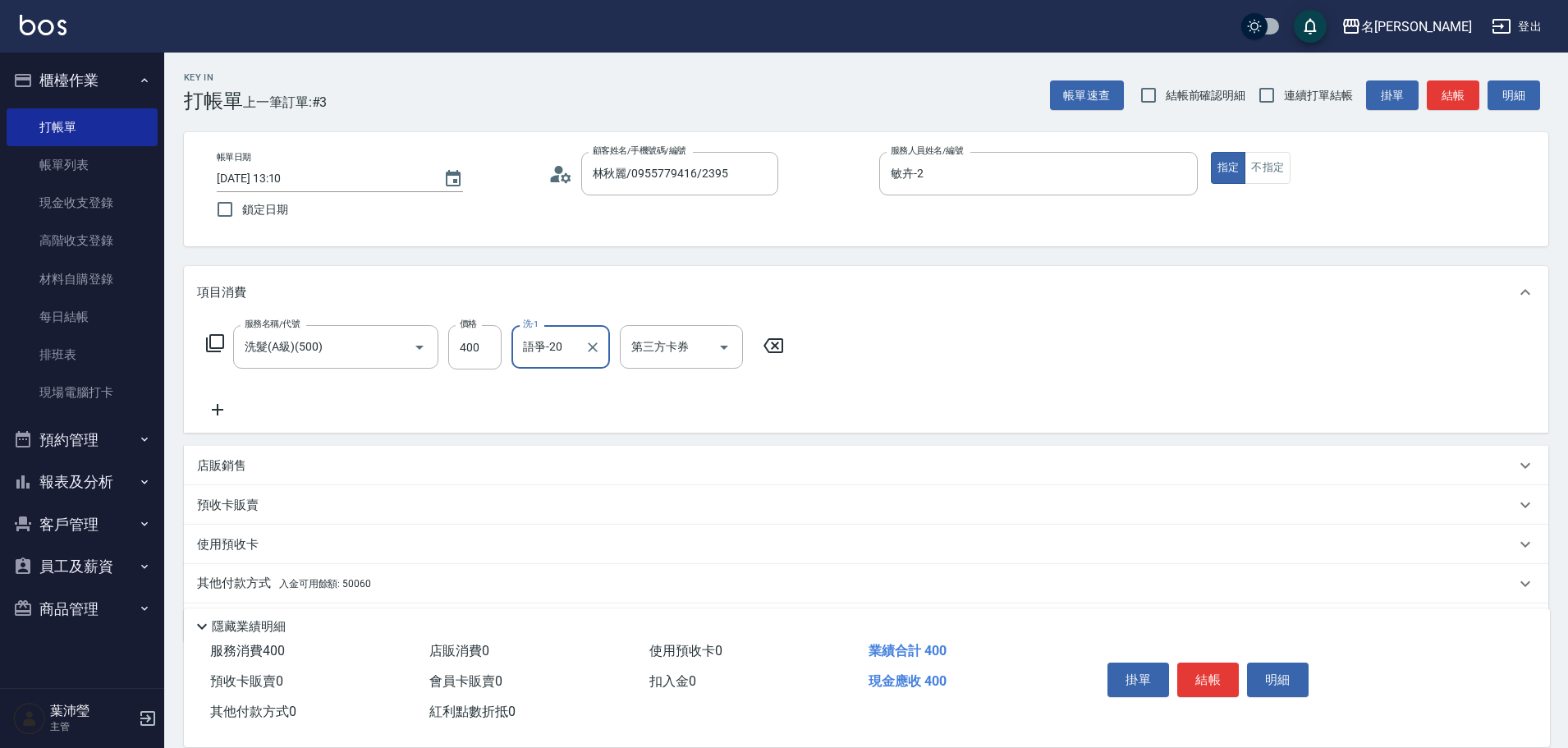
type input "語爭-20"
click at [229, 578] on p "其他付款方式 入金可用餘額: 50060" at bounding box center [284, 584] width 174 height 18
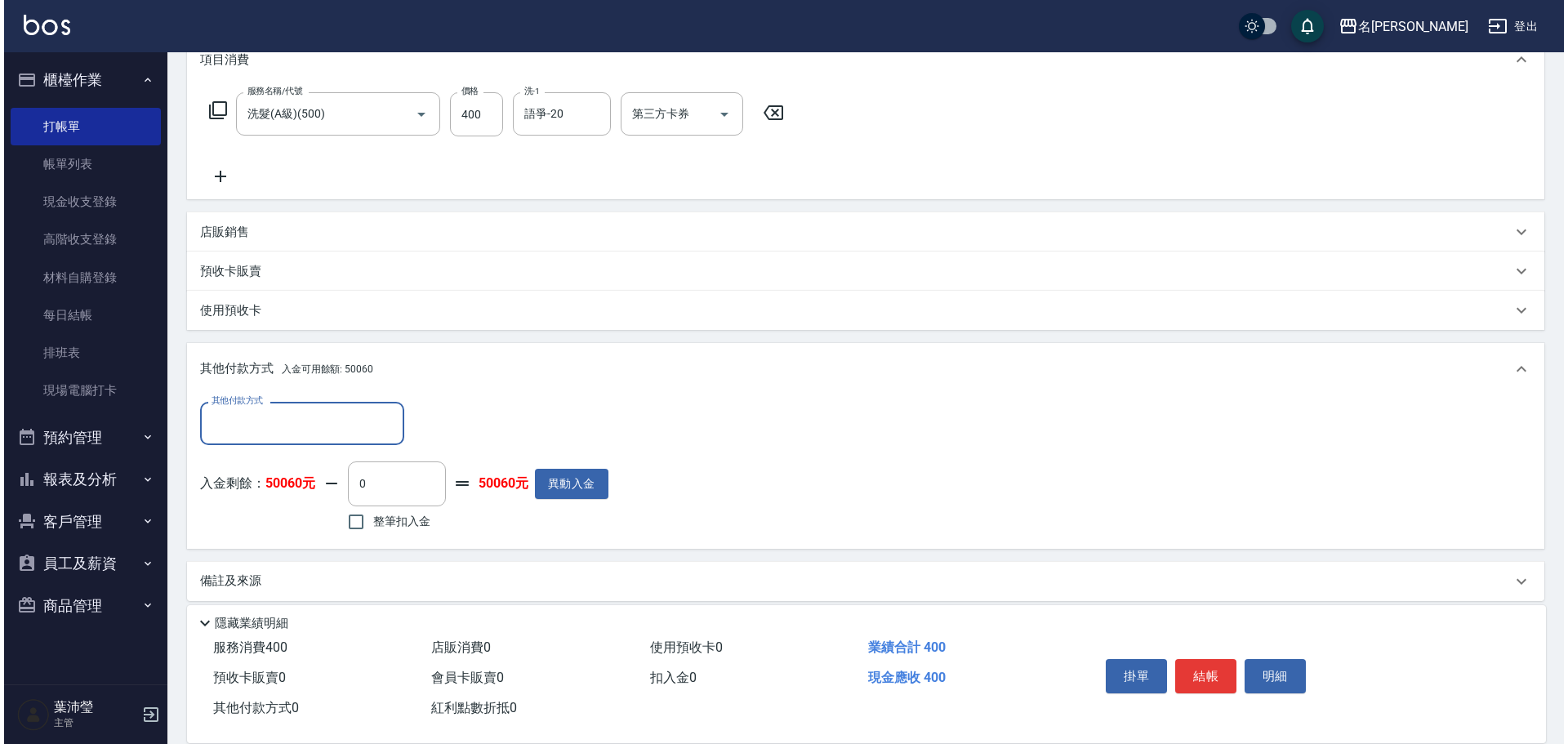
scroll to position [245, 0]
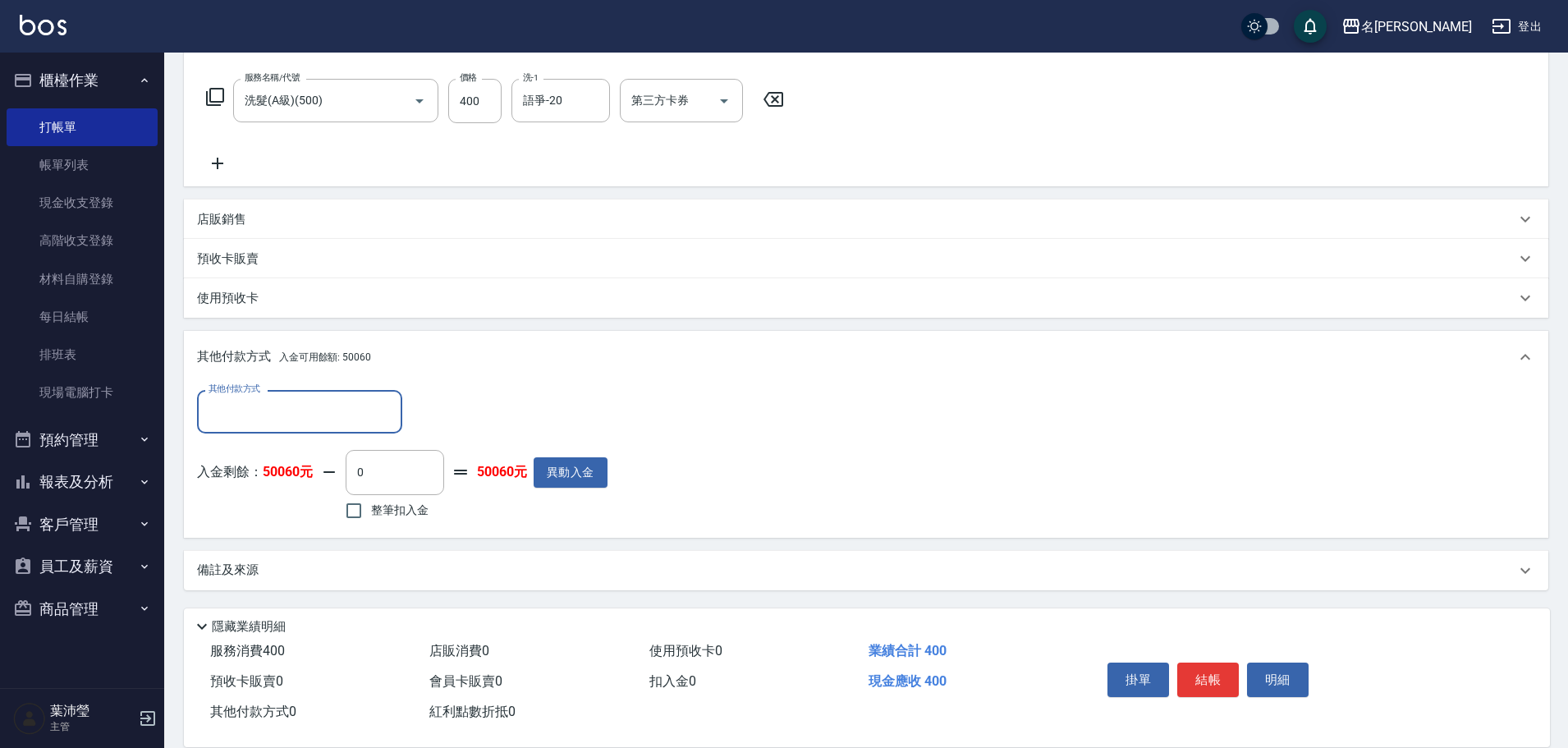
click at [241, 420] on input "其他付款方式" at bounding box center [299, 411] width 191 height 28
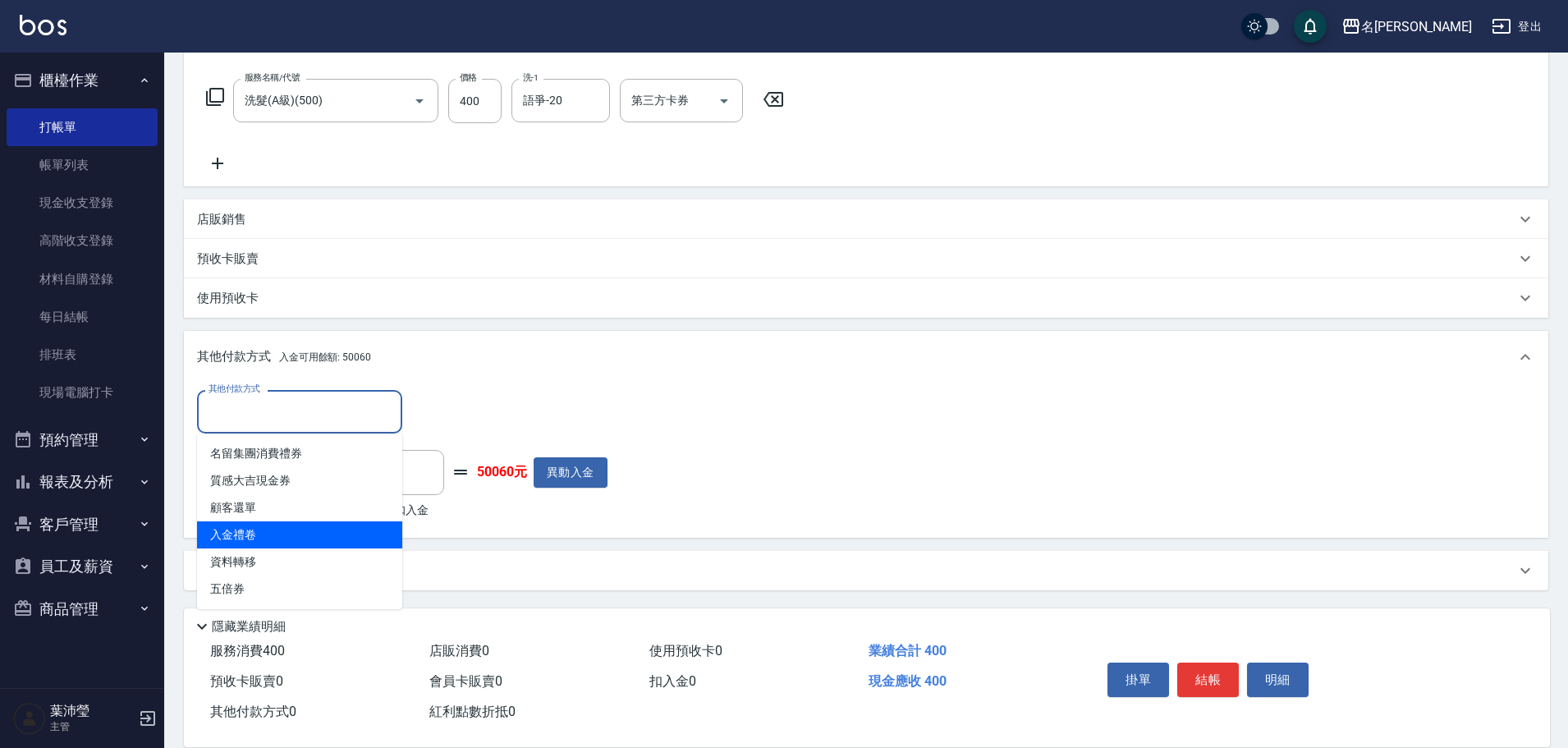
click at [260, 529] on span "入金禮卷" at bounding box center [299, 535] width 205 height 27
type input "入金禮卷"
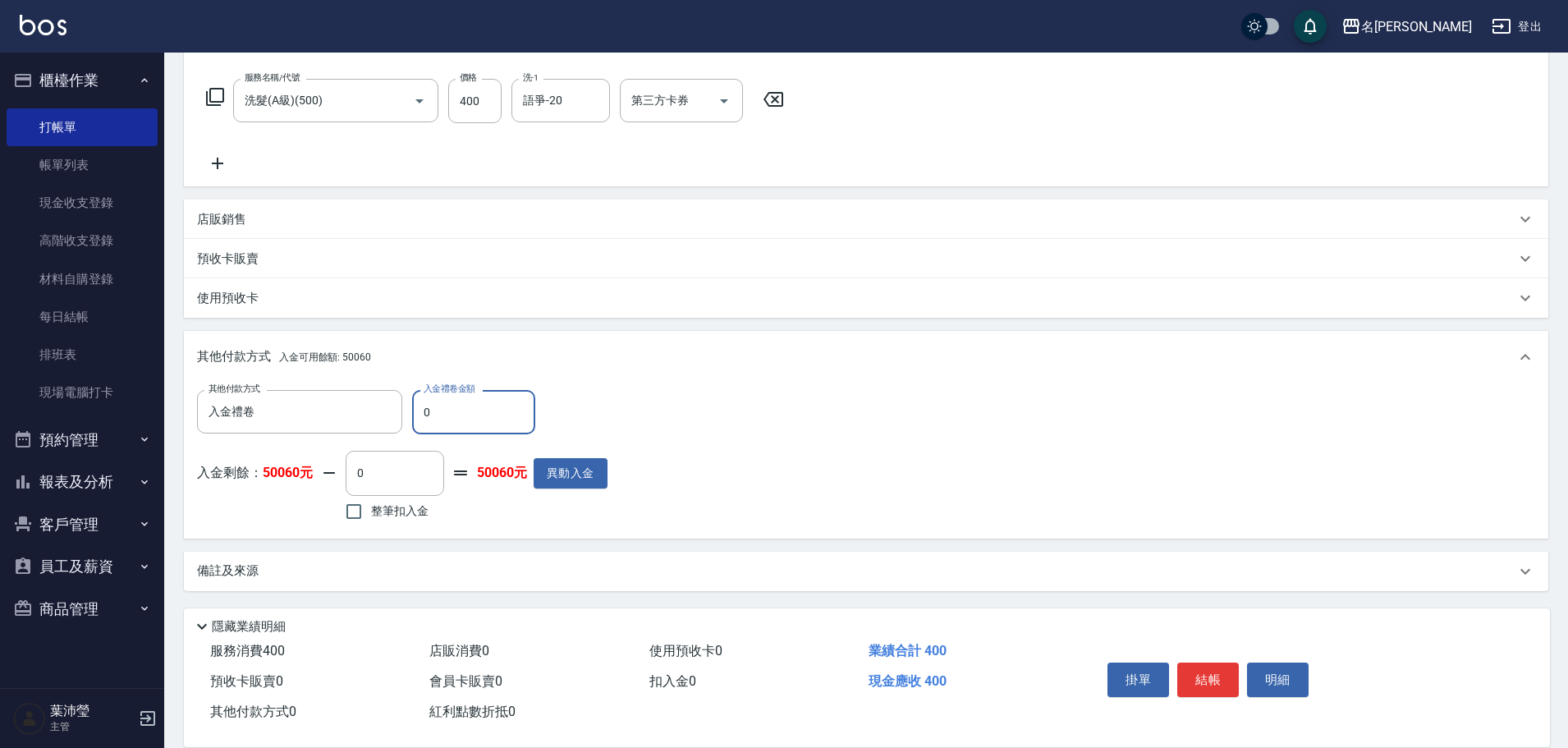
click at [410, 411] on div "其他付款方式 入金禮卷 其他付款方式 入金禮卷金額 0 入金禮卷金額" at bounding box center [402, 412] width 411 height 44
click at [417, 413] on input "0" at bounding box center [473, 412] width 123 height 44
type input "200"
click at [351, 473] on input "0" at bounding box center [394, 472] width 99 height 44
type input "200"
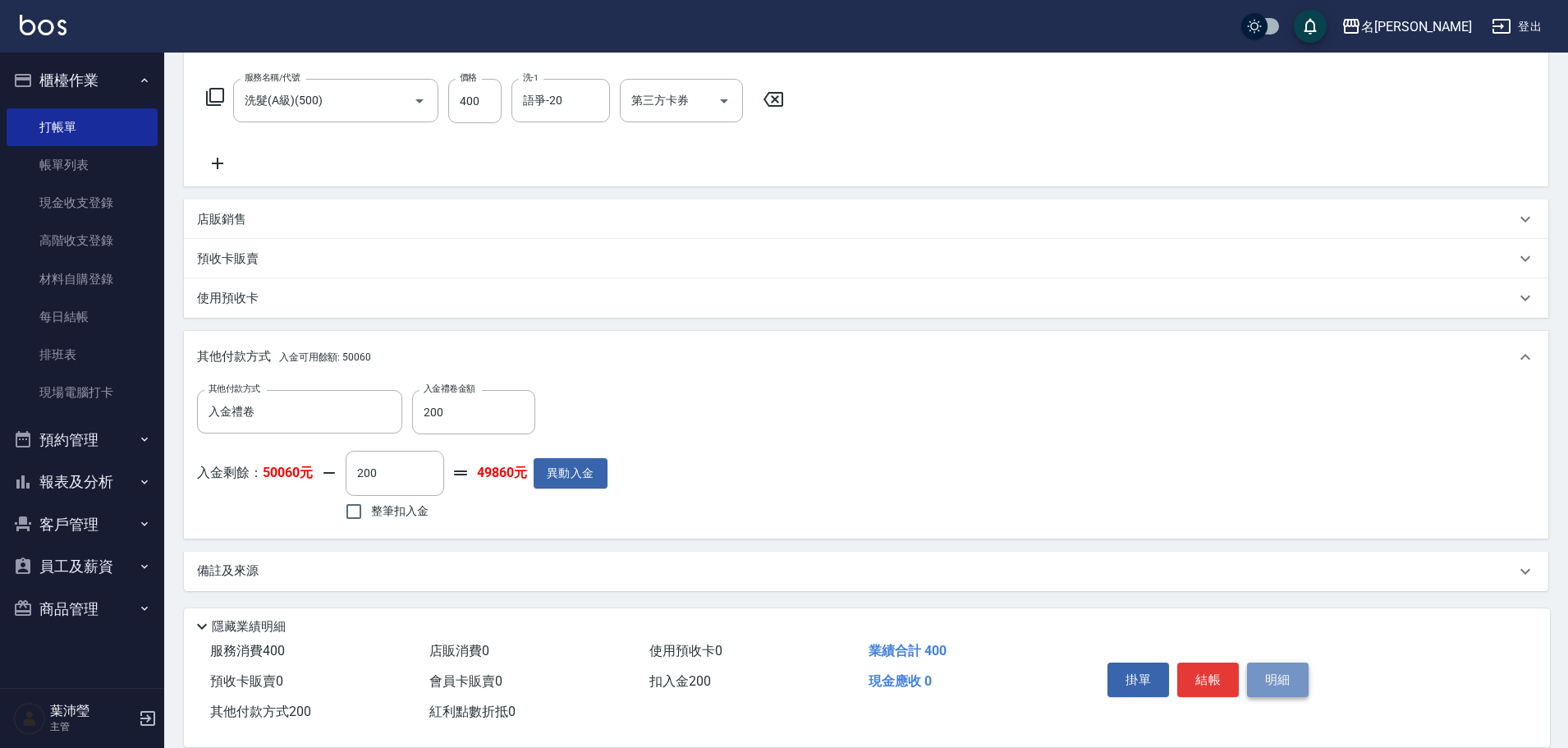
click at [1261, 670] on button "明細" at bounding box center [1277, 679] width 62 height 34
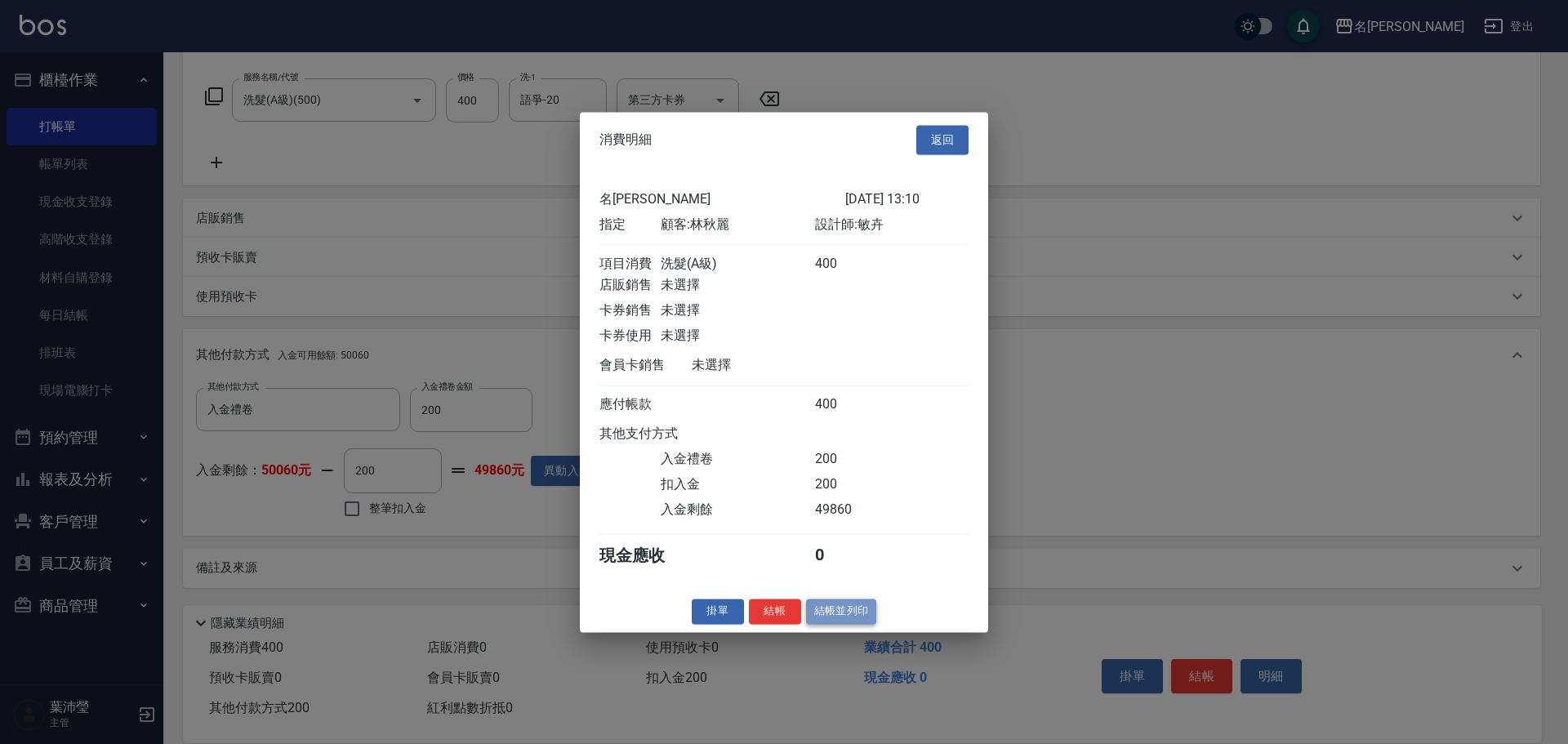
click at [824, 623] on button "結帳並列印" at bounding box center [841, 611] width 71 height 25
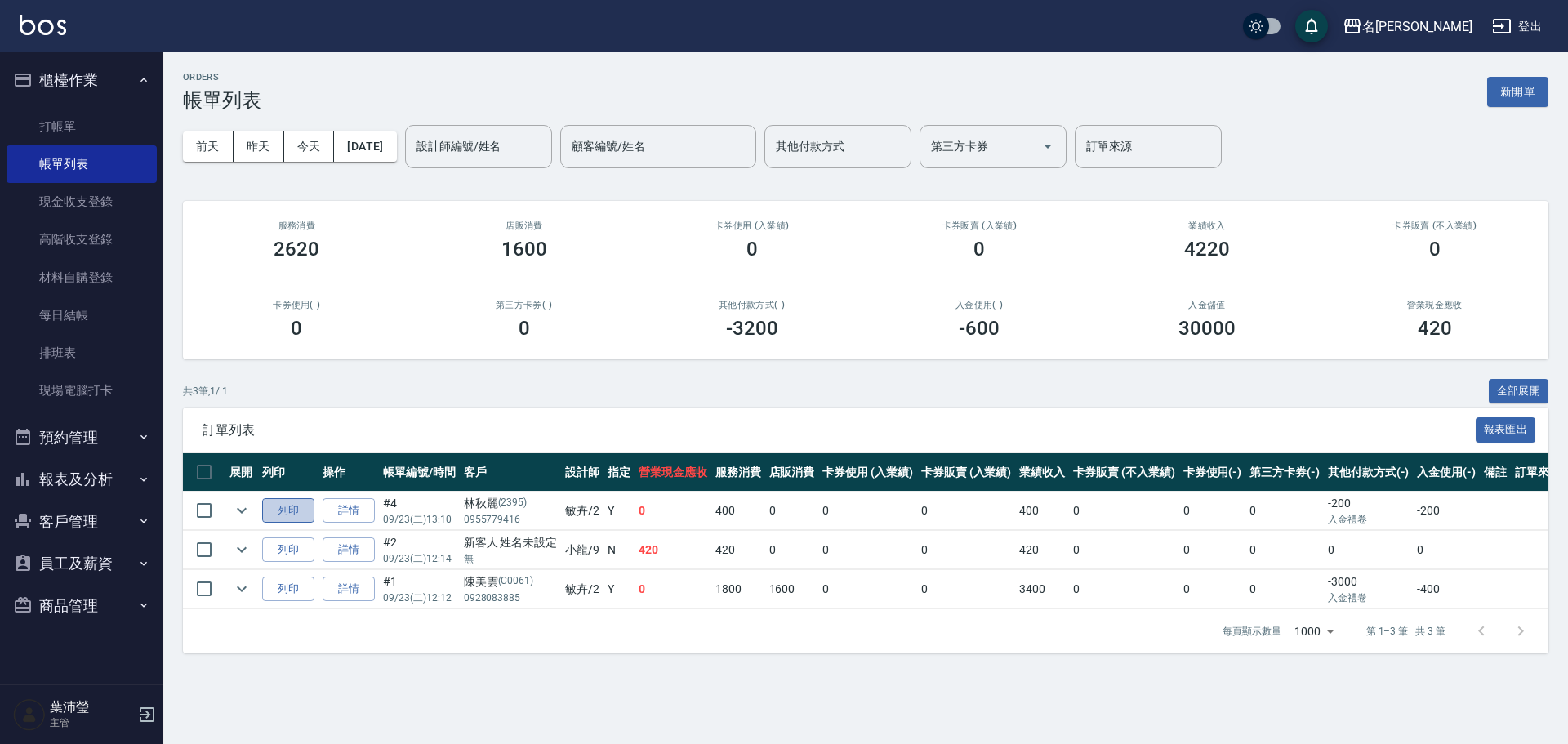
click at [301, 508] on button "列印" at bounding box center [288, 511] width 53 height 25
click at [891, 498] on td "0" at bounding box center [868, 510] width 99 height 38
click at [1030, 405] on div "共 3 筆, 1 / 1 全部展開 訂單列表 報表匯出 展開 列印 操作 帳單編號/時間 客戶 設計師 指定 營業現金應收 服務消費 店販消費 卡券使用 (入…" at bounding box center [866, 515] width 1366 height 275
click at [206, 509] on input "checkbox" at bounding box center [203, 510] width 34 height 34
checkbox input "true"
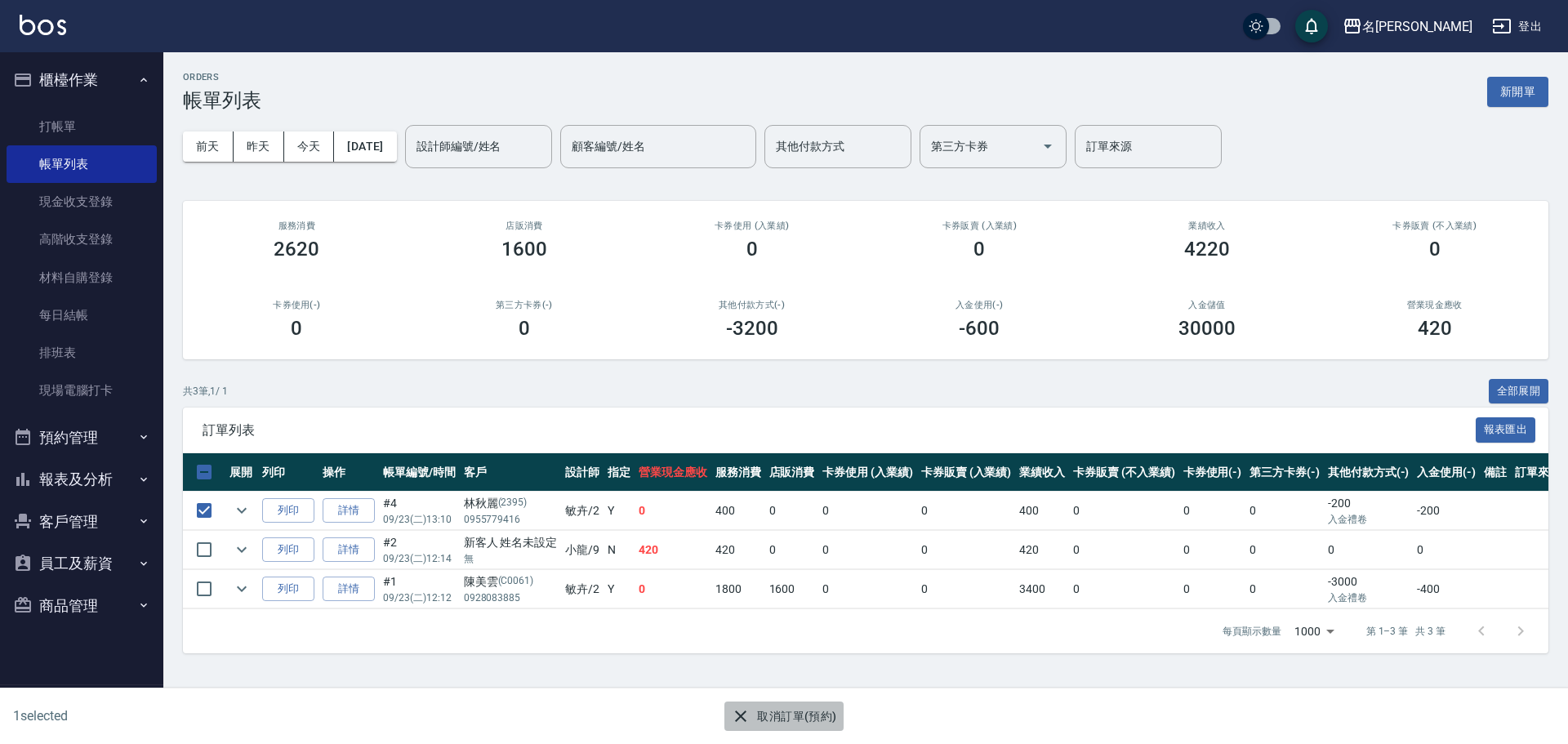
click at [744, 711] on icon "button" at bounding box center [740, 716] width 19 height 19
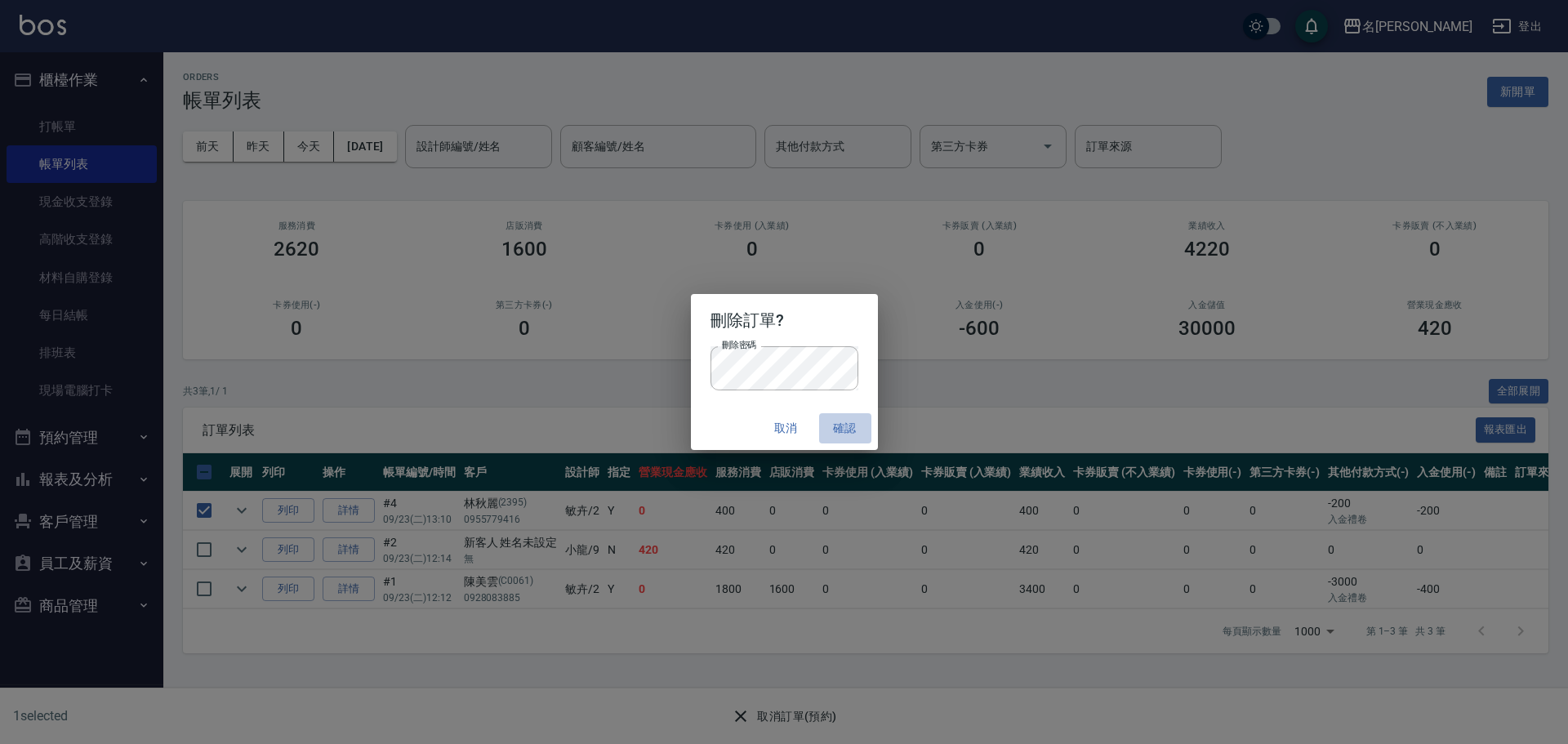
click at [846, 426] on button "確認" at bounding box center [845, 428] width 53 height 30
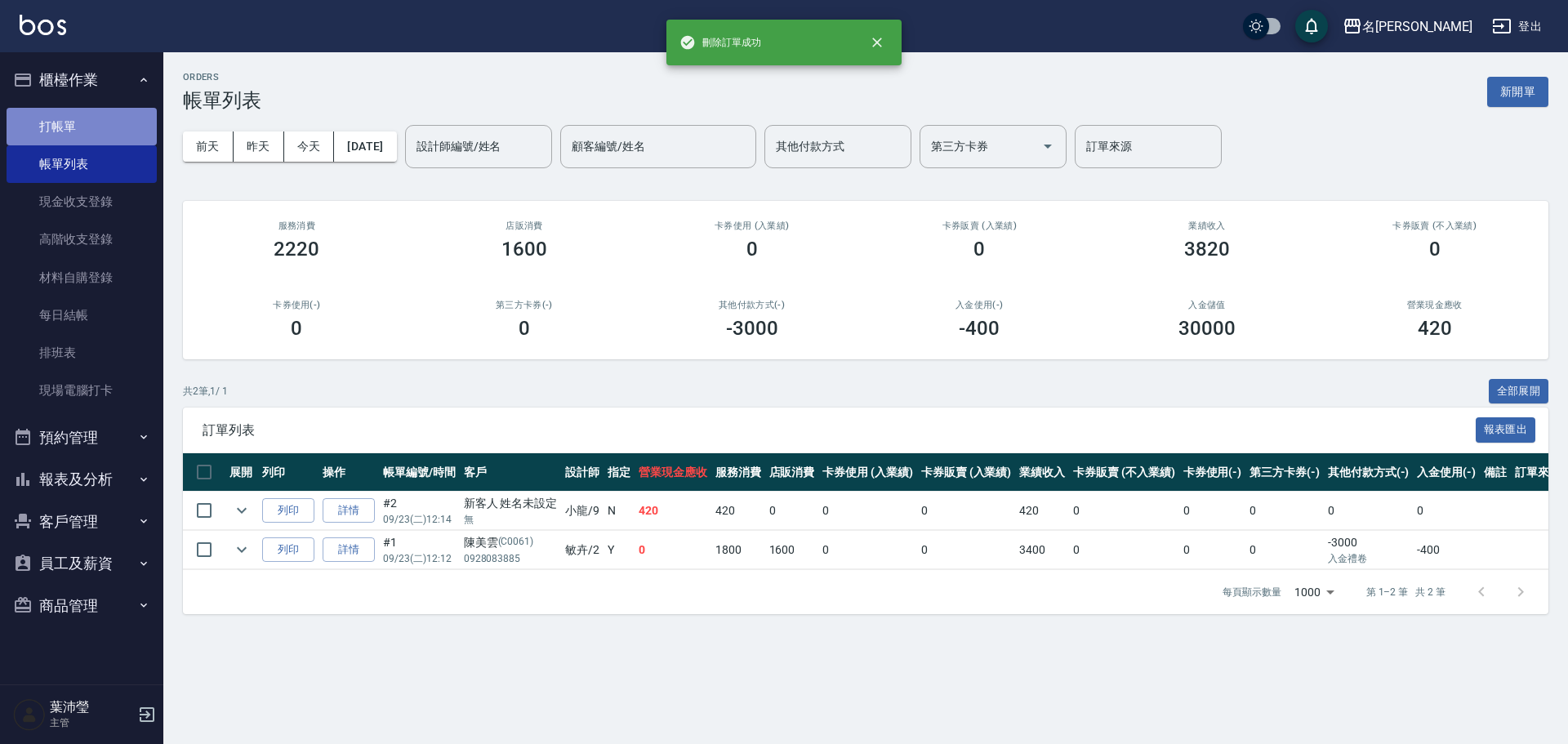
click at [39, 114] on link "打帳單" at bounding box center [82, 126] width 150 height 38
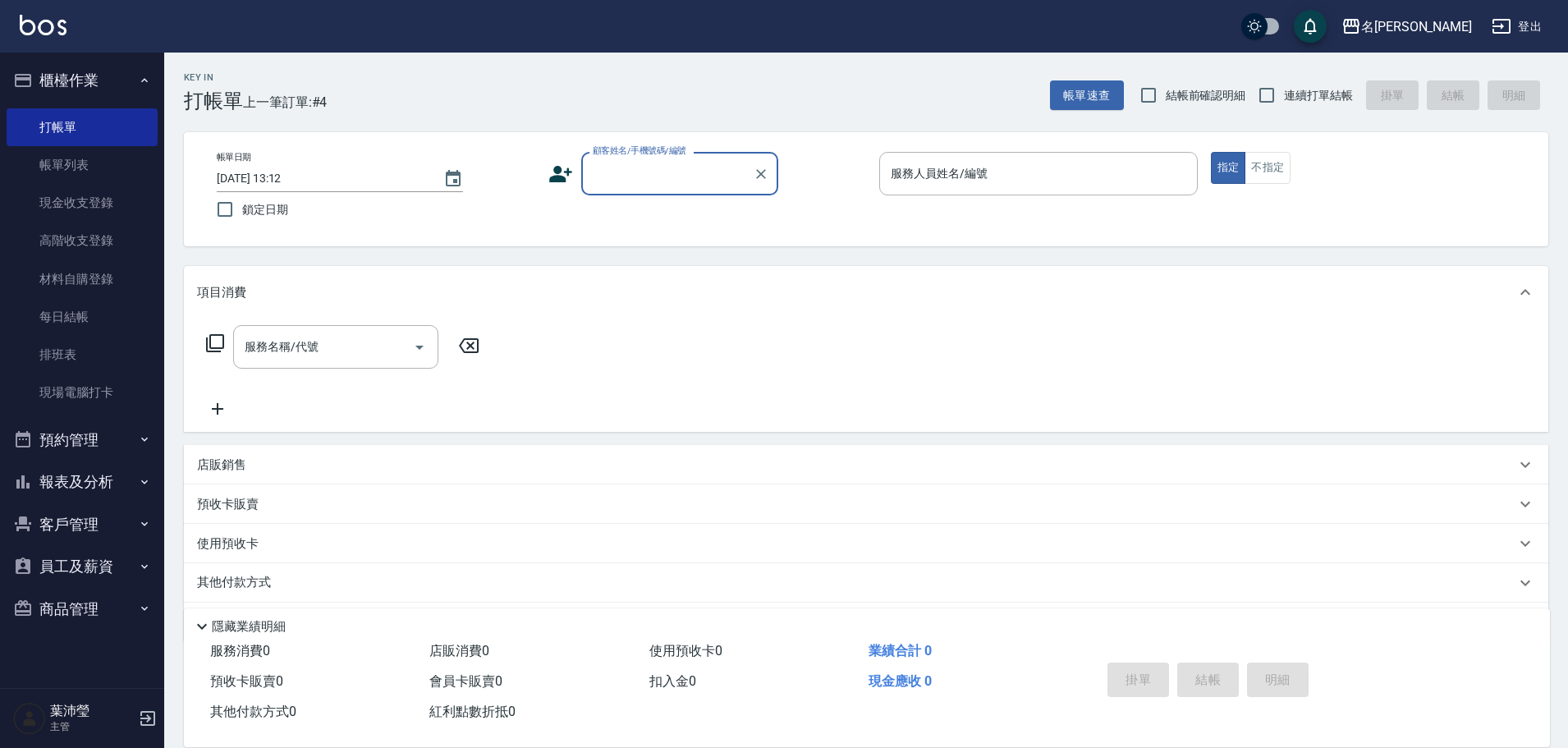
click at [678, 166] on input "顧客姓名/手機號碼/編號" at bounding box center [667, 173] width 157 height 28
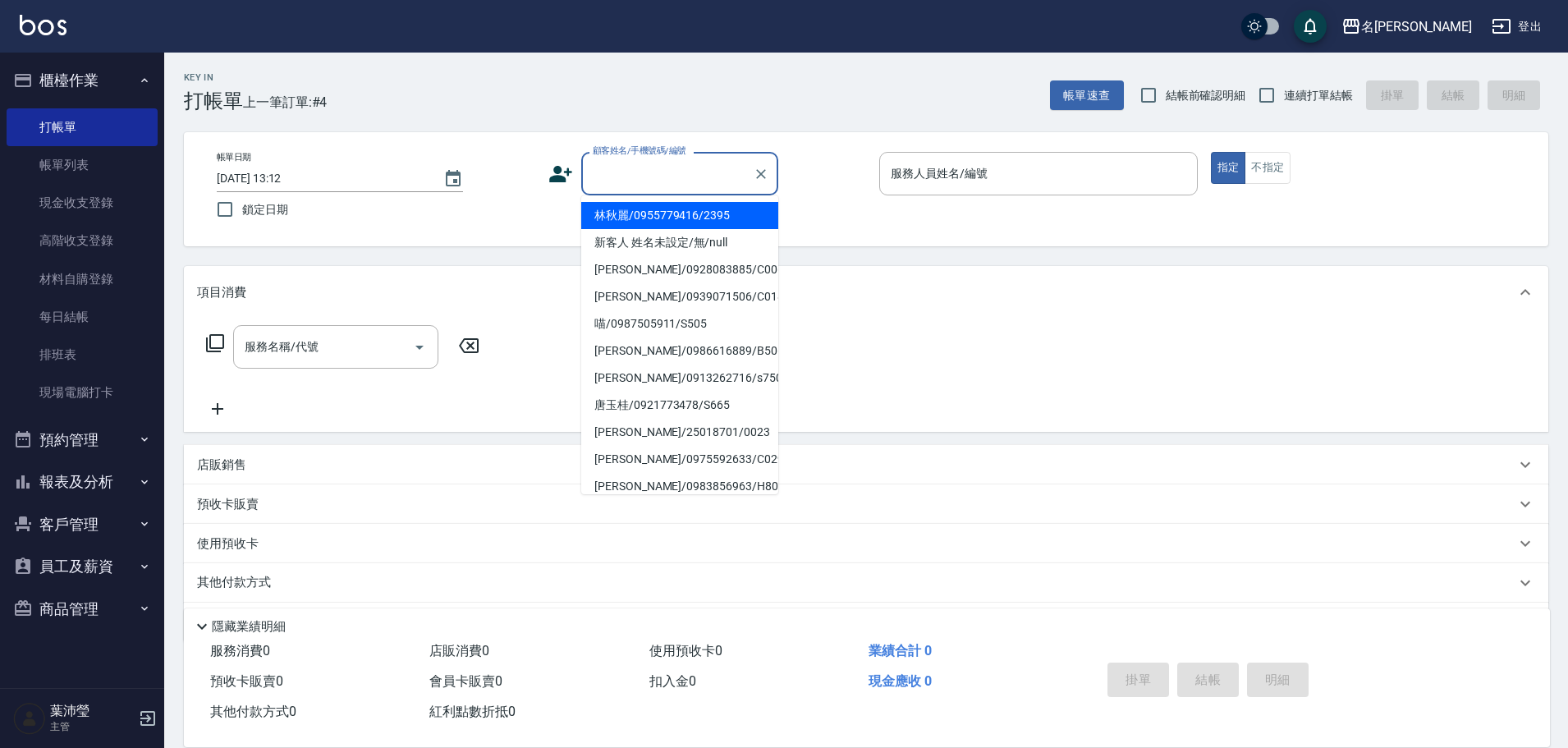
click at [660, 219] on li "林秋麗/0955779416/2395" at bounding box center [679, 215] width 197 height 27
type input "林秋麗/0955779416/2395"
type input "敏卉-2"
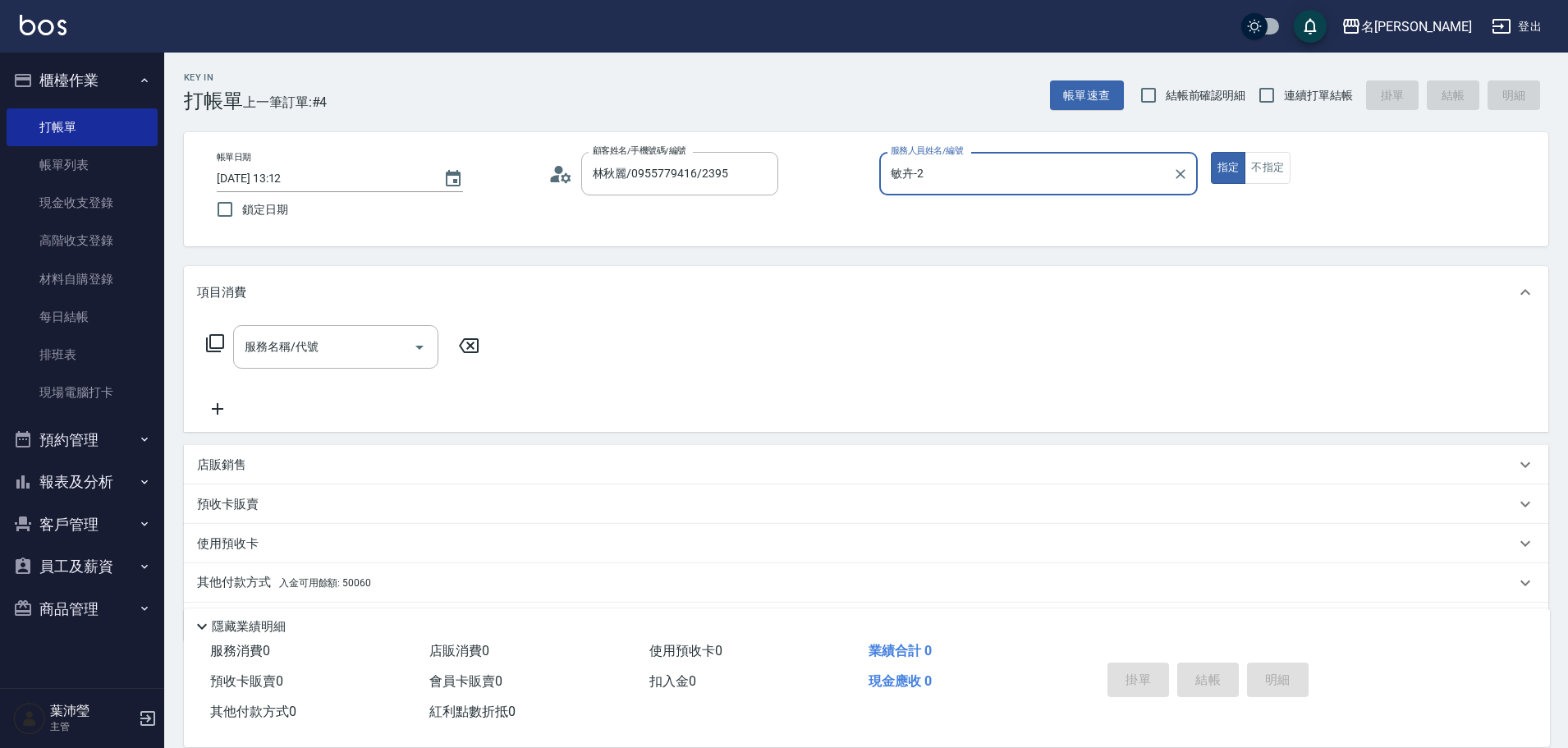
click at [216, 343] on icon at bounding box center [215, 343] width 20 height 20
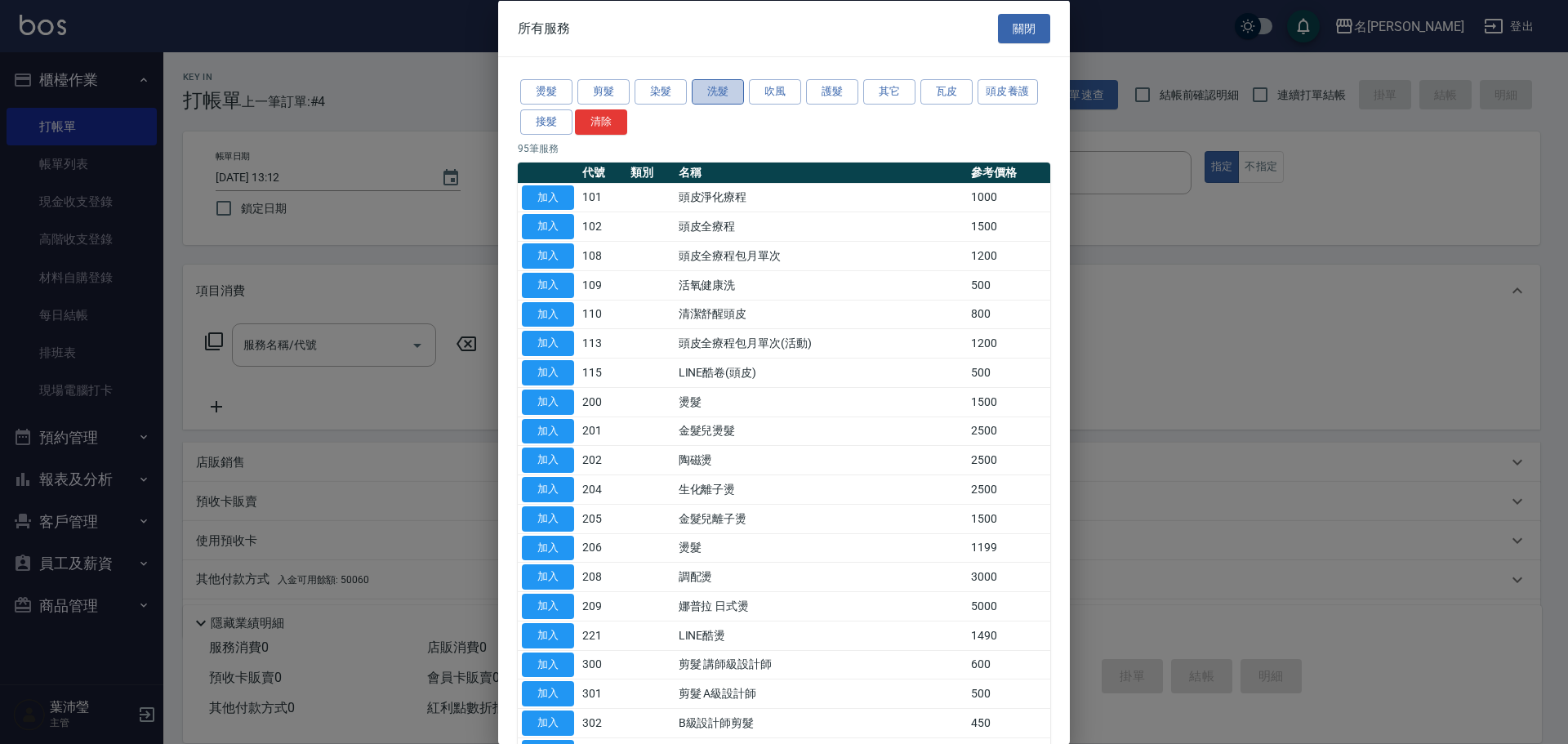
click at [706, 97] on button "洗髮" at bounding box center [718, 91] width 53 height 25
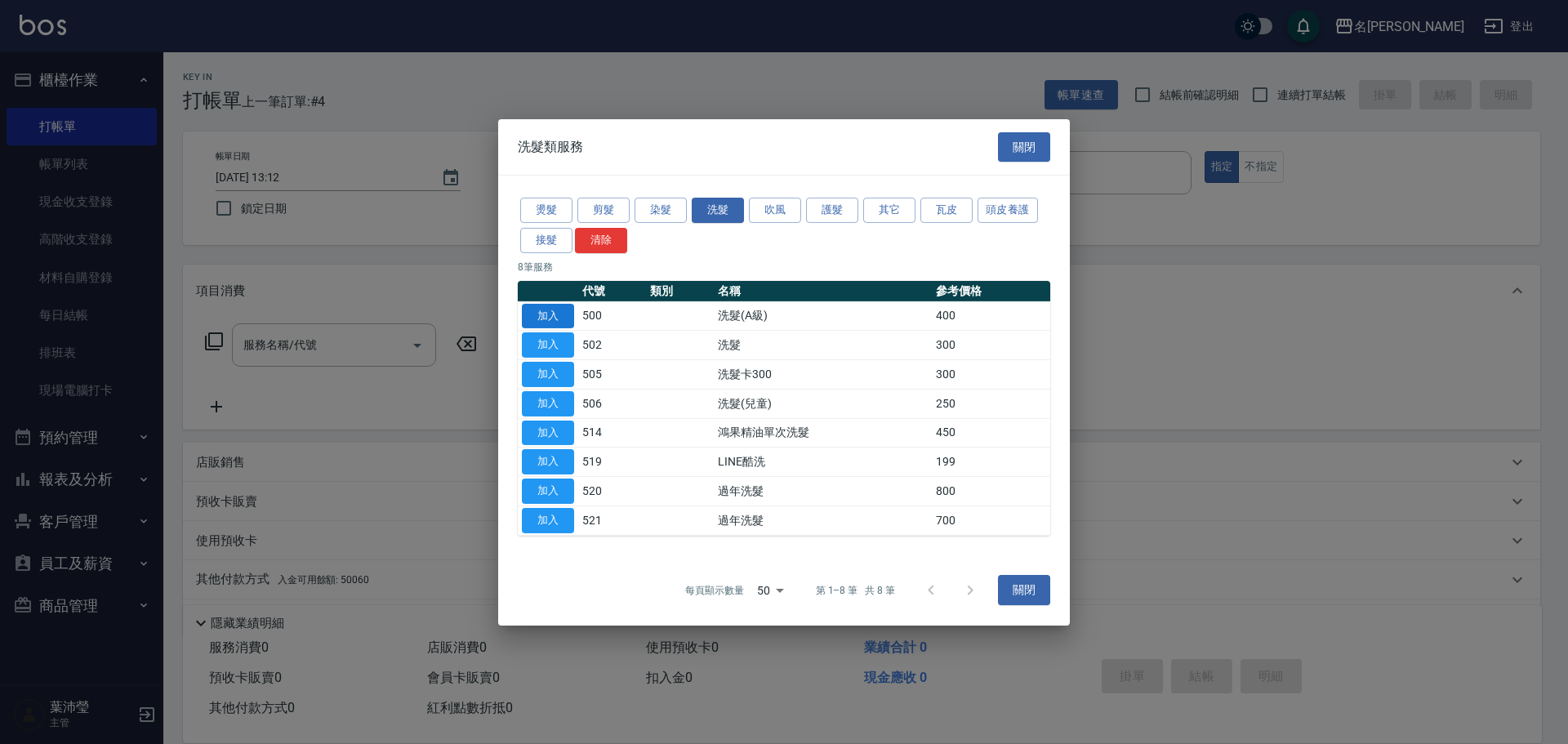
click at [535, 314] on button "加入" at bounding box center [548, 315] width 53 height 25
type input "洗髮(A級)(500)"
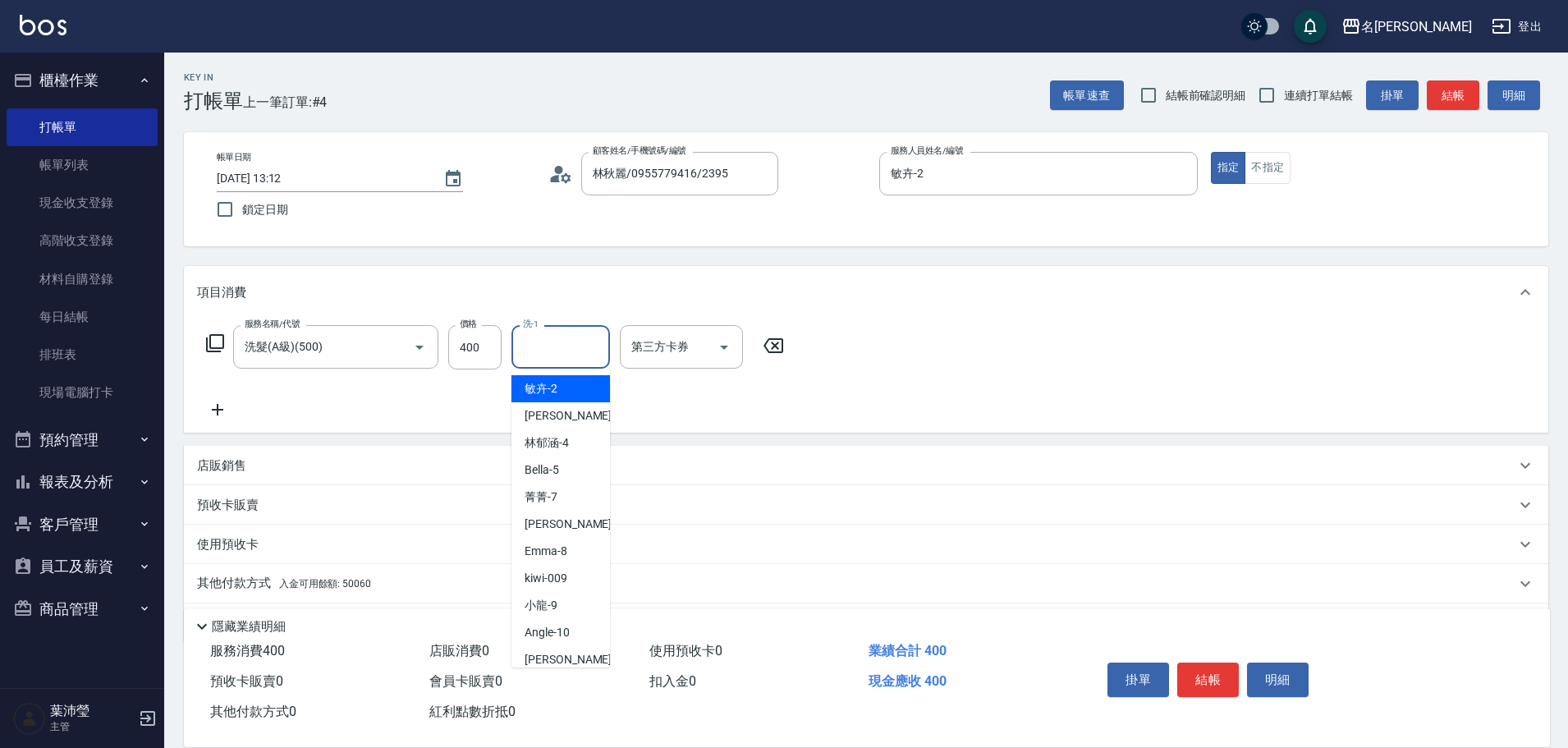
click at [569, 352] on input "洗-1" at bounding box center [561, 346] width 84 height 28
click at [601, 393] on div "語爭 -20" at bounding box center [560, 389] width 99 height 27
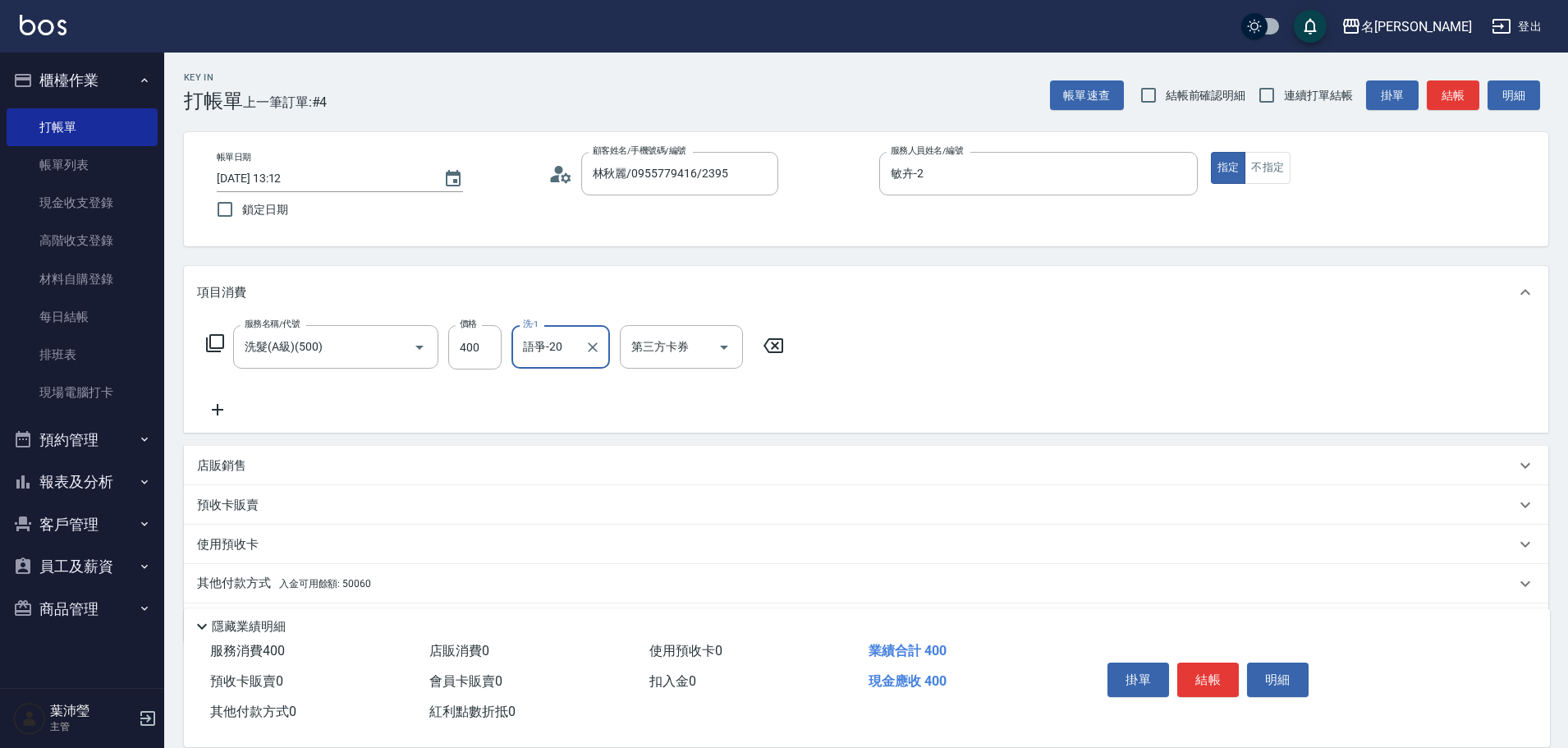
type input "語爭-20"
click at [253, 577] on p "其他付款方式 入金可用餘額: 50060" at bounding box center [284, 584] width 174 height 18
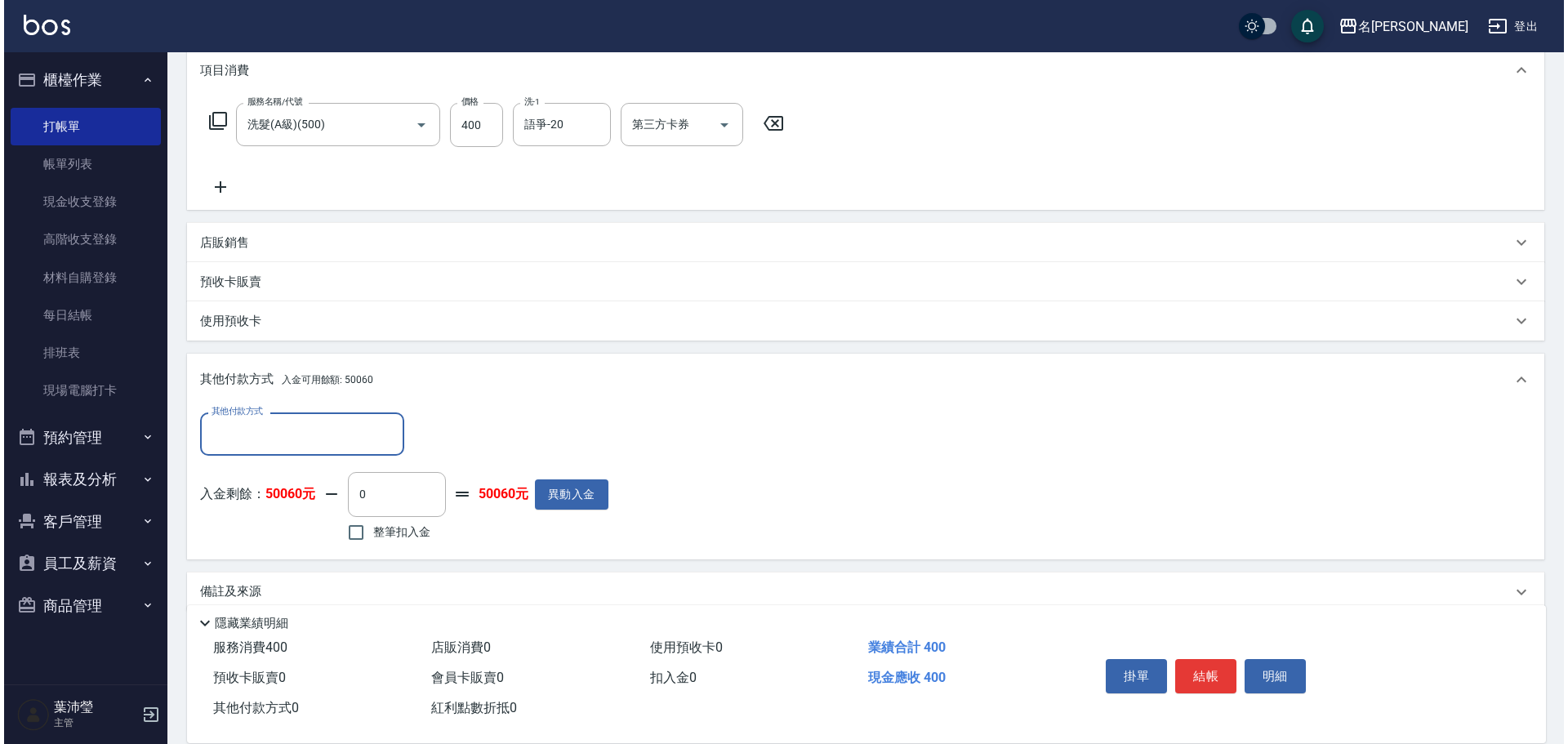
scroll to position [245, 0]
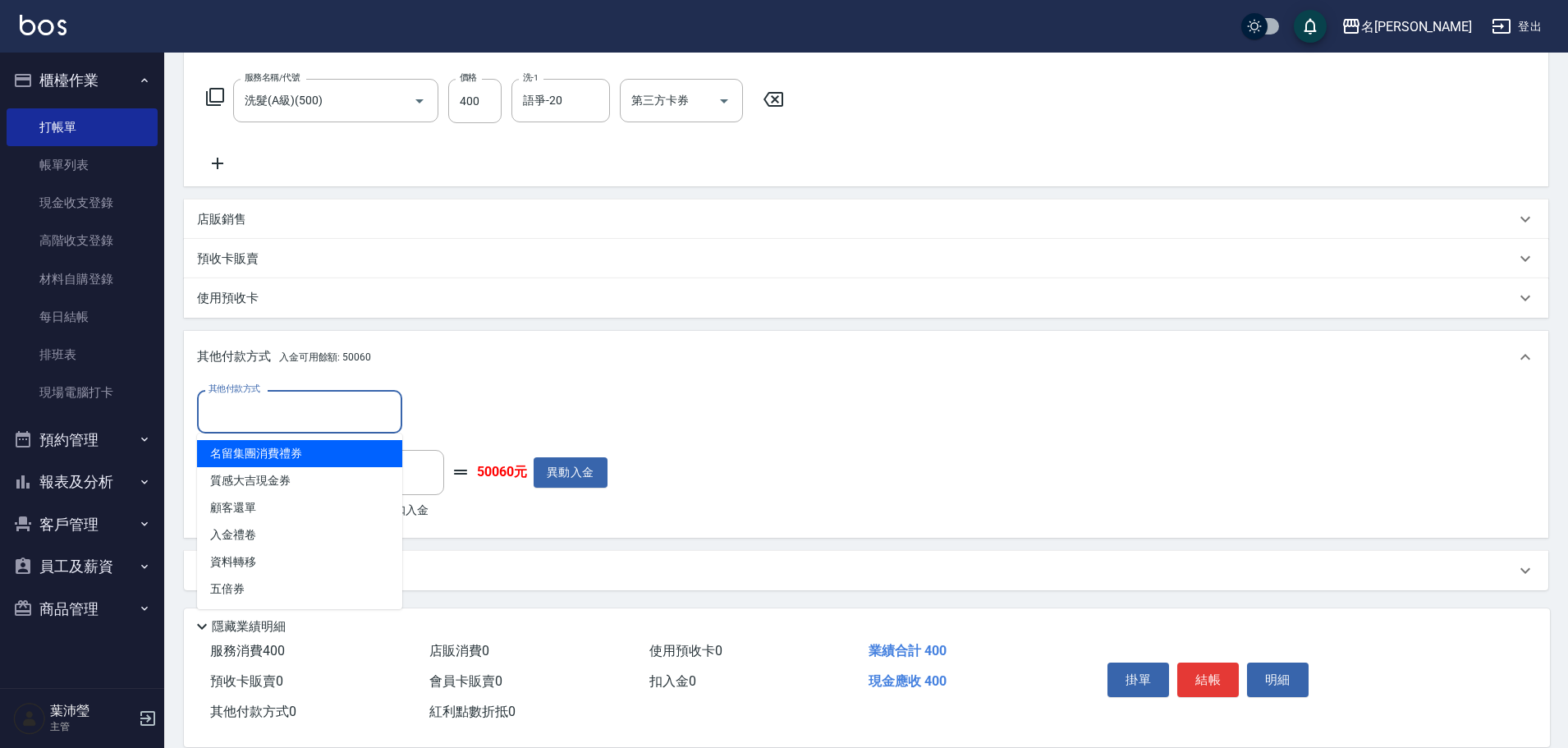
click at [247, 414] on input "其他付款方式" at bounding box center [299, 411] width 191 height 28
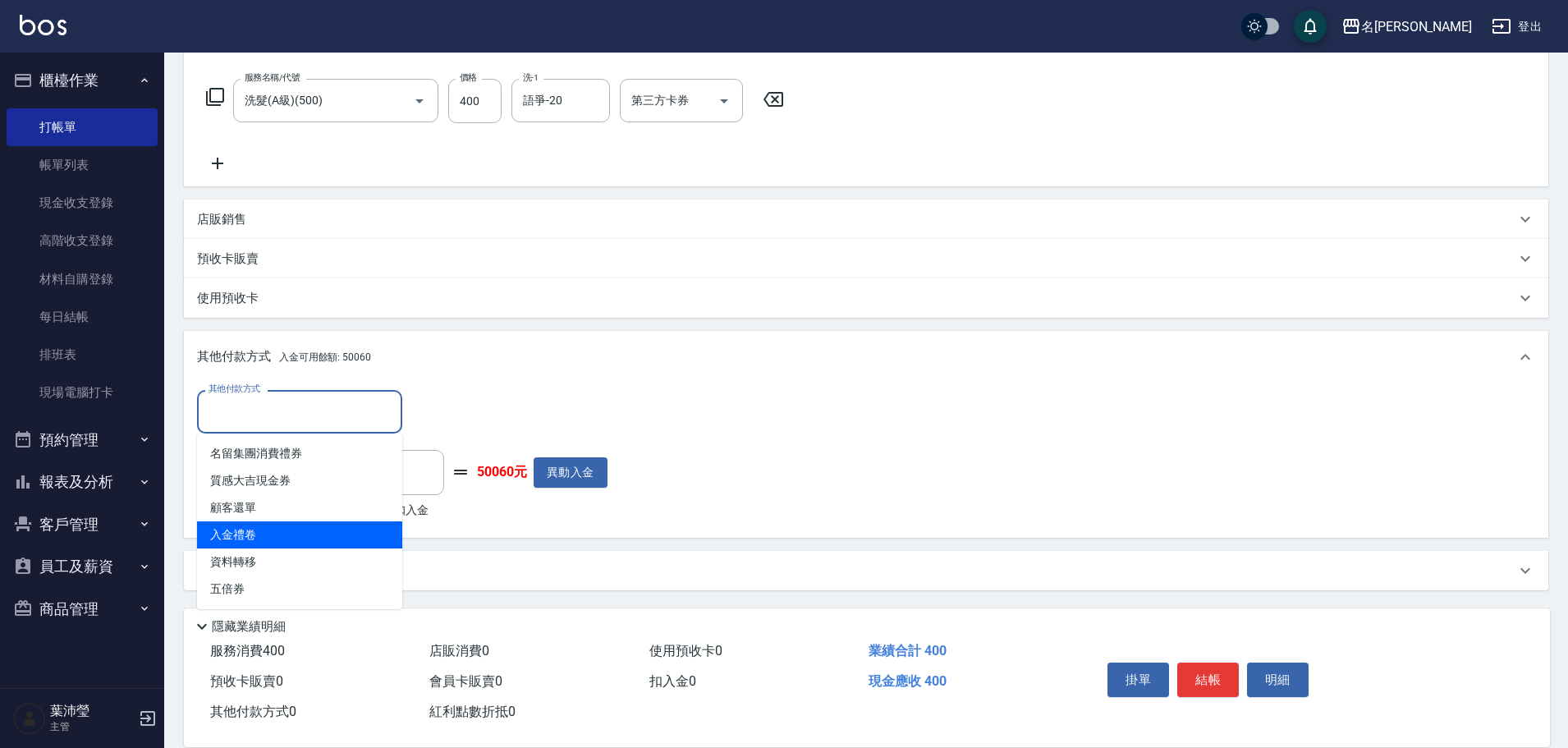
drag, startPoint x: 278, startPoint y: 532, endPoint x: 292, endPoint y: 519, distance: 19.1
click at [279, 533] on span "入金禮卷" at bounding box center [299, 535] width 205 height 27
type input "入金禮卷"
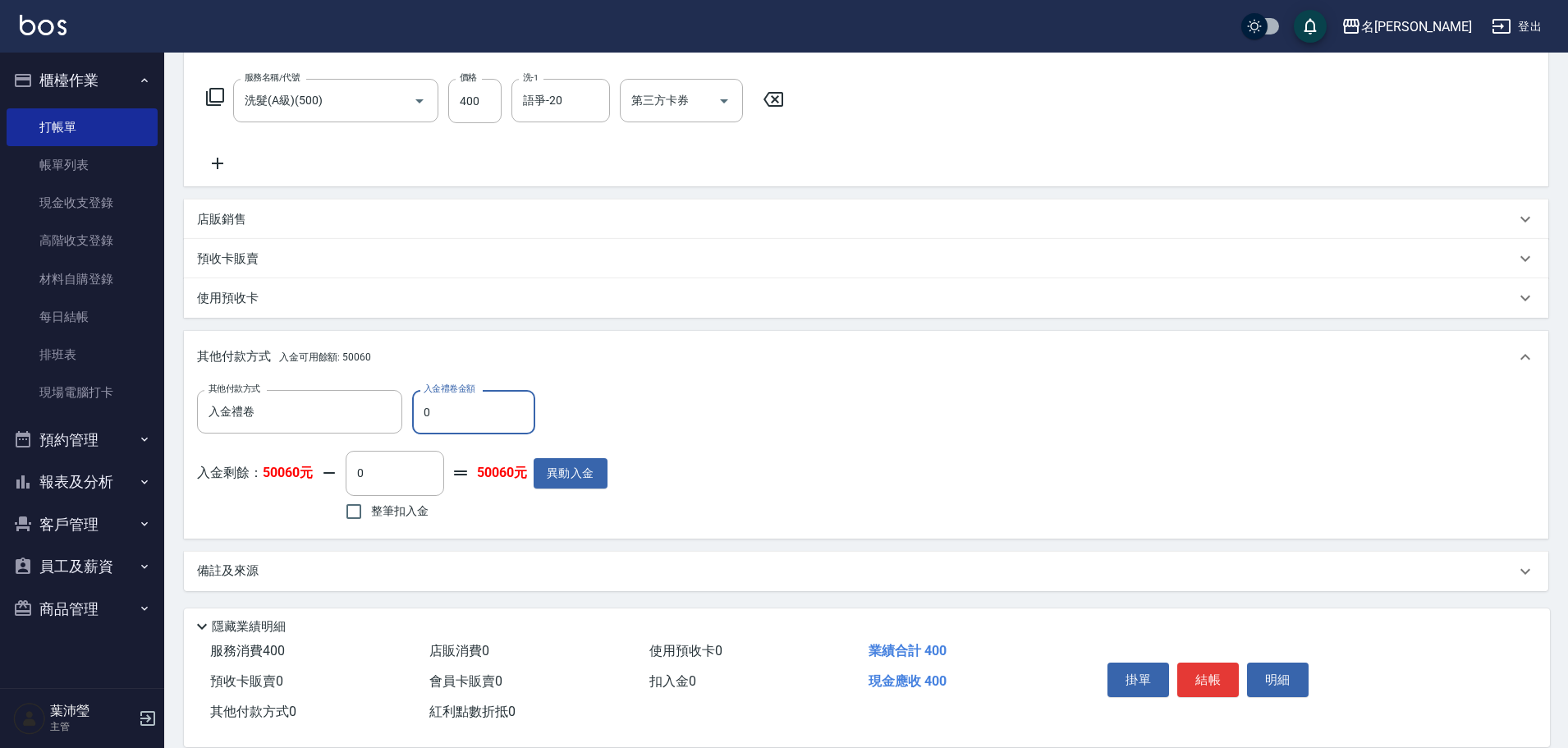
click at [417, 405] on input "0" at bounding box center [473, 412] width 123 height 44
type input "200"
click at [348, 478] on input "0" at bounding box center [394, 472] width 99 height 44
type input "200"
click at [1274, 669] on button "明細" at bounding box center [1277, 679] width 62 height 34
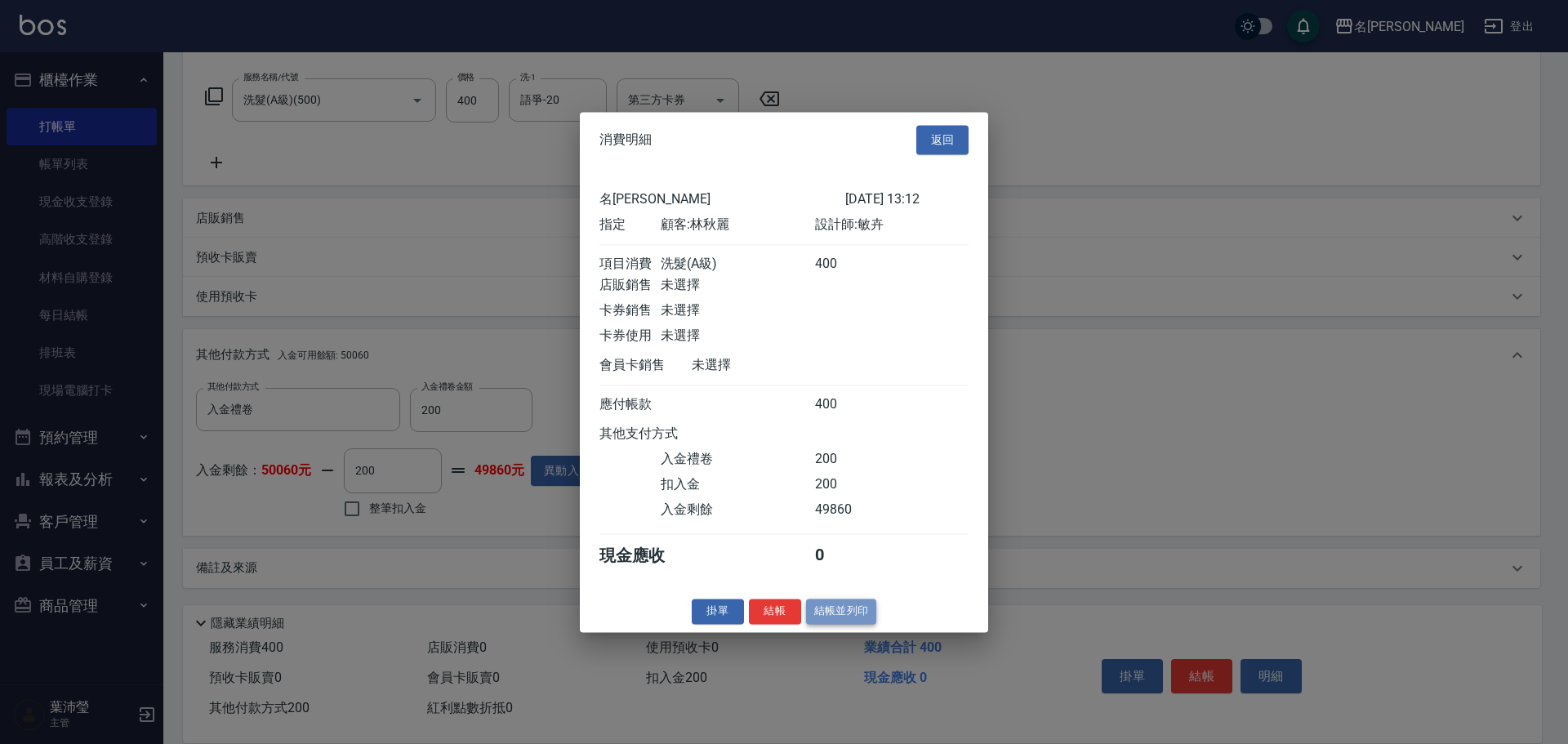
click at [853, 623] on button "結帳並列印" at bounding box center [841, 611] width 71 height 25
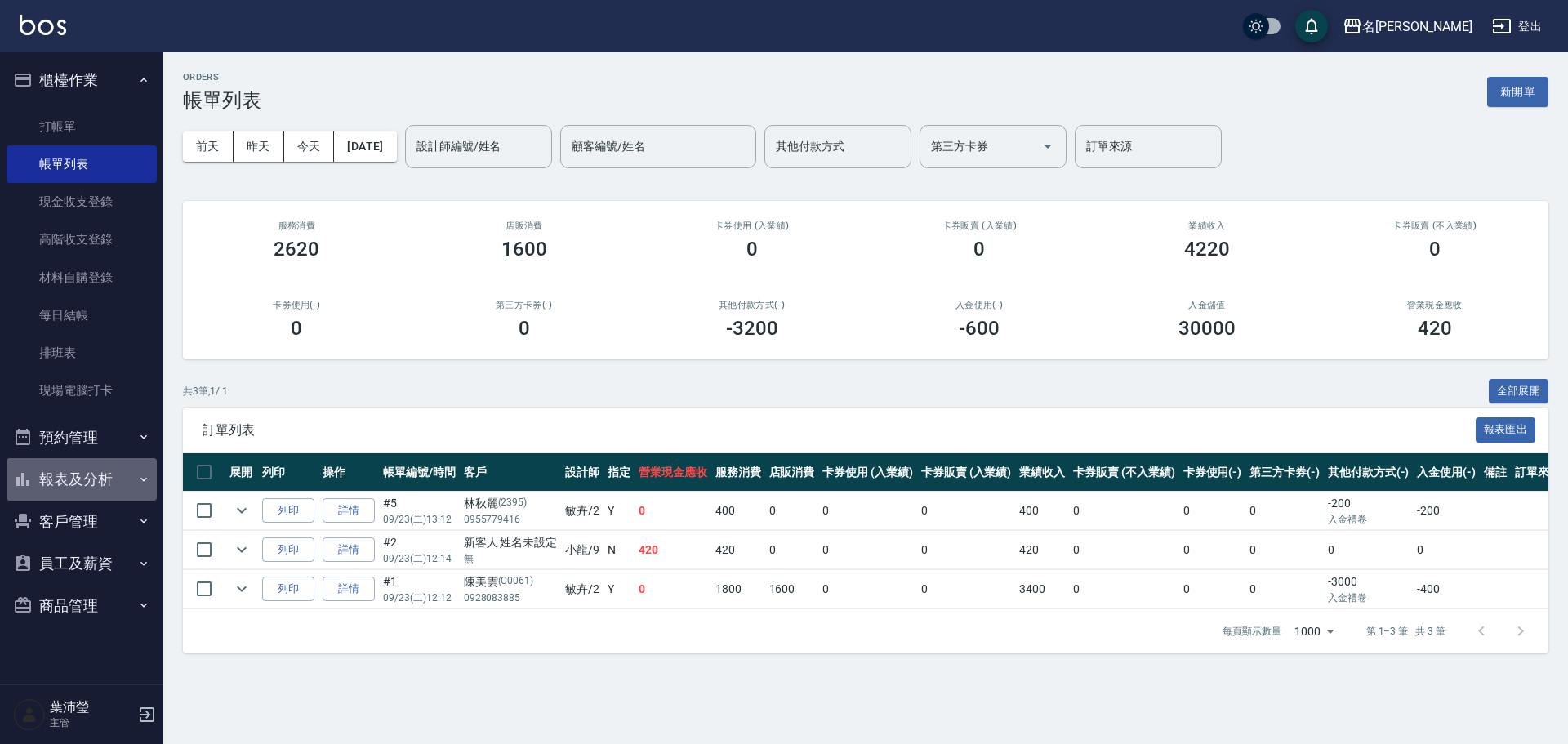
click at [88, 468] on button "報表及分析" at bounding box center [82, 479] width 150 height 43
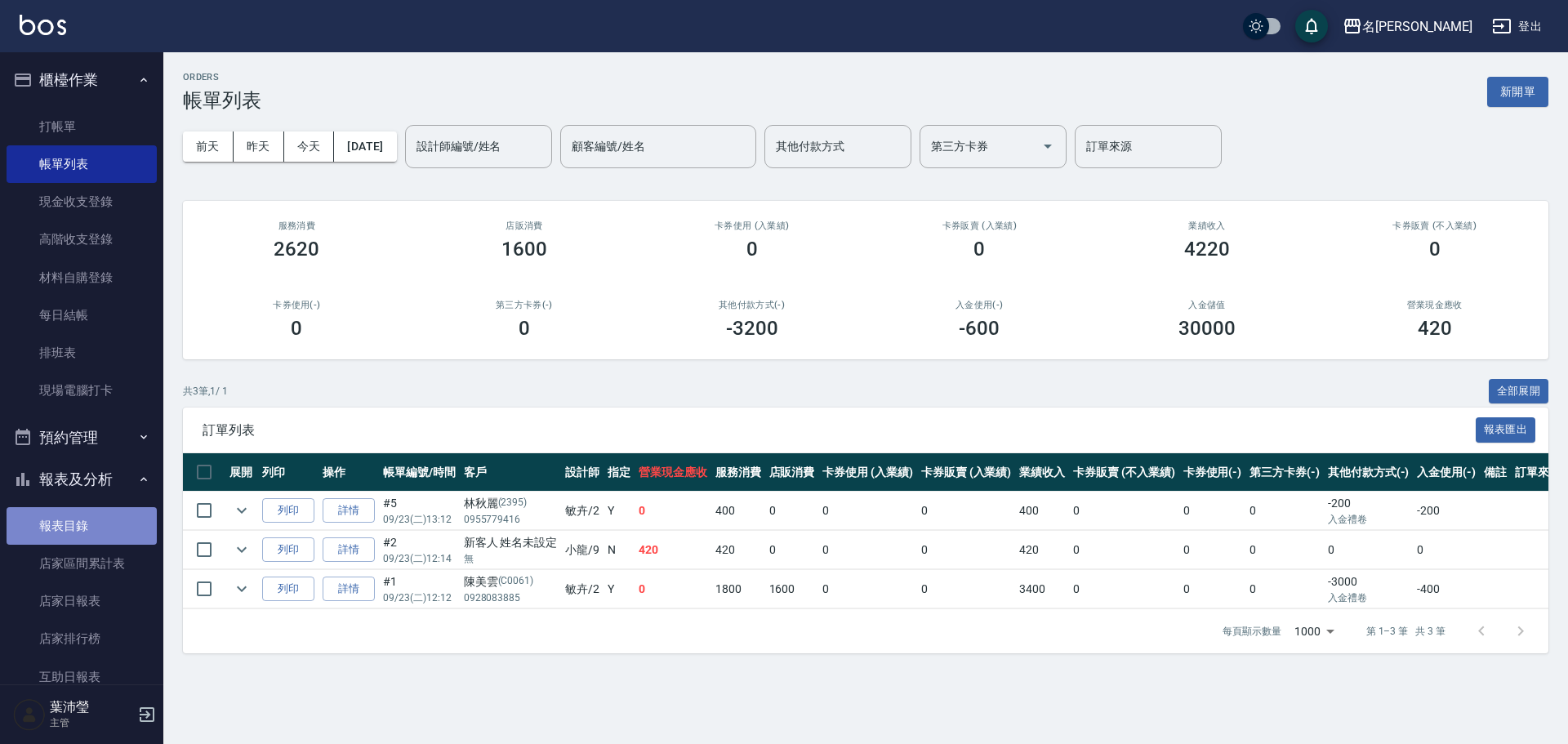
click at [120, 522] on link "報表目錄" at bounding box center [82, 525] width 150 height 38
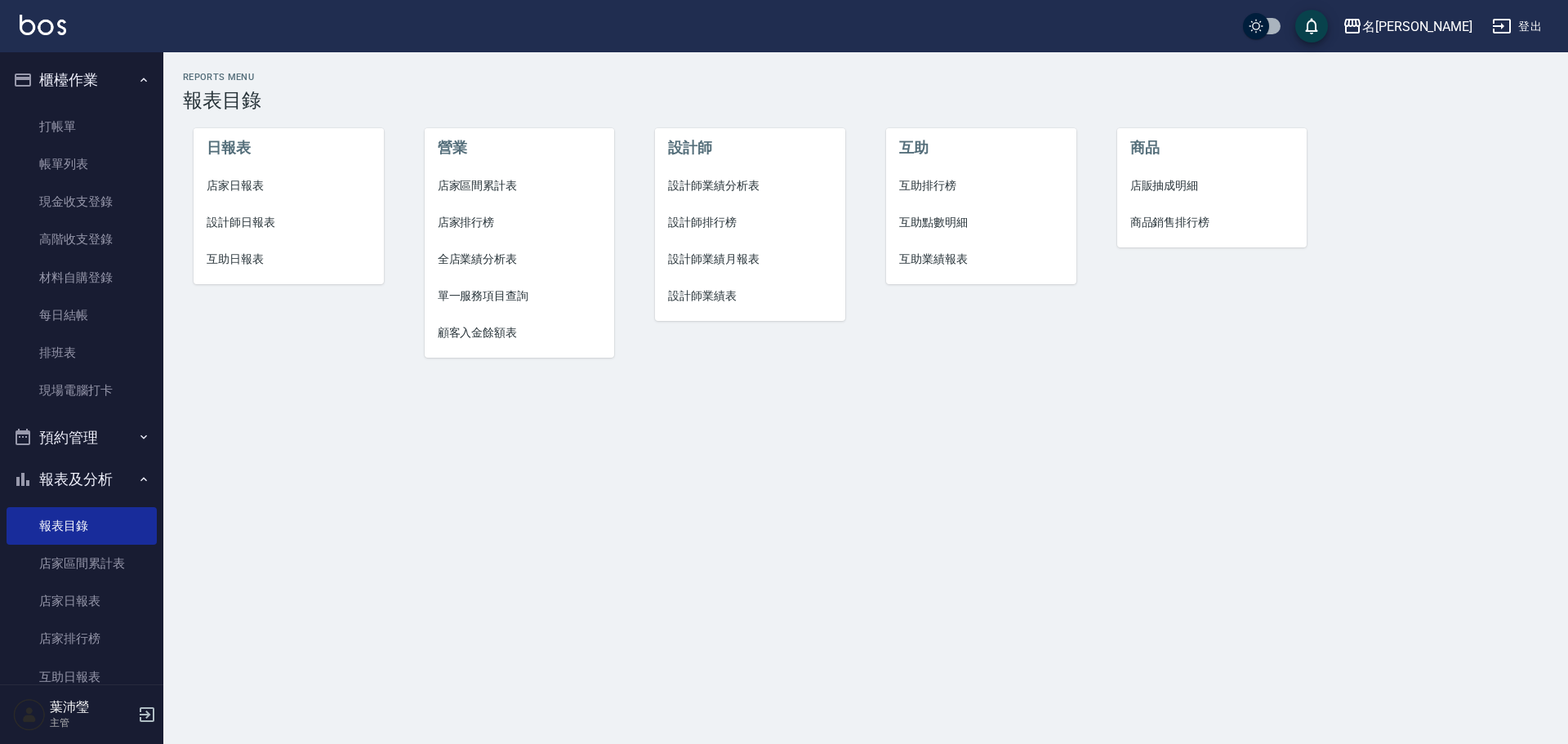
click at [271, 222] on span "設計師日報表" at bounding box center [288, 223] width 164 height 18
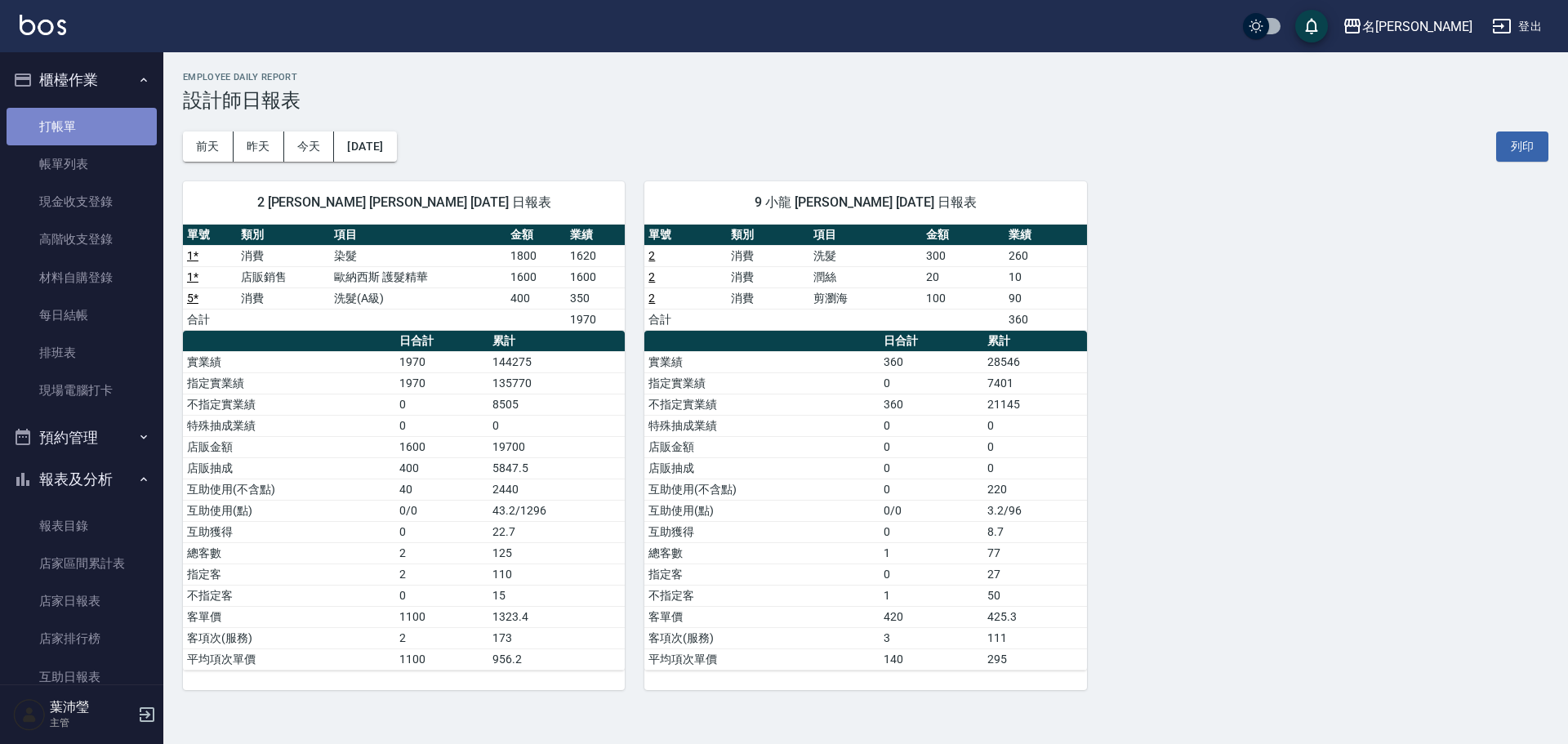
click at [115, 113] on link "打帳單" at bounding box center [82, 126] width 150 height 38
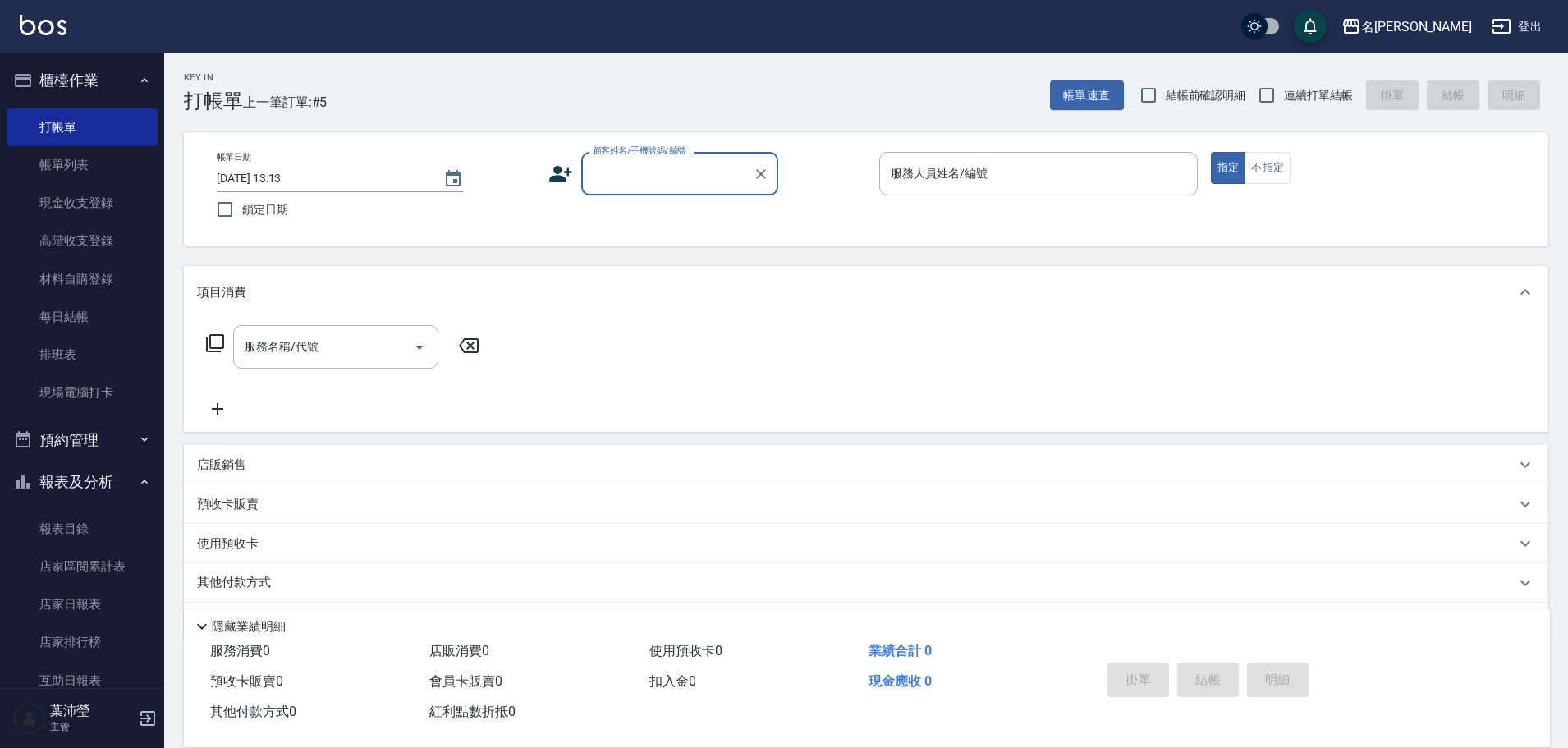
click at [675, 173] on input "顧客姓名/手機號碼/編號" at bounding box center [667, 173] width 157 height 28
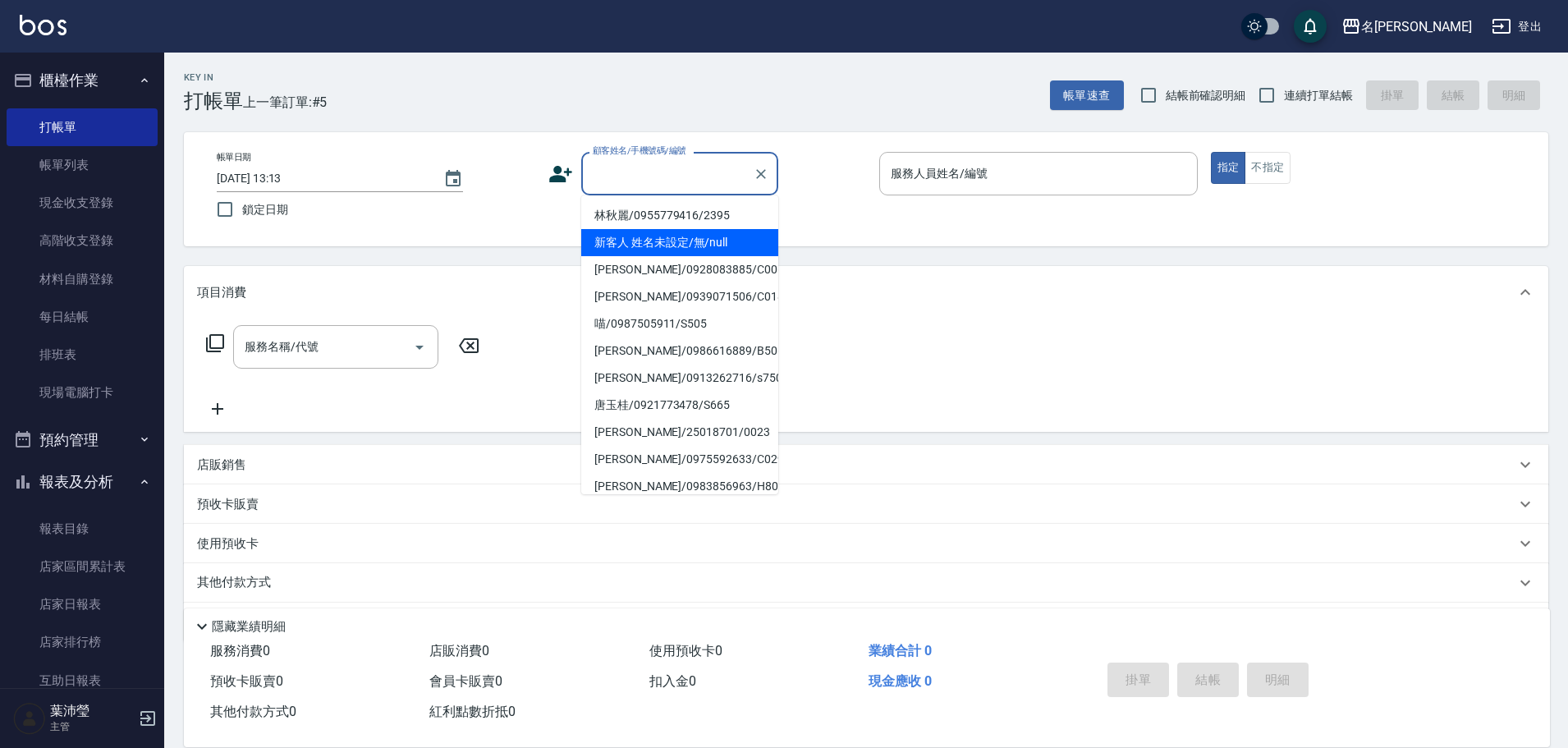
click at [660, 238] on li "新客人 姓名未設定/無/null" at bounding box center [679, 242] width 197 height 27
type input "新客人 姓名未設定/無/null"
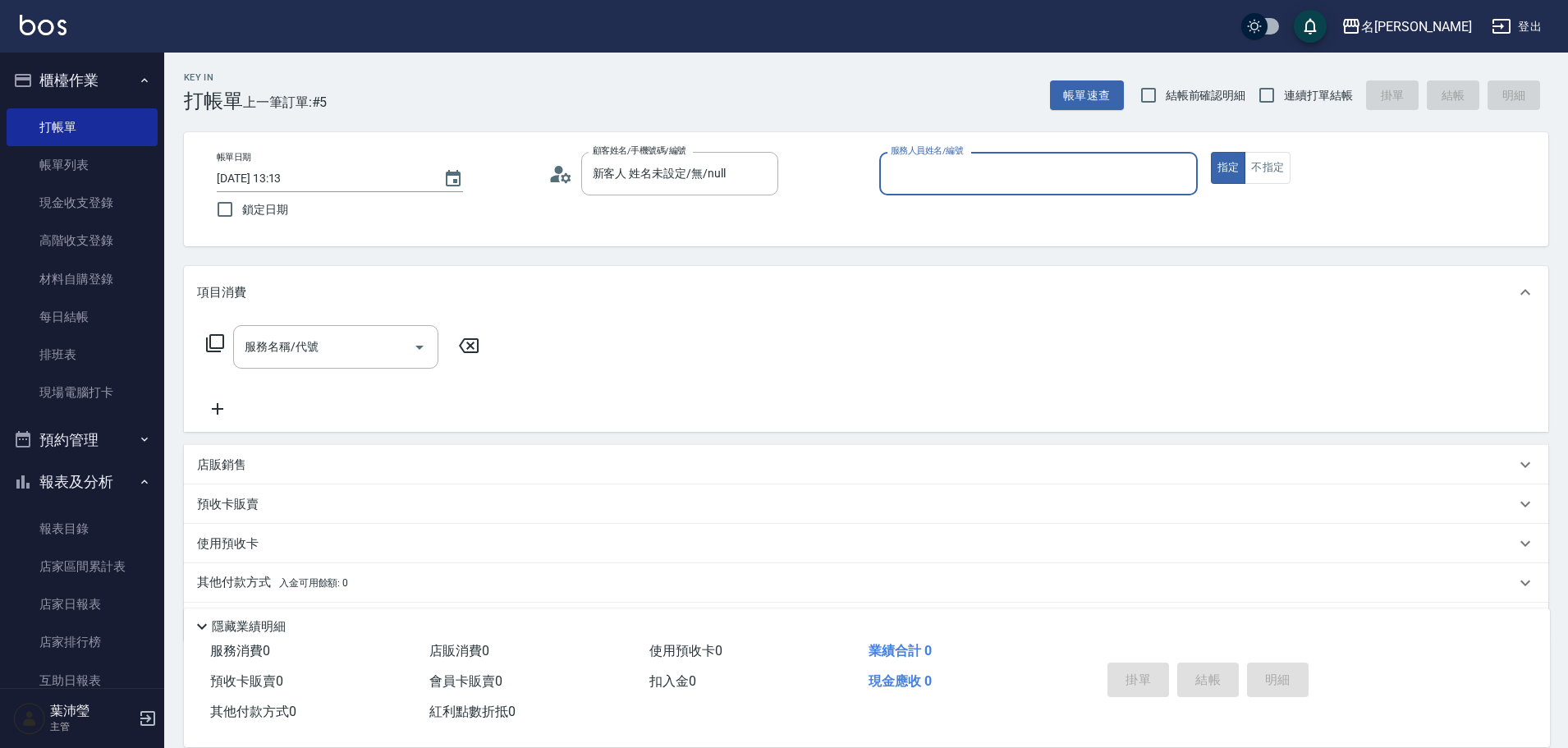
click at [1181, 194] on div "服務人員姓名/編號" at bounding box center [1039, 173] width 319 height 43
type input "Emma-8"
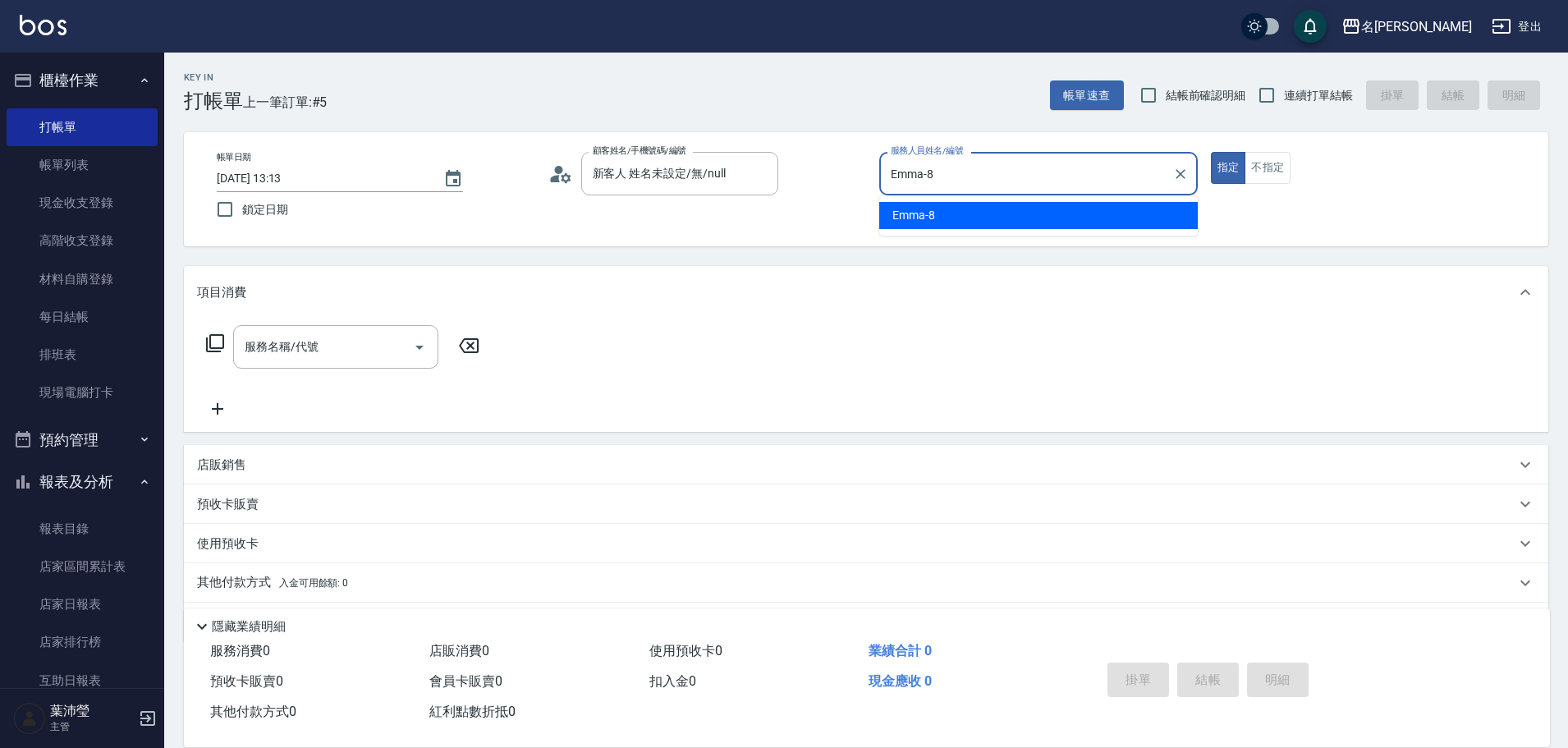
type button "true"
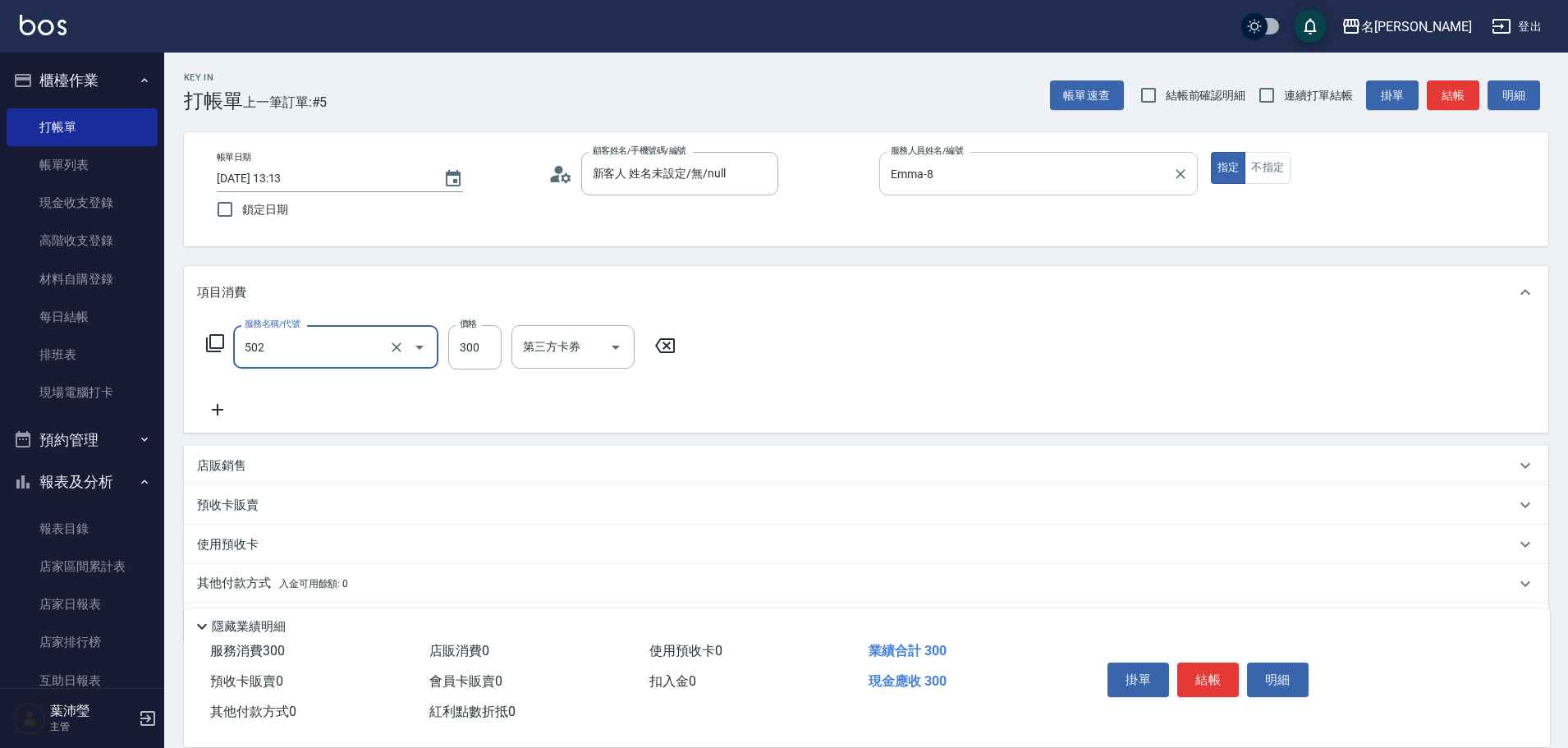
type input "洗髮(502)"
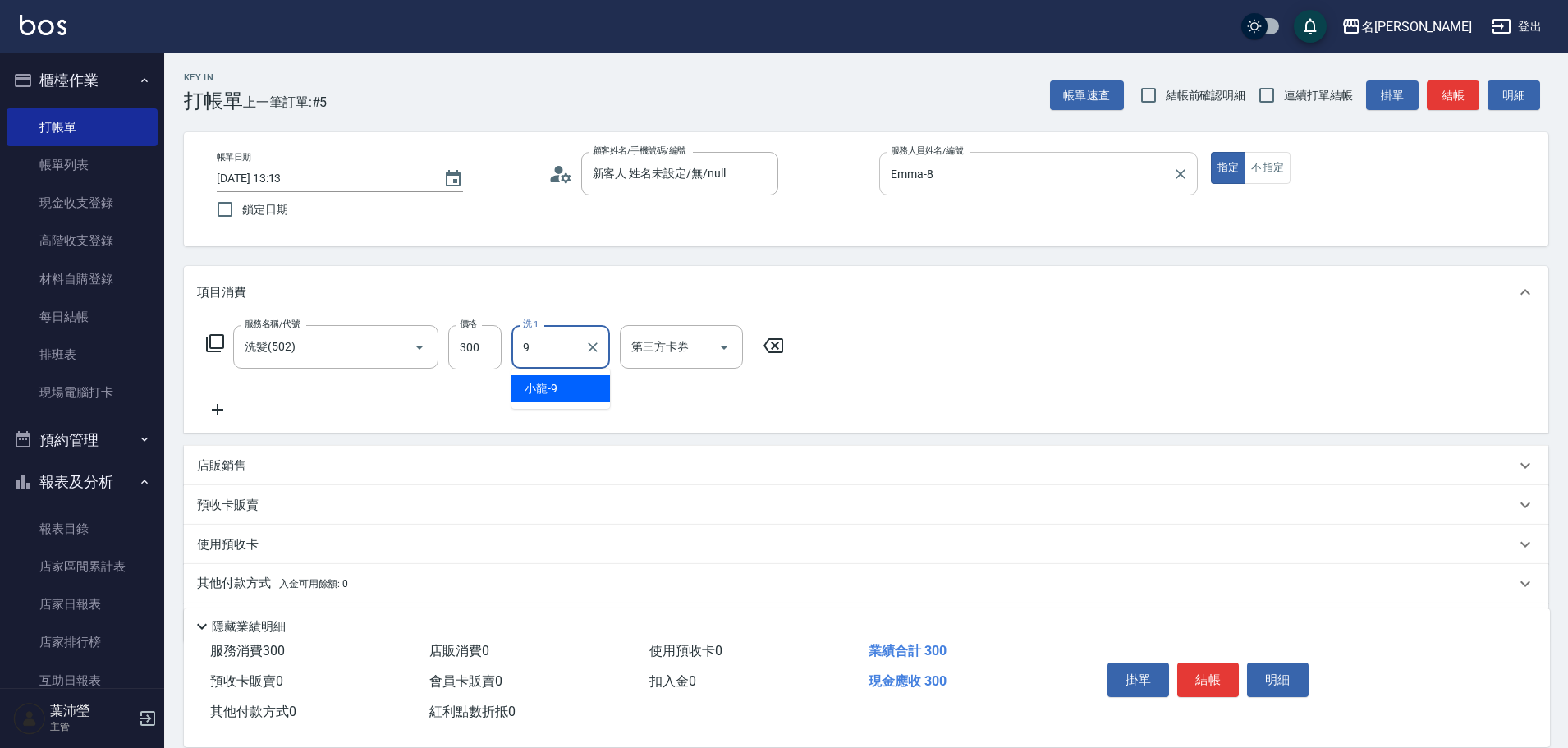
type input "小龍-9"
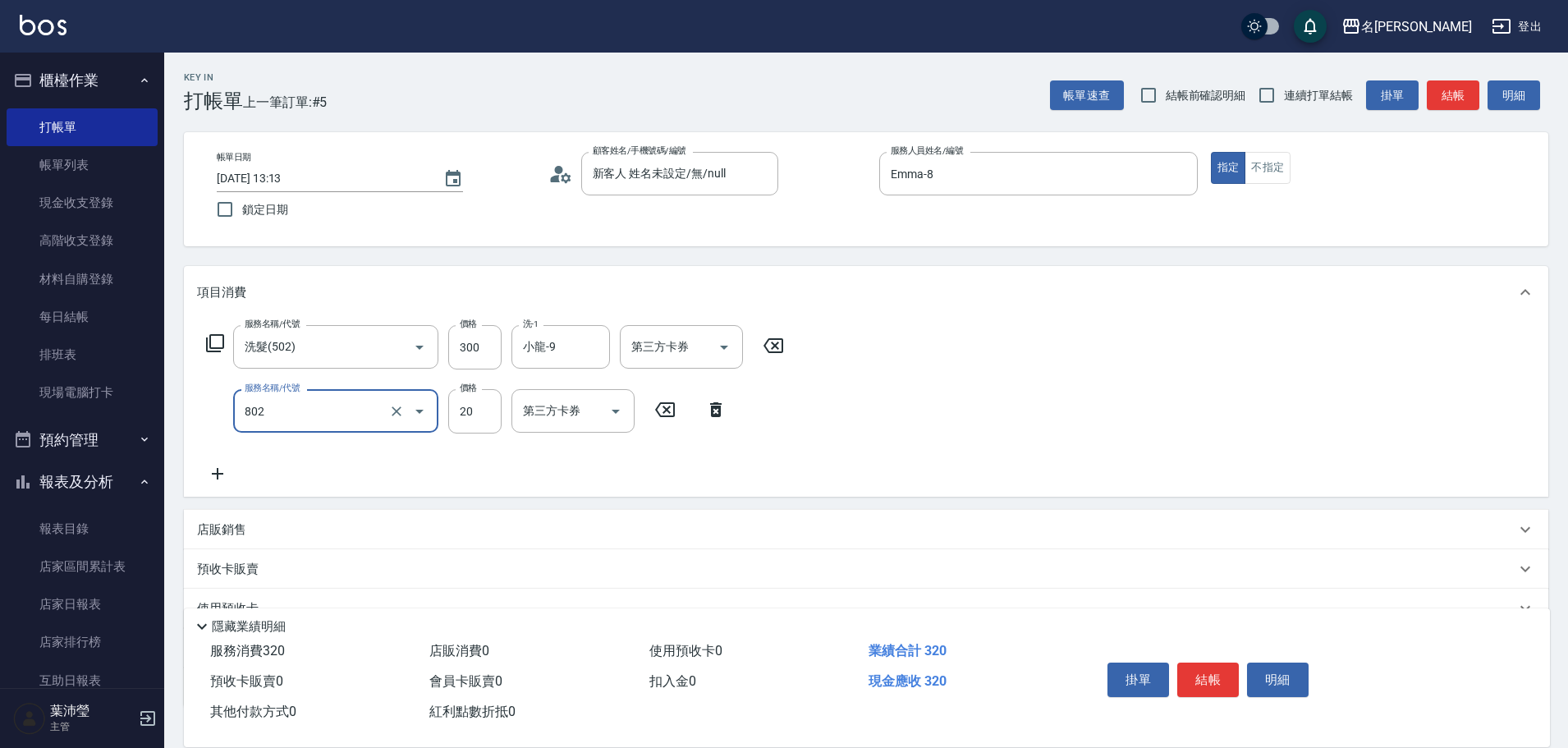
type input "潤絲(802)"
type input "小龍-9"
